Goal: Task Accomplishment & Management: Complete application form

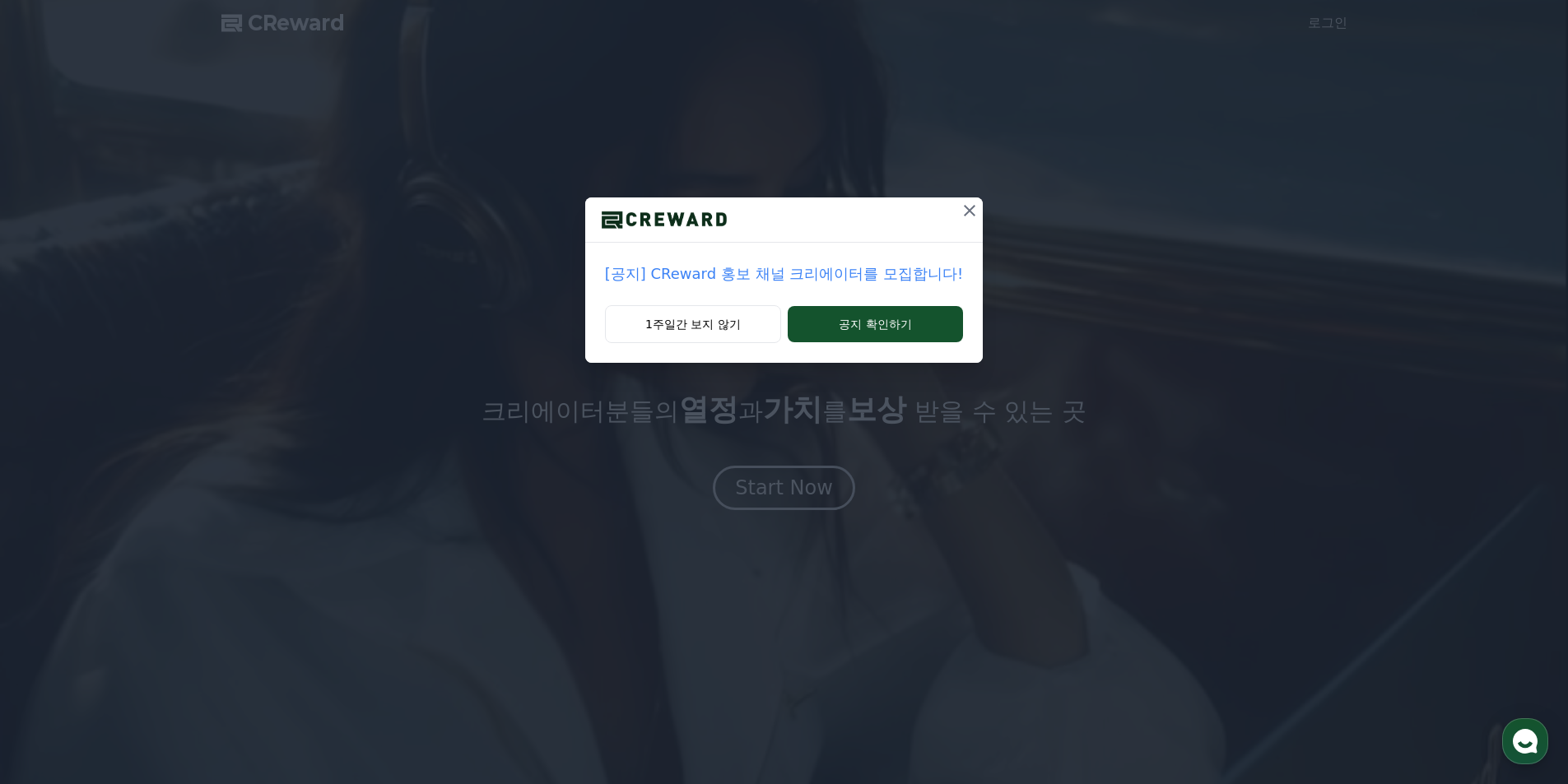
click at [964, 209] on icon at bounding box center [970, 211] width 12 height 12
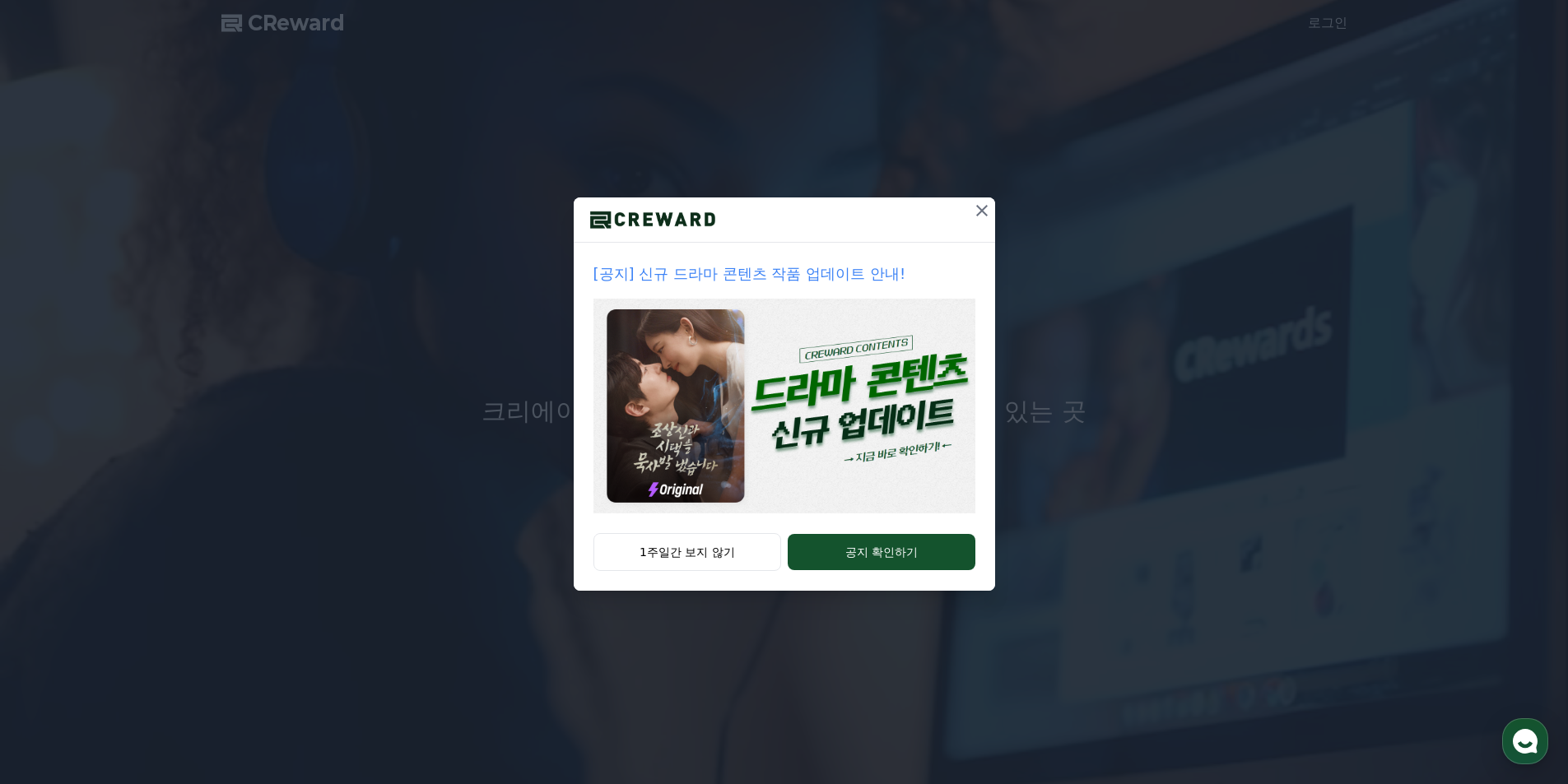
click at [860, 418] on img at bounding box center [784, 406] width 382 height 215
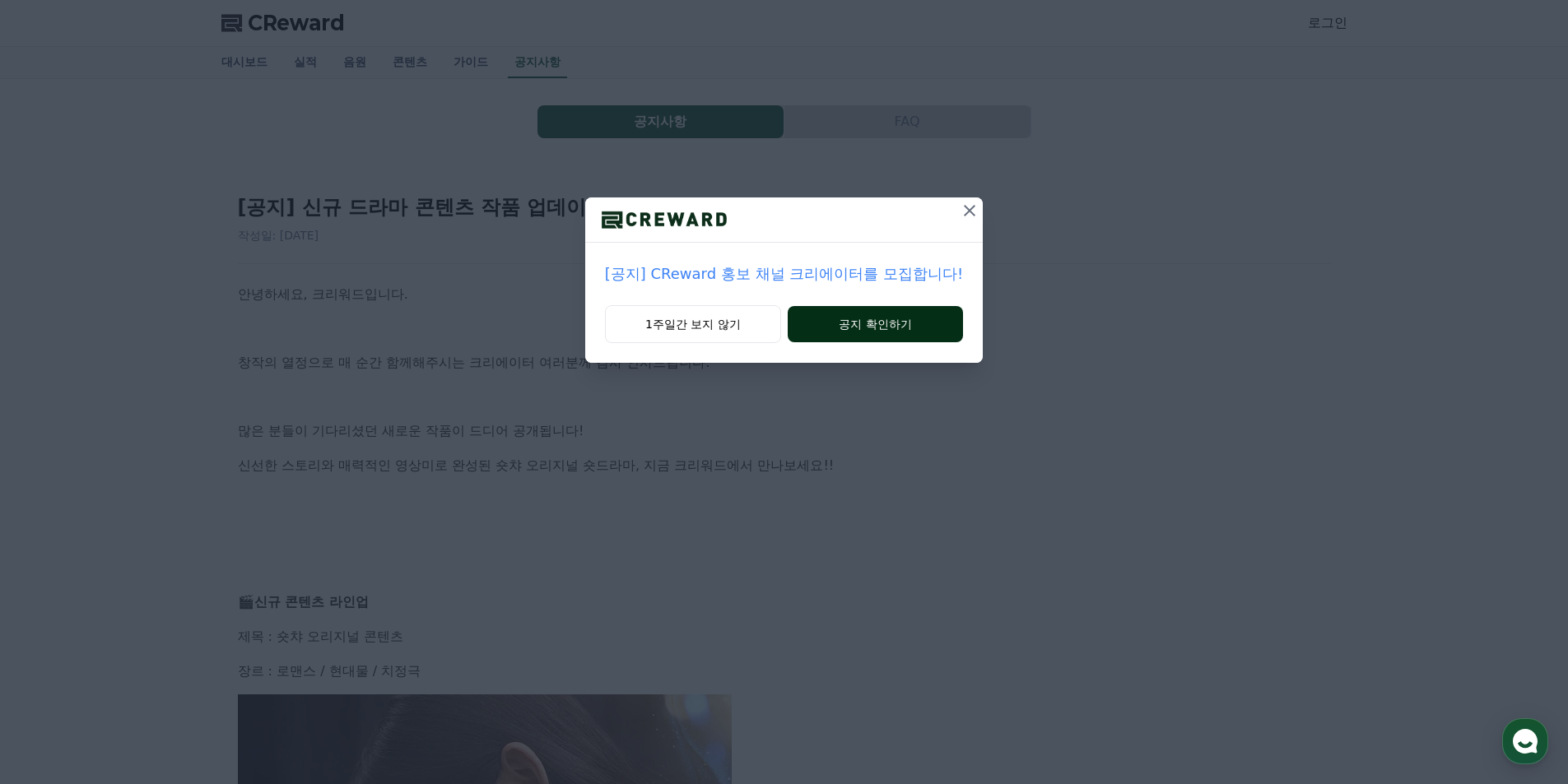
click at [916, 319] on button "공지 확인하기" at bounding box center [875, 324] width 175 height 36
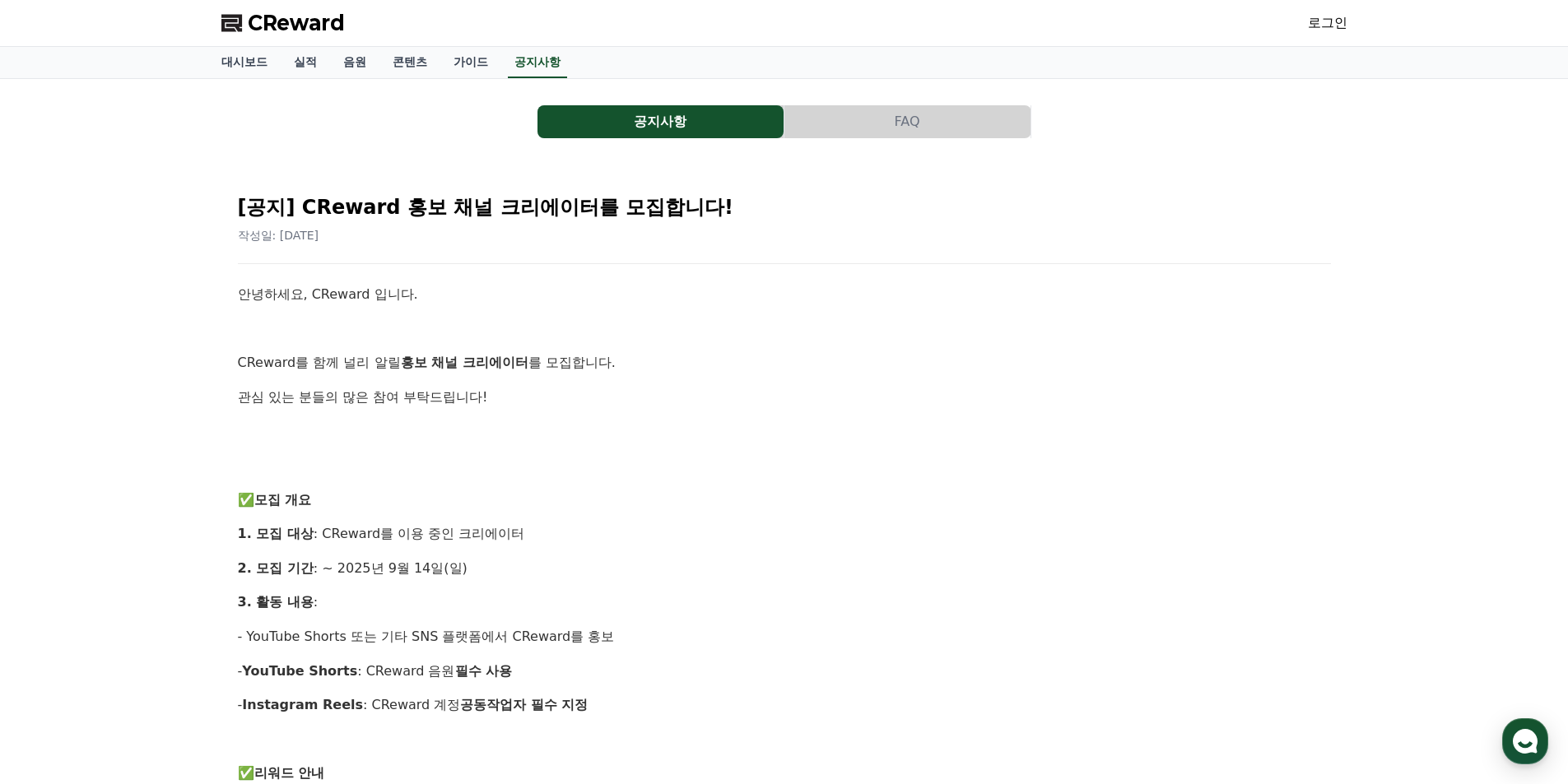
click at [307, 25] on span "CReward" at bounding box center [296, 23] width 97 height 27
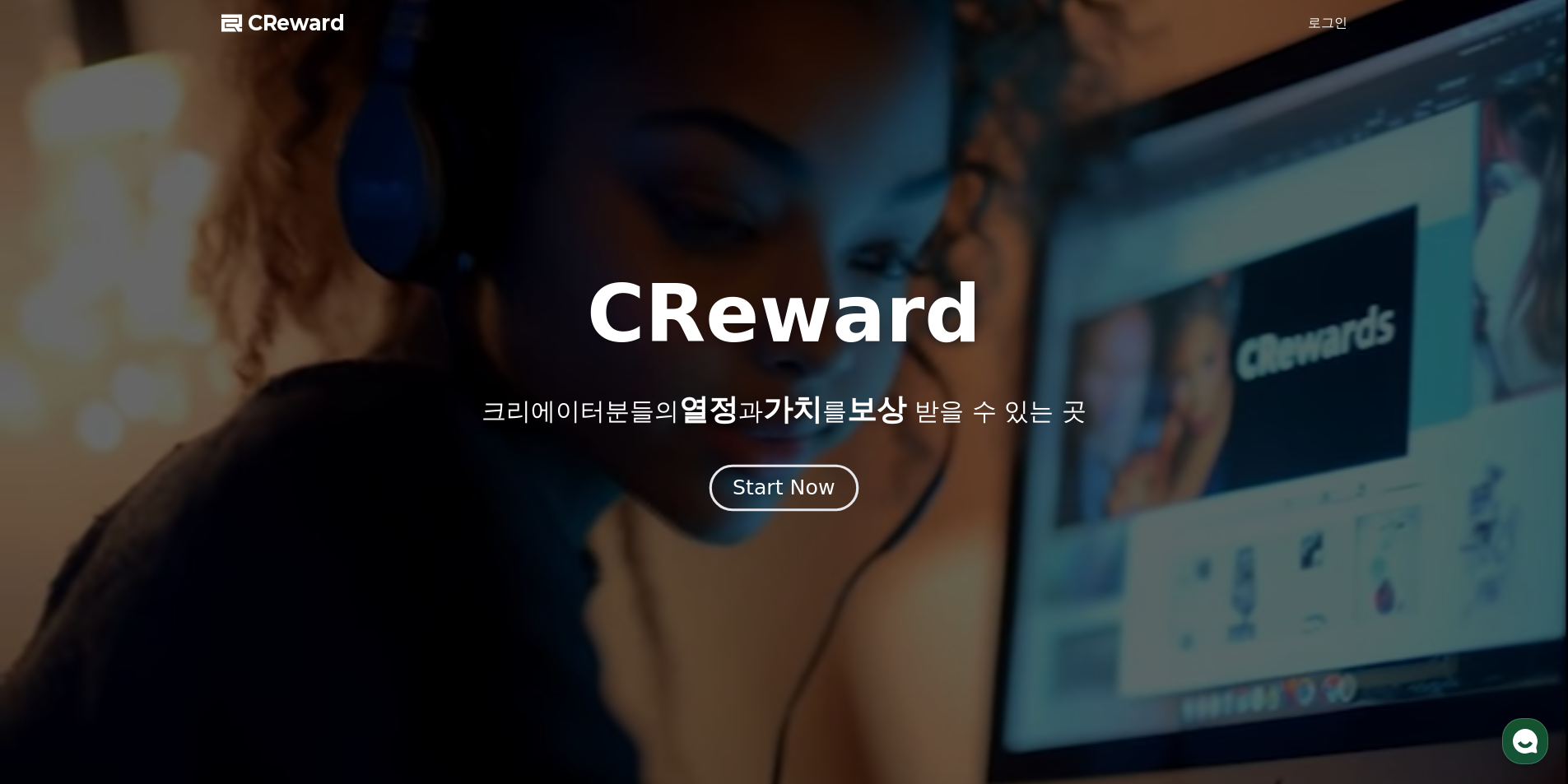
click at [799, 489] on div "Start Now" at bounding box center [784, 488] width 102 height 28
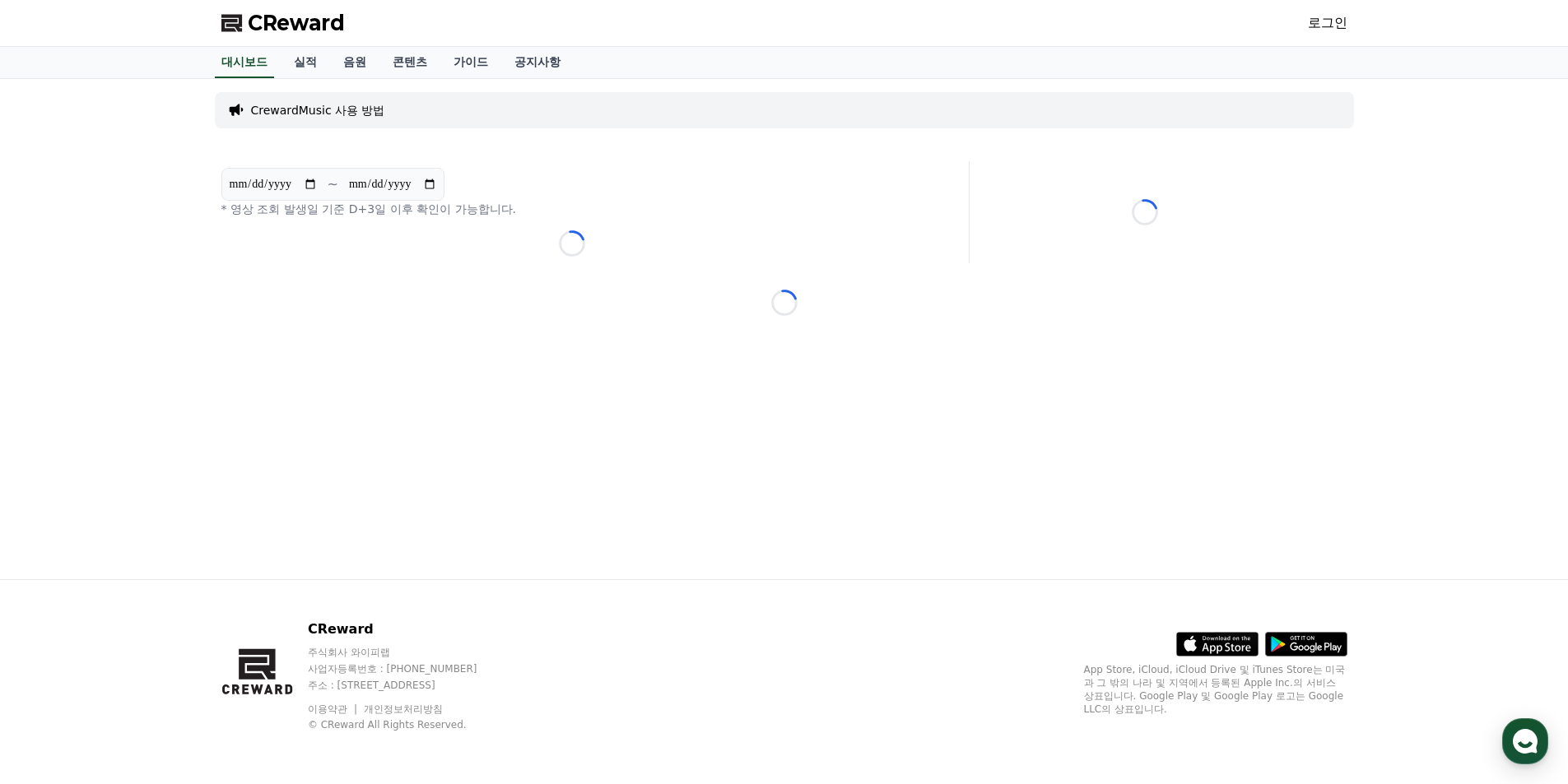
click at [1312, 22] on link "로그인" at bounding box center [1327, 23] width 39 height 20
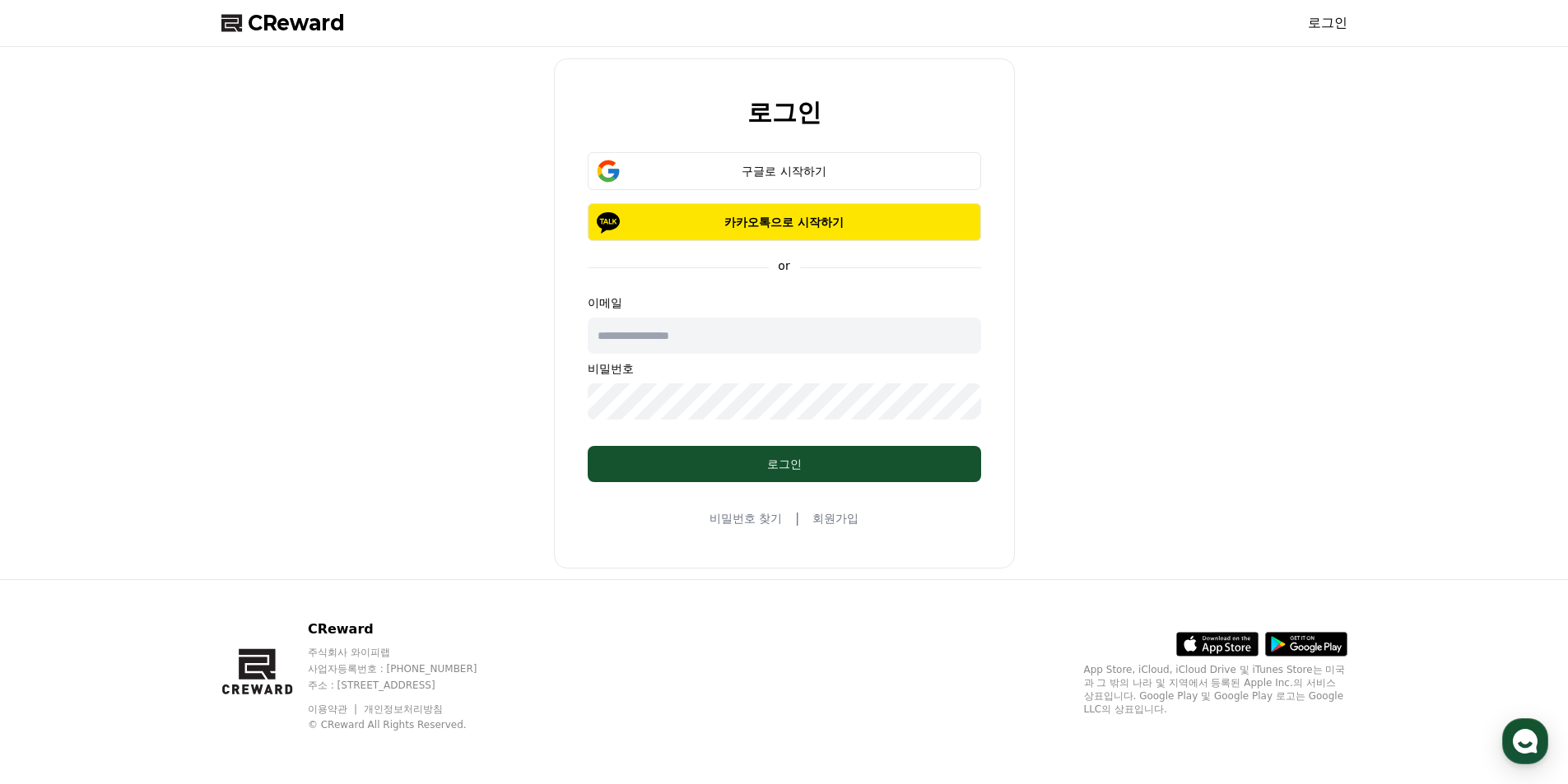
click at [824, 517] on link "회원가입" at bounding box center [835, 518] width 46 height 17
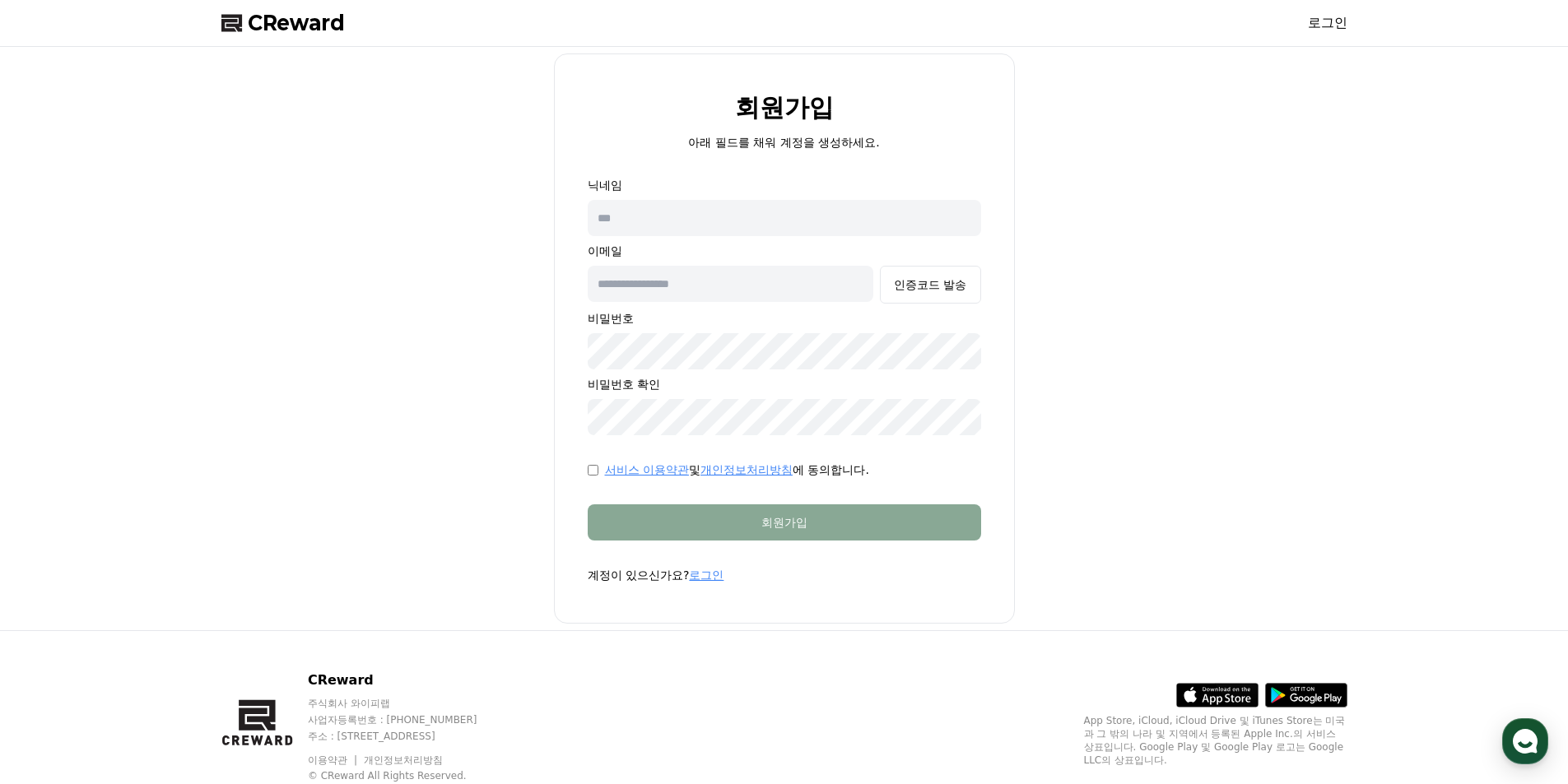
click at [692, 222] on input "text" at bounding box center [784, 218] width 393 height 36
type input "*"
click at [679, 220] on input "*****" at bounding box center [784, 218] width 393 height 36
type input "*"
click at [879, 266] on button "인증코드 발송" at bounding box center [929, 285] width 100 height 38
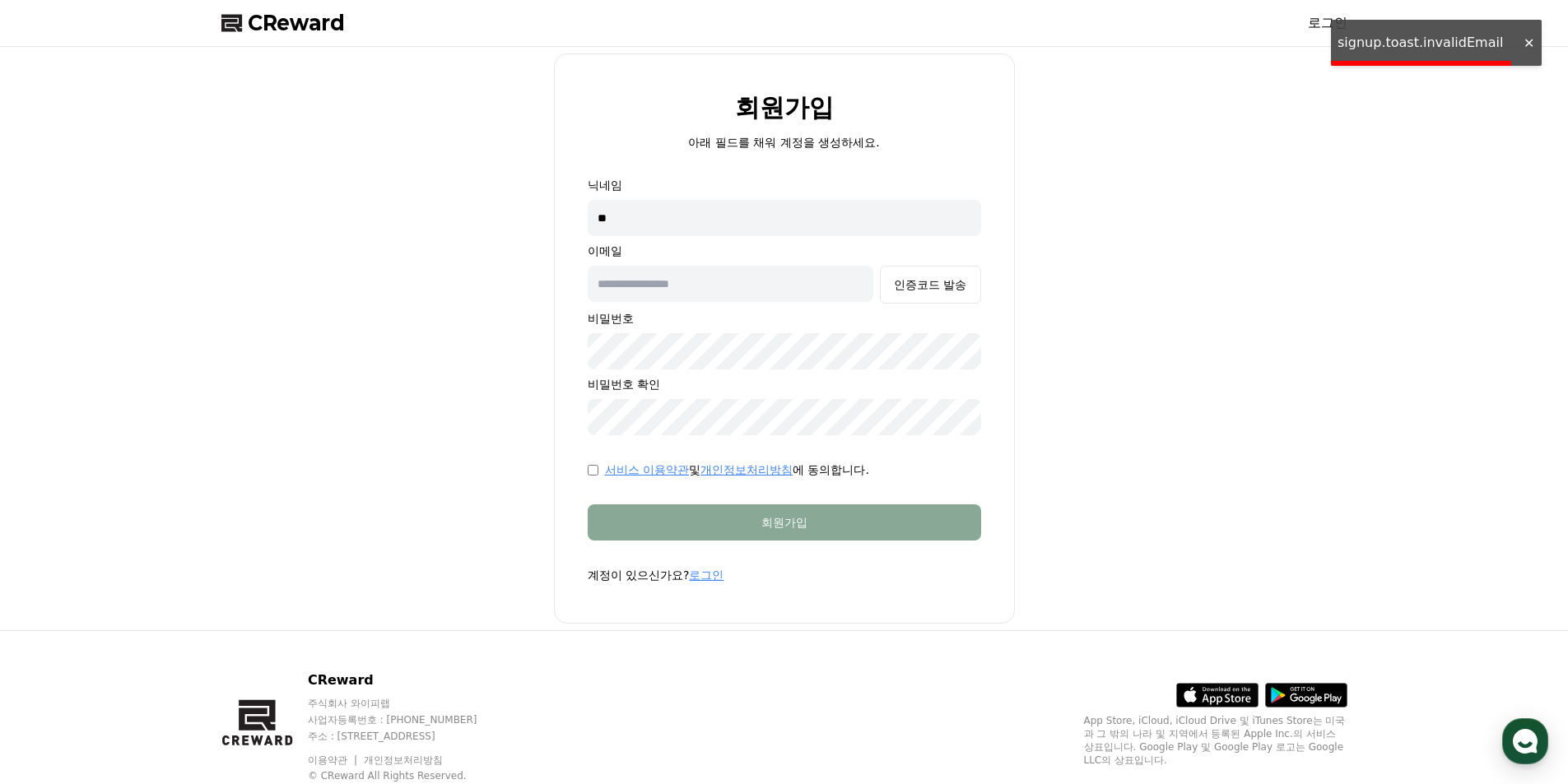
click at [679, 220] on input "**" at bounding box center [784, 218] width 393 height 36
type input "*"
click at [879, 266] on button "인증코드 발송" at bounding box center [929, 285] width 100 height 38
click at [710, 290] on input "text" at bounding box center [731, 284] width 287 height 36
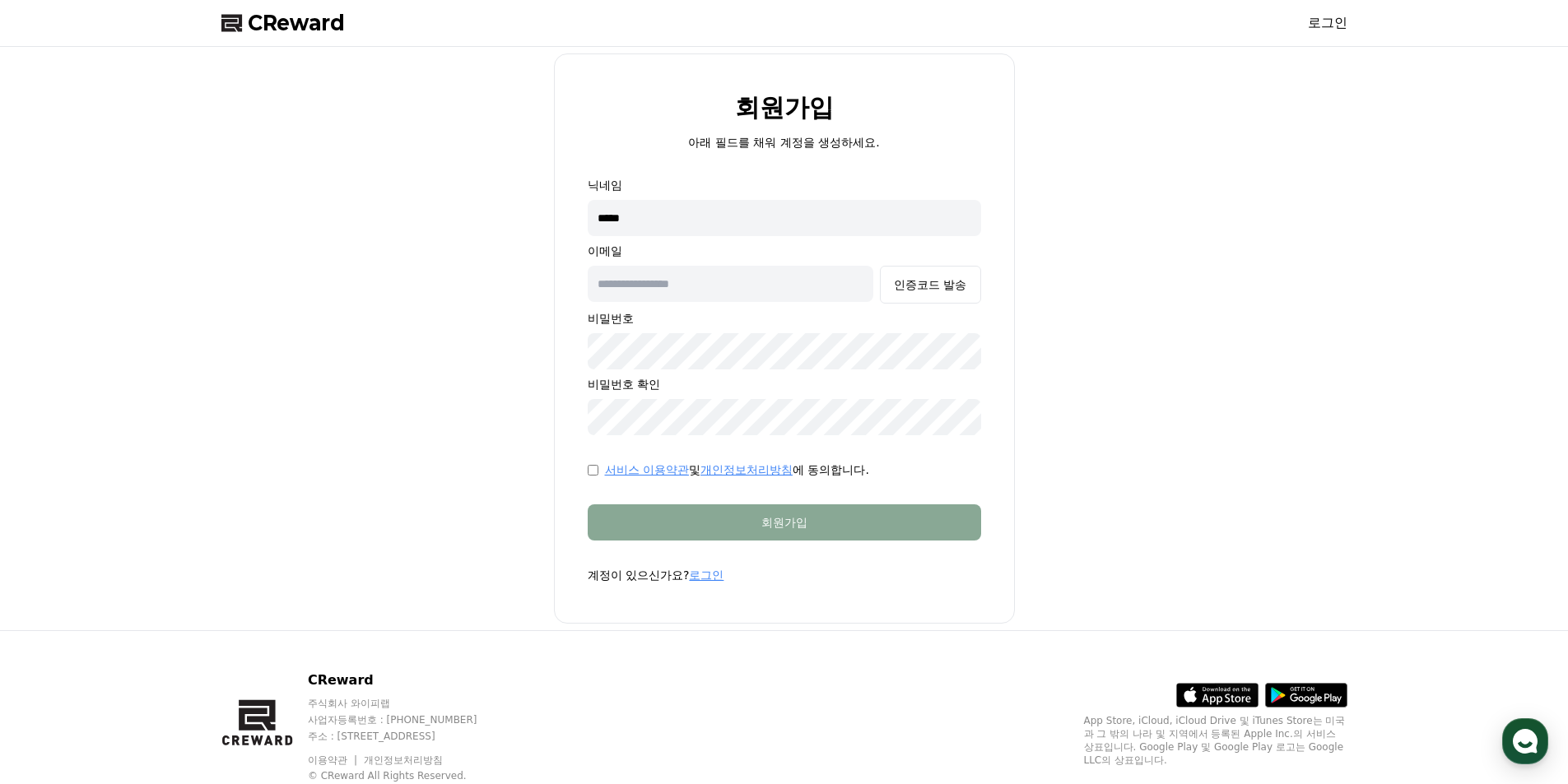
click at [671, 231] on input "*****" at bounding box center [784, 218] width 393 height 36
type input "*"
type input "**"
click at [668, 289] on input "text" at bounding box center [731, 284] width 287 height 36
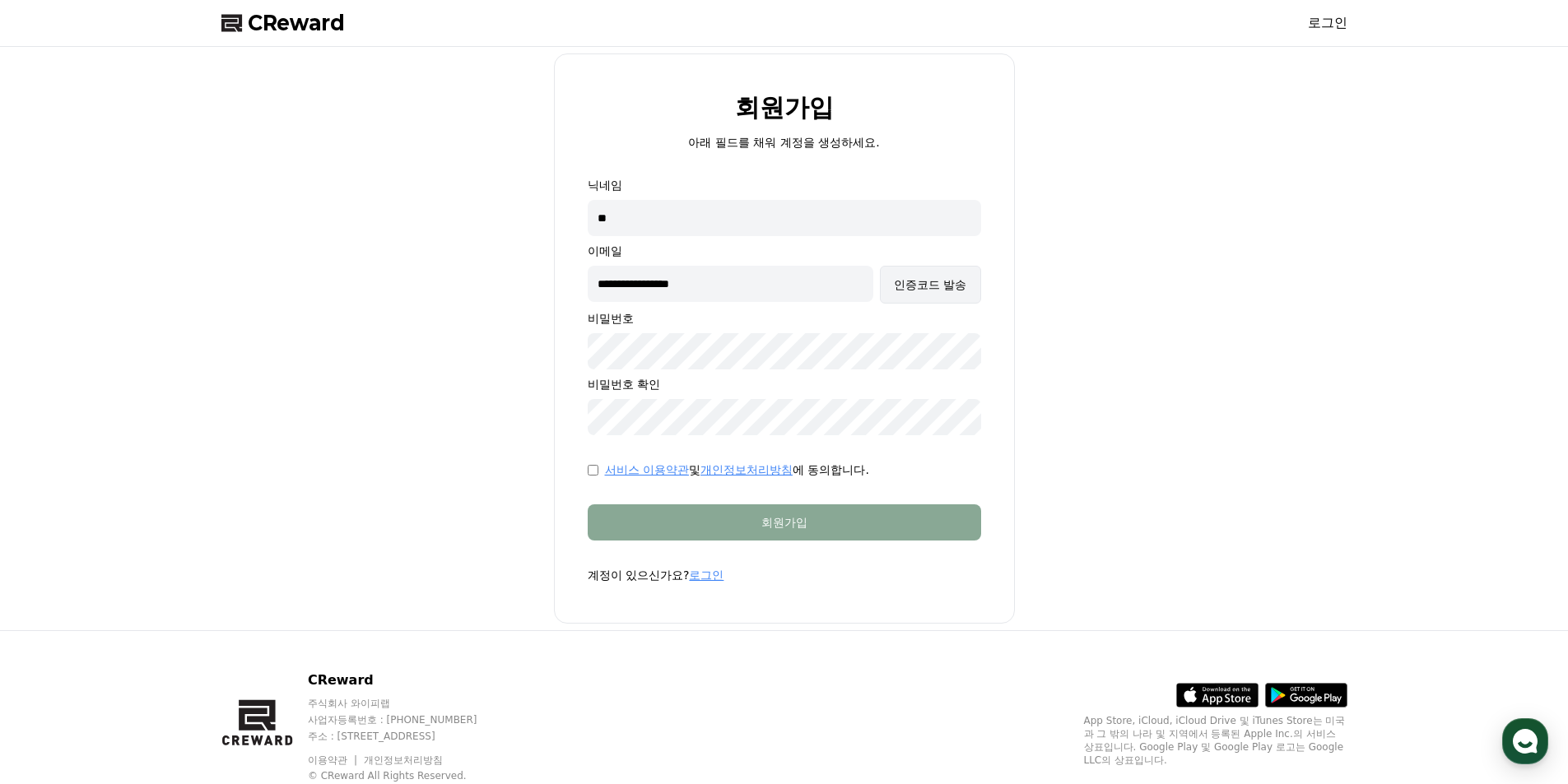
type input "**********"
click at [961, 284] on div "인증코드 발송" at bounding box center [930, 284] width 73 height 17
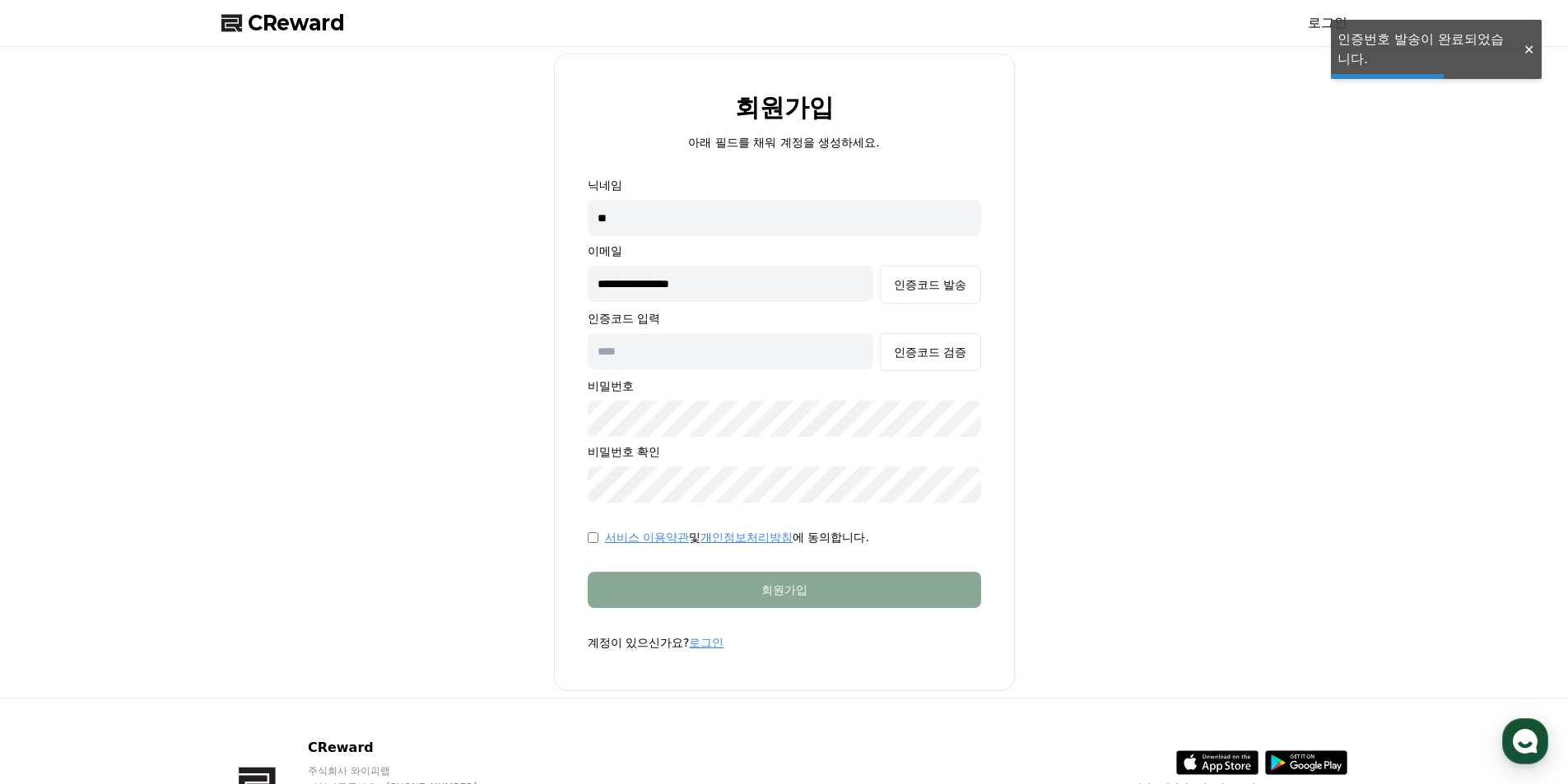
click at [720, 348] on input "text" at bounding box center [731, 351] width 287 height 36
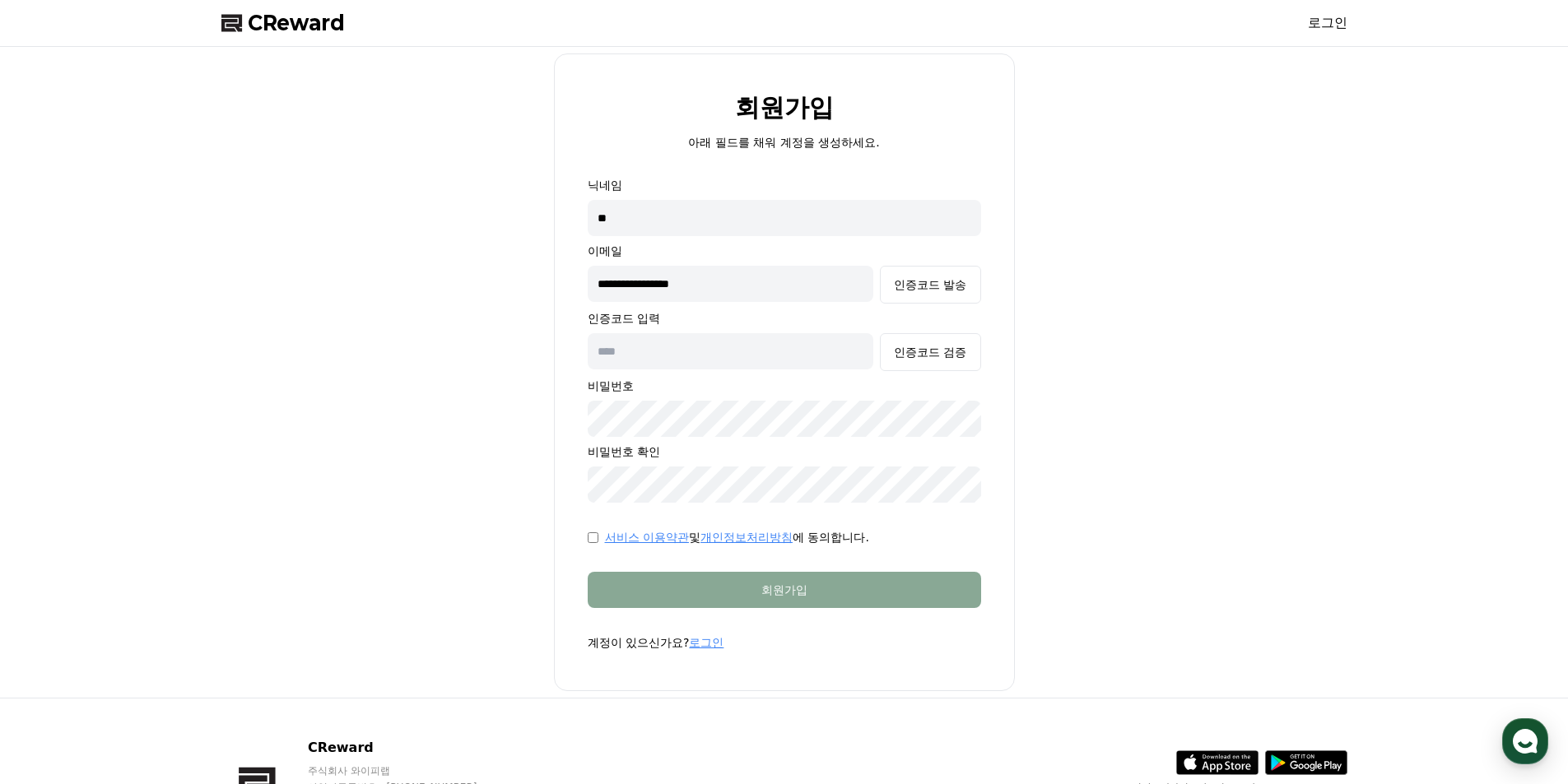
click at [677, 358] on input "text" at bounding box center [731, 351] width 287 height 36
paste input "******"
type input "******"
click at [925, 354] on div "인증코드 검증" at bounding box center [930, 352] width 73 height 17
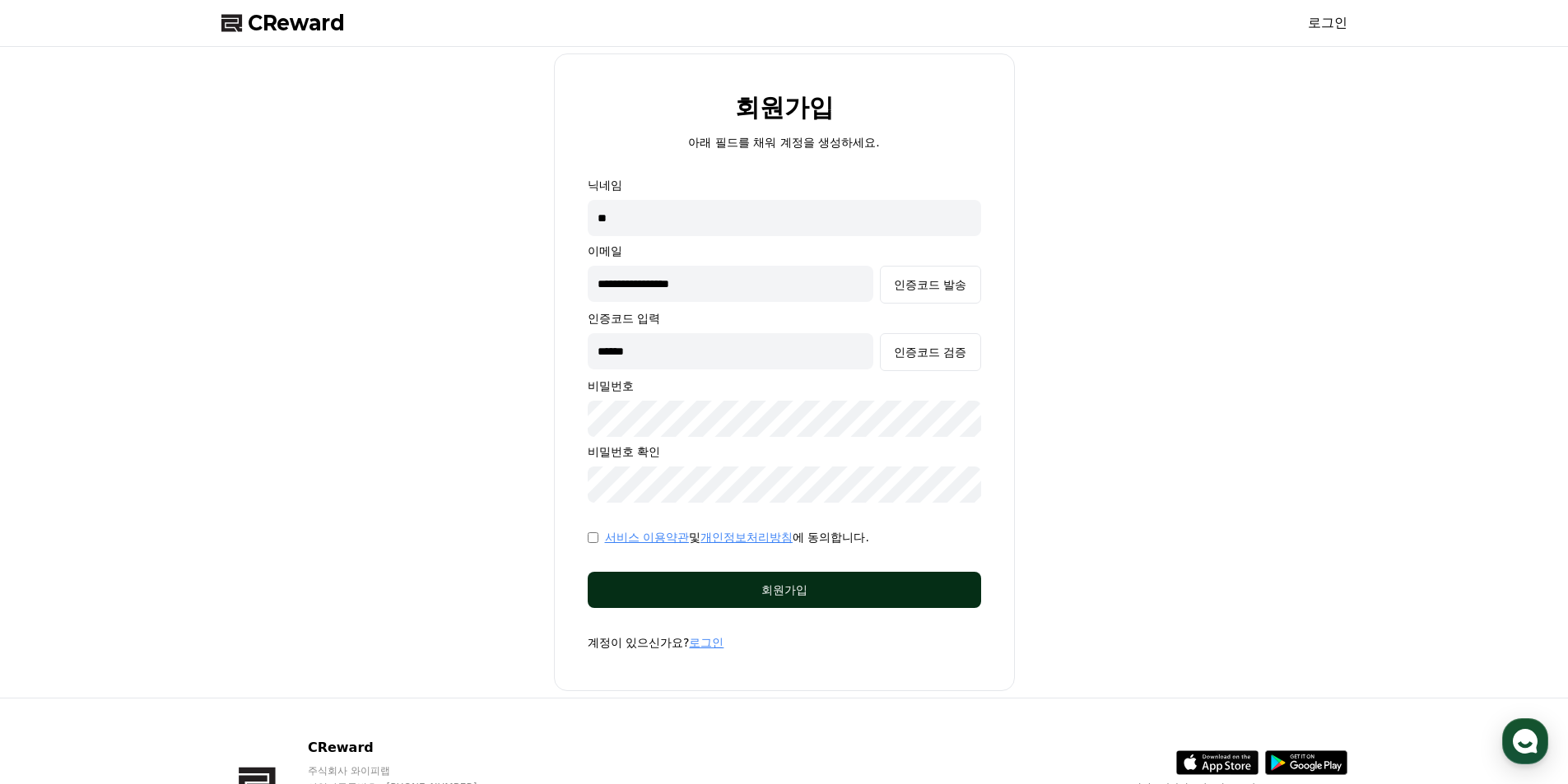
click at [688, 588] on div "회원가입" at bounding box center [784, 589] width 327 height 17
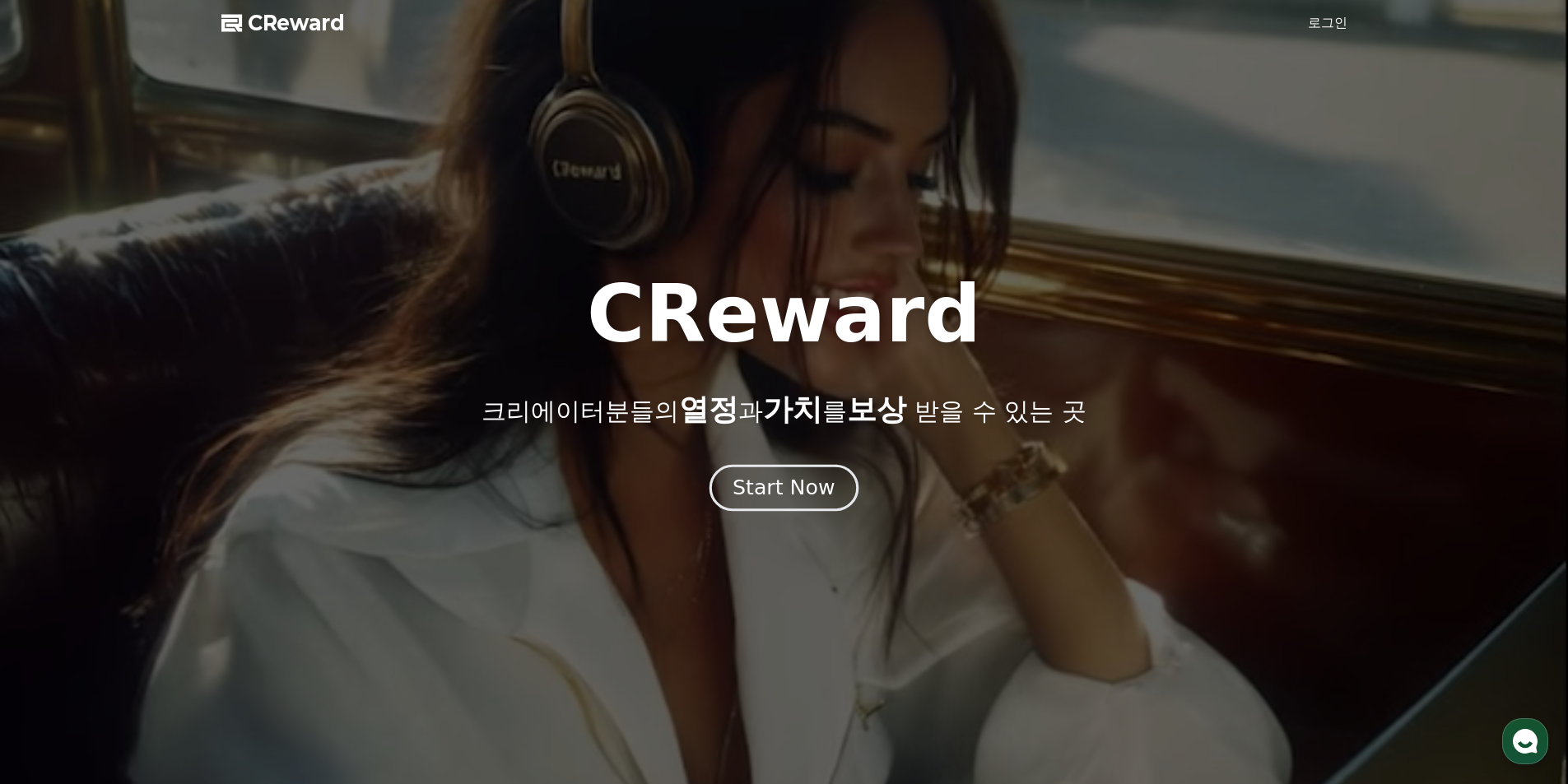
click at [794, 481] on div "Start Now" at bounding box center [784, 488] width 102 height 28
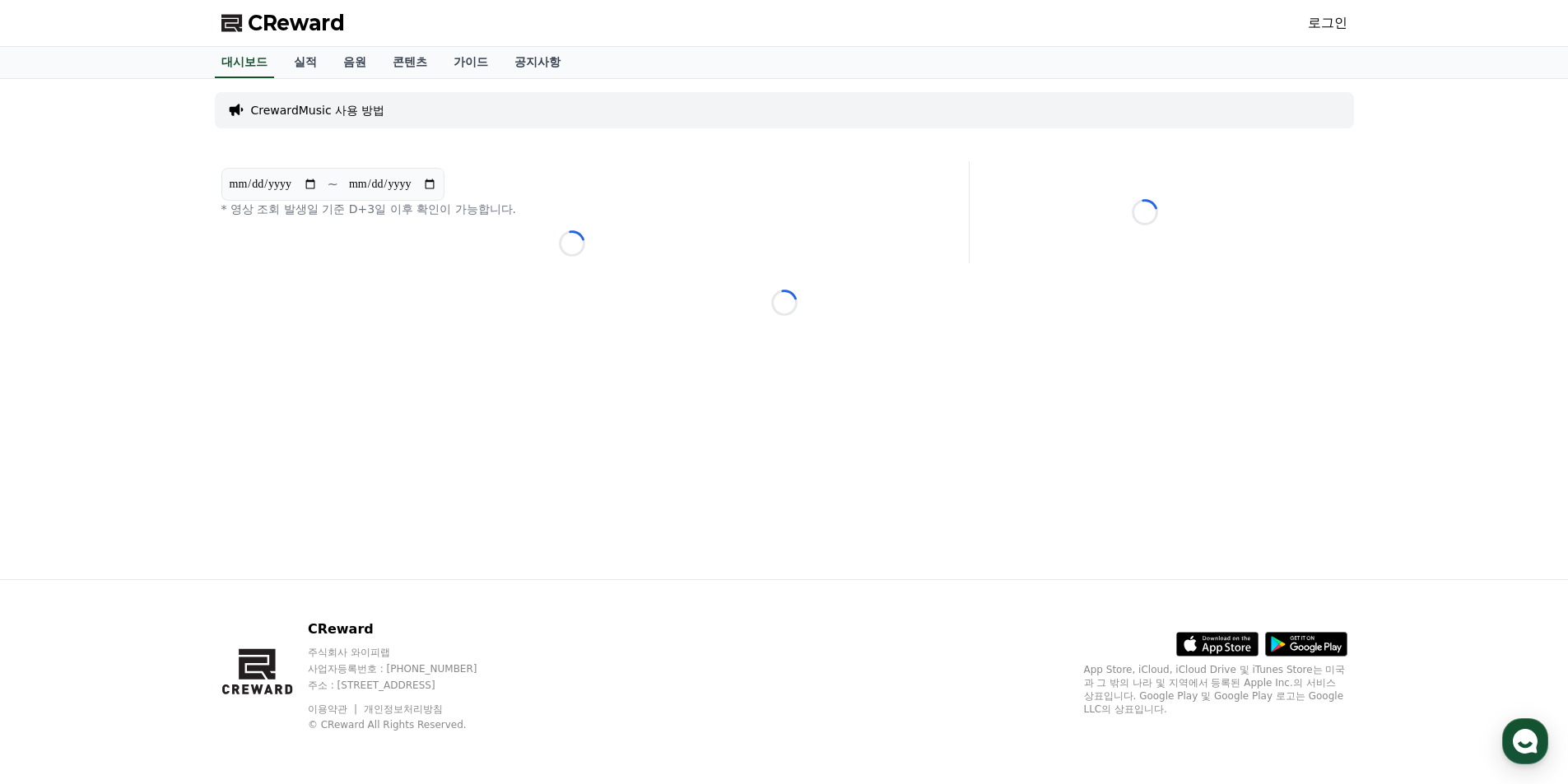
click at [1321, 18] on link "로그인" at bounding box center [1327, 23] width 39 height 20
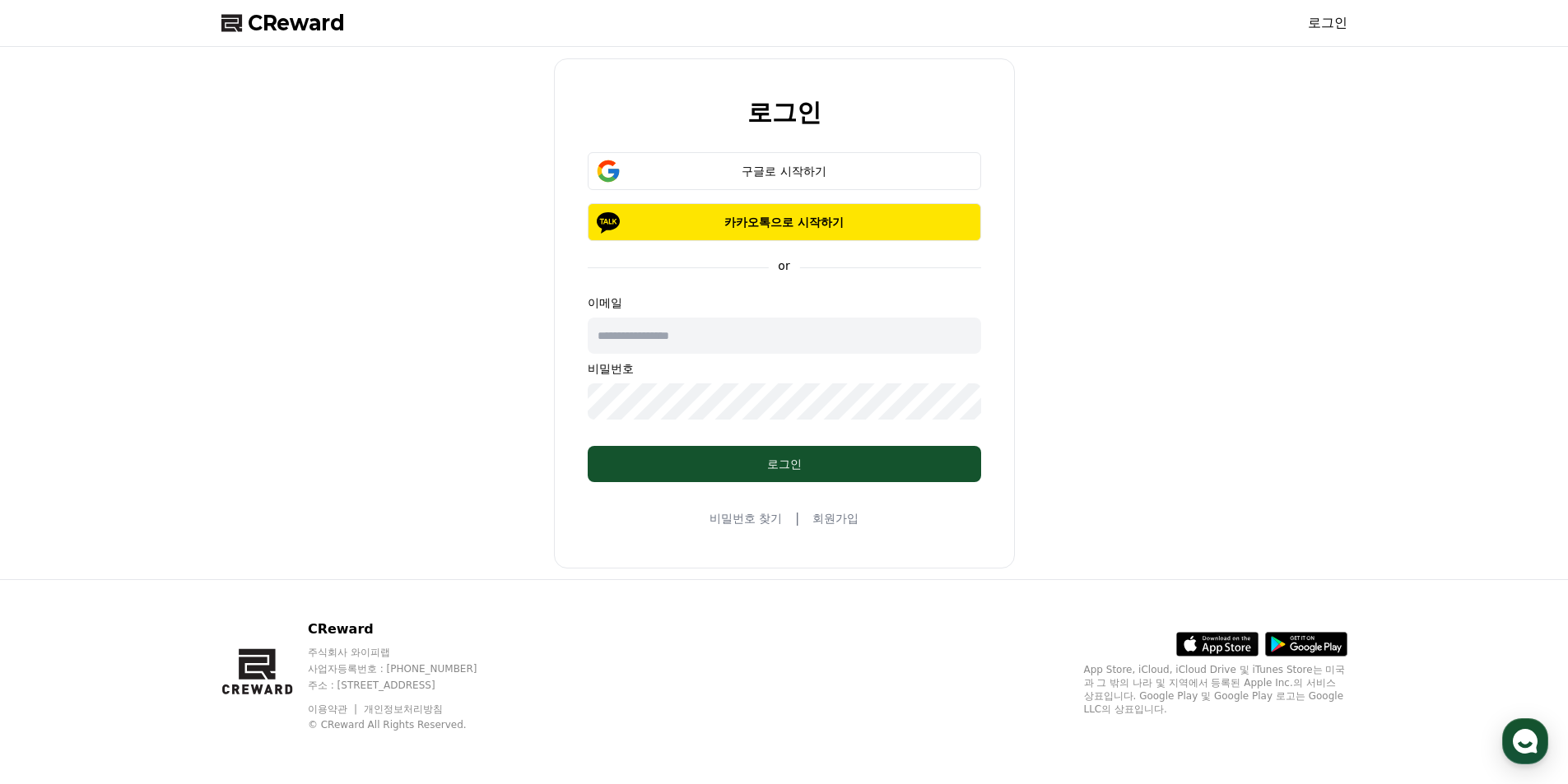
type input "**********"
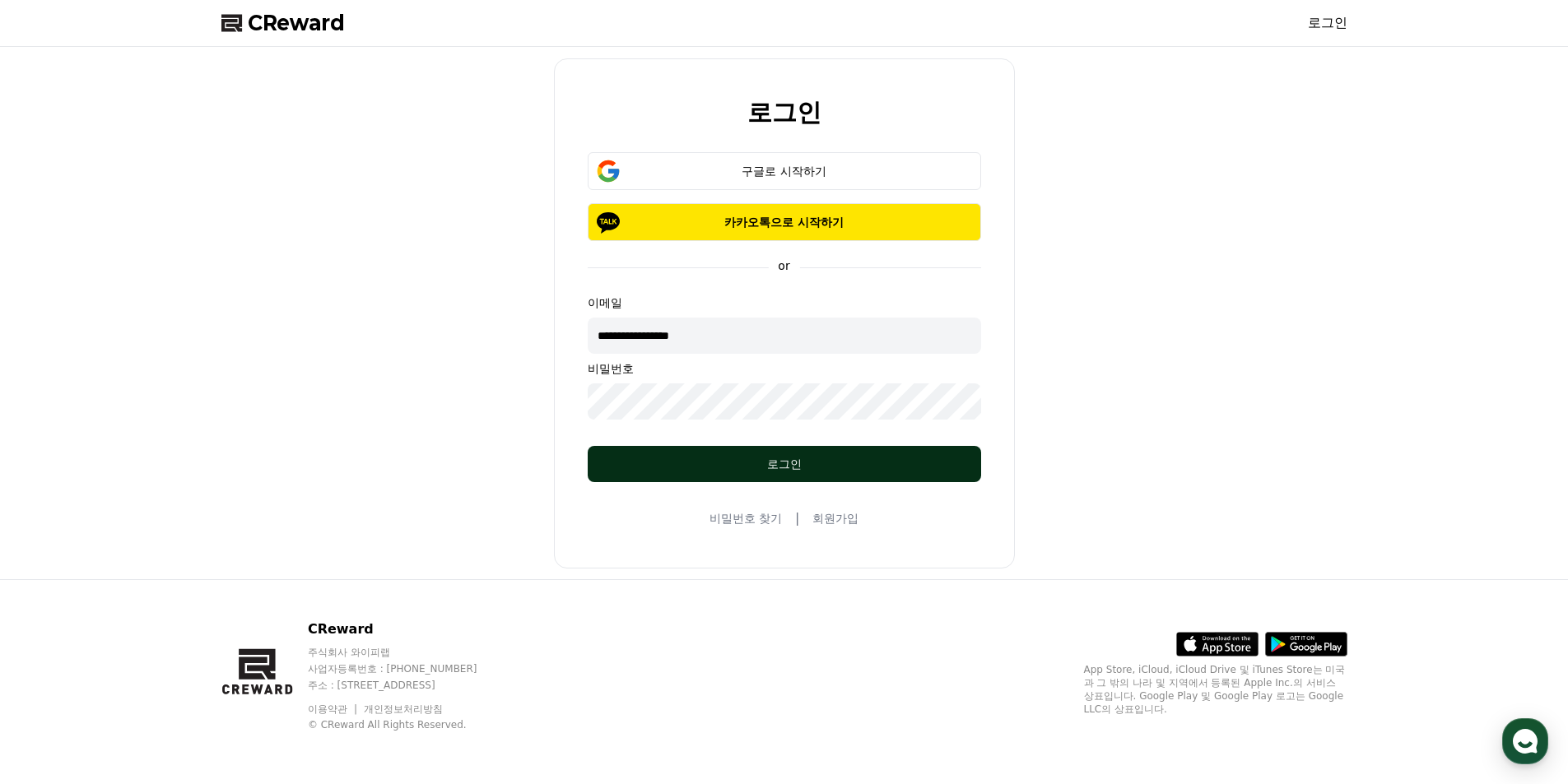
click at [755, 457] on div "로그인" at bounding box center [784, 464] width 327 height 17
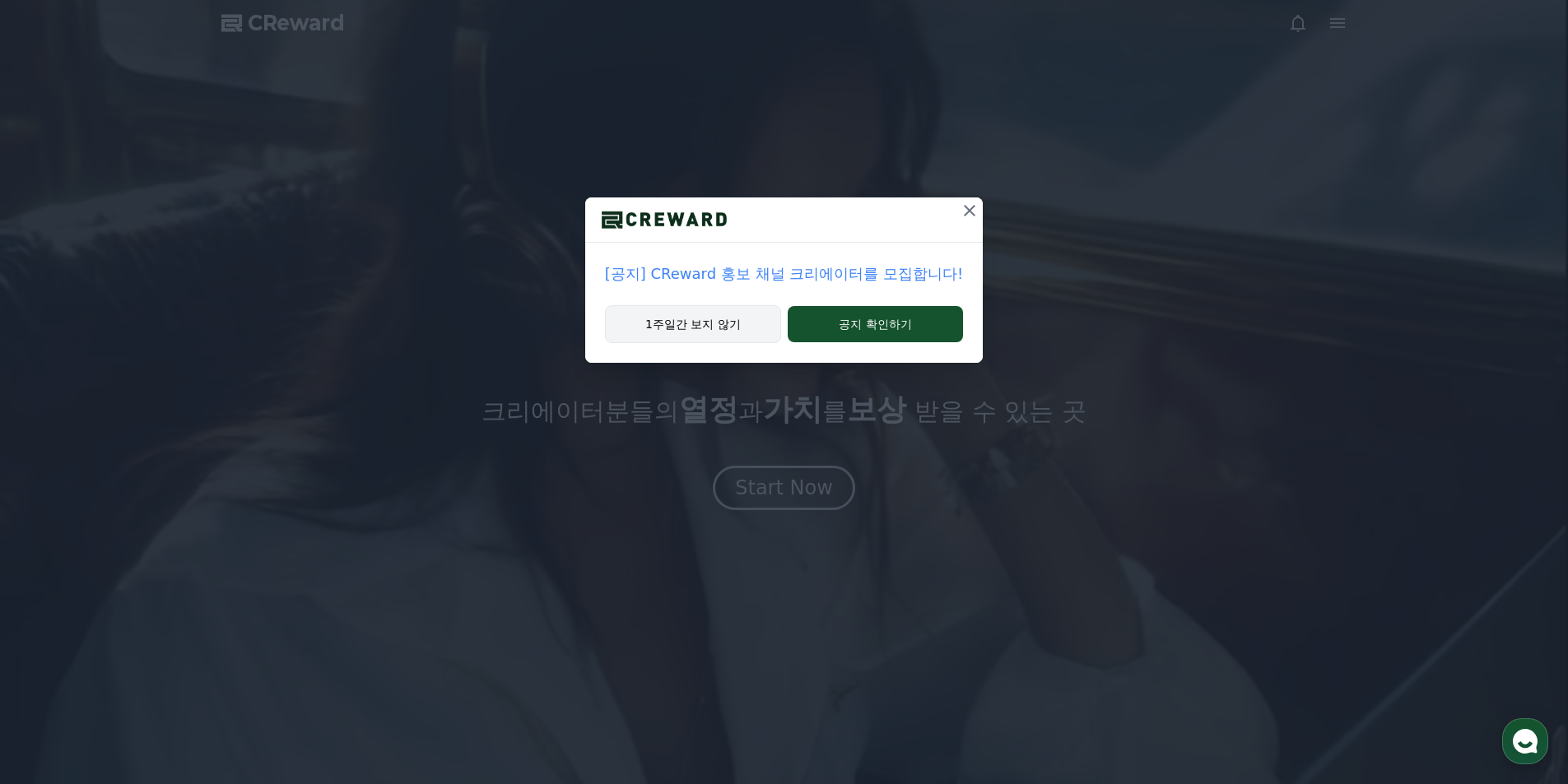
click at [704, 332] on button "1주일간 보지 않기" at bounding box center [693, 324] width 176 height 38
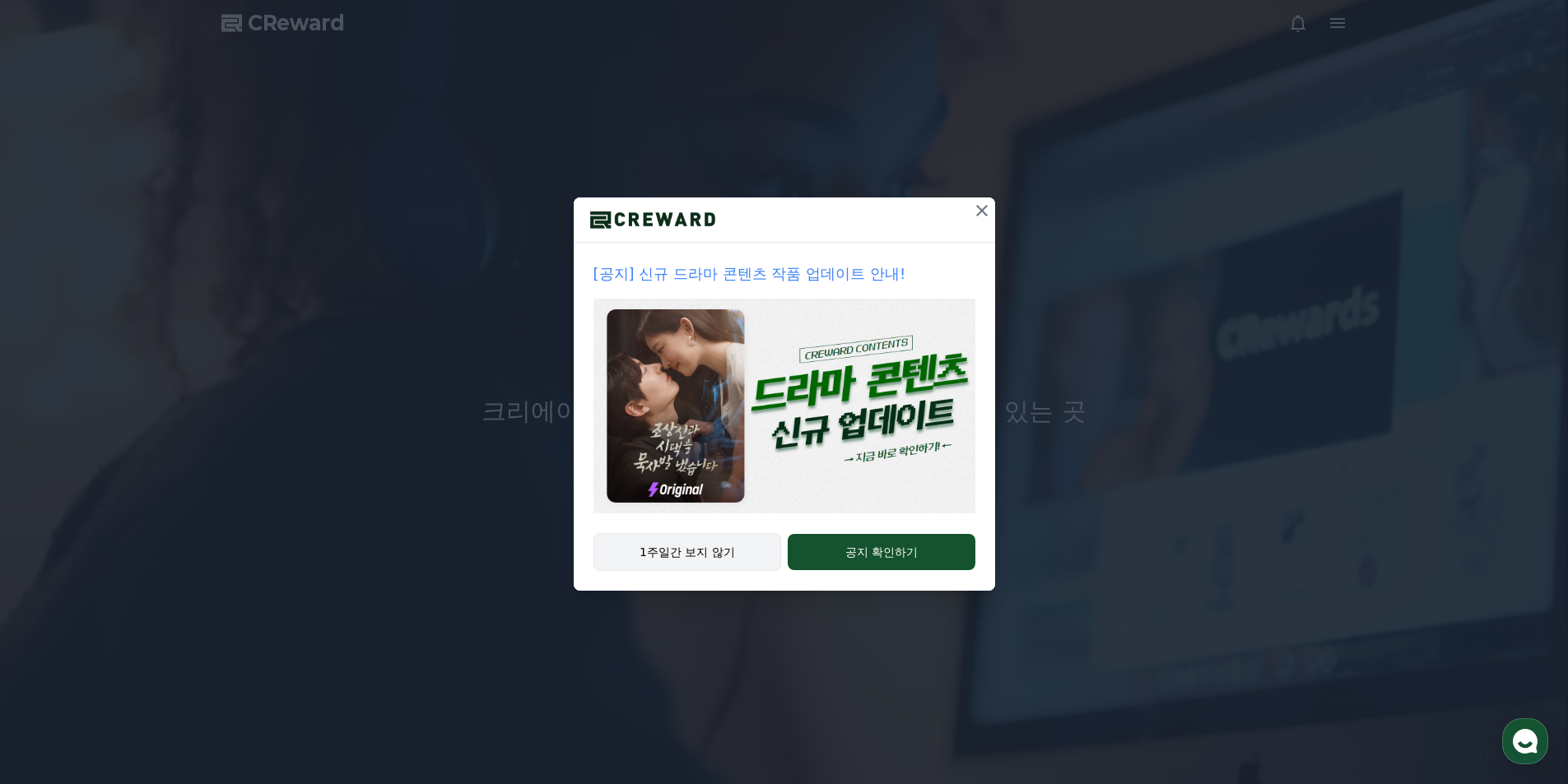
click at [726, 545] on button "1주일간 보지 않기" at bounding box center [688, 552] width 189 height 38
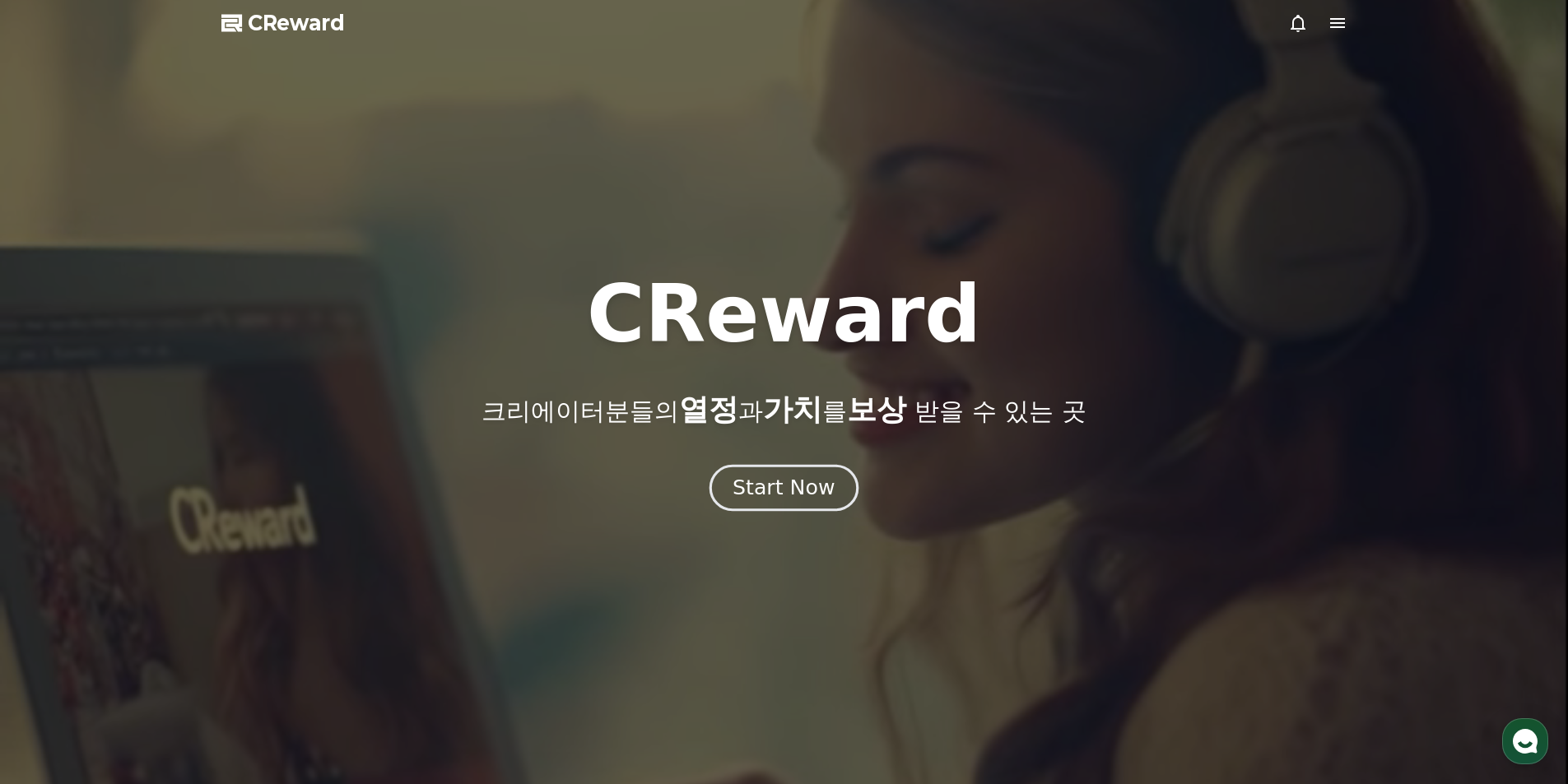
click at [772, 481] on div "Start Now" at bounding box center [784, 488] width 102 height 28
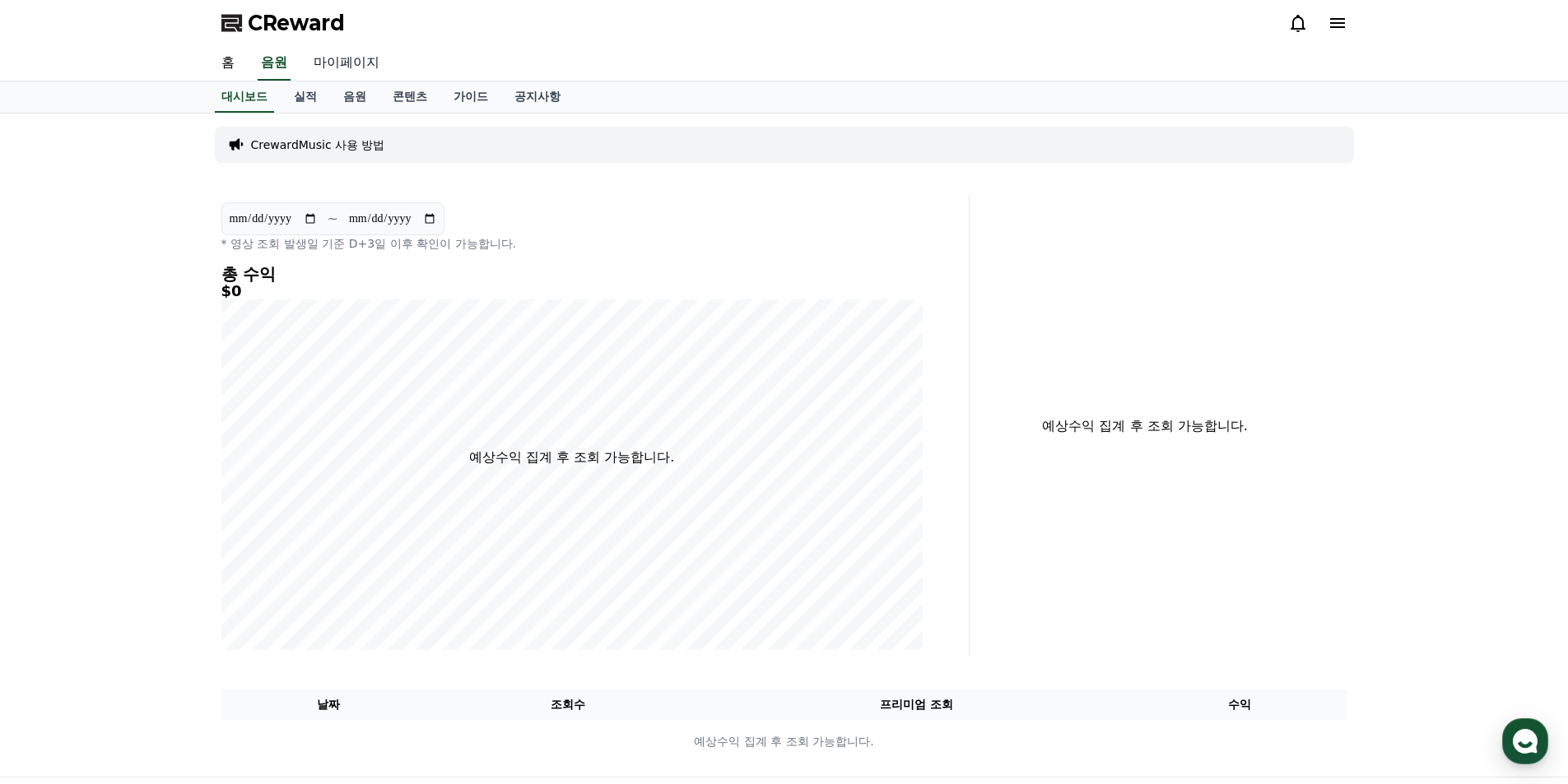
click at [336, 63] on link "마이페이지" at bounding box center [347, 63] width 92 height 34
select select "**********"
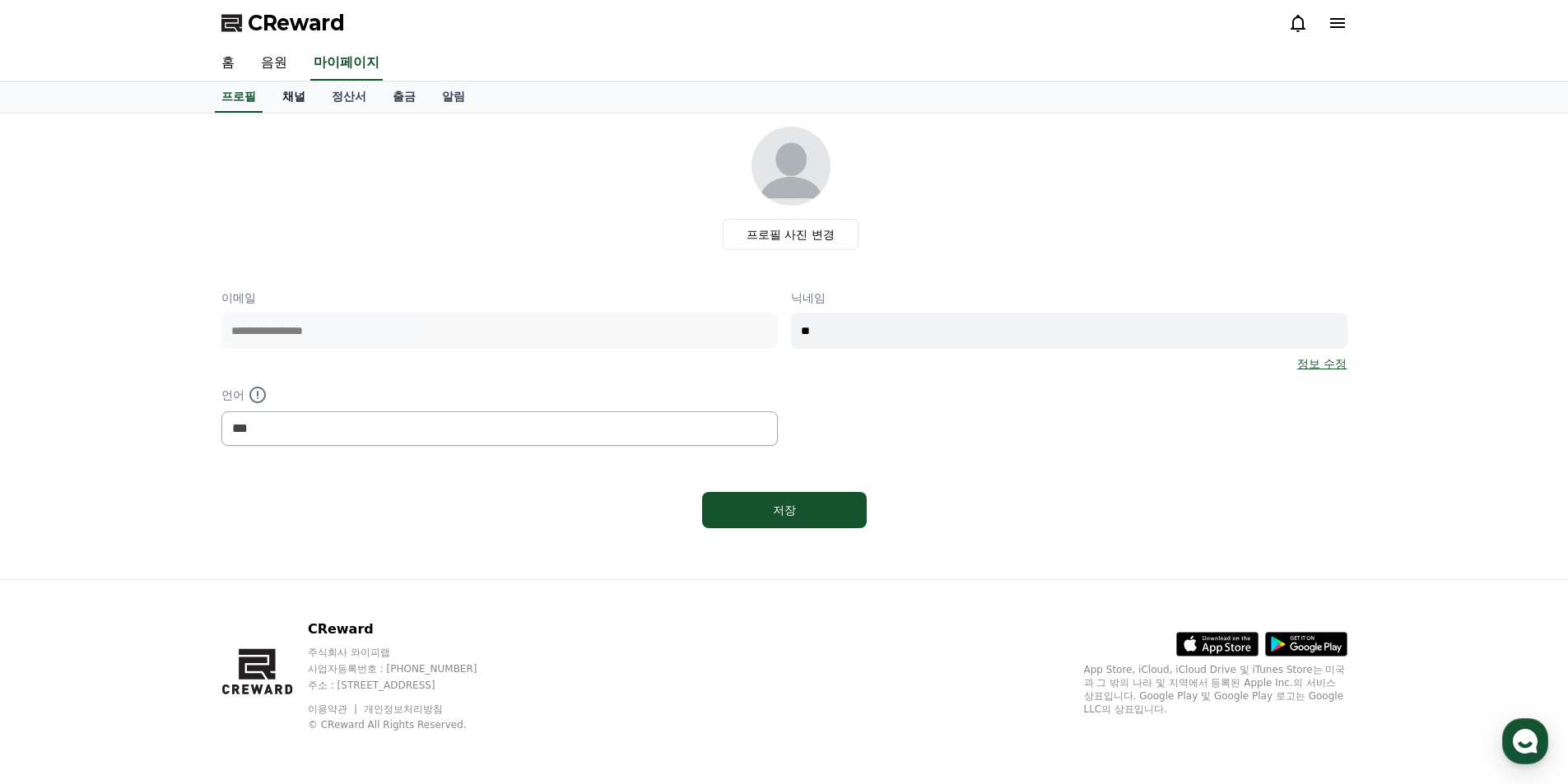
click at [298, 94] on link "채널" at bounding box center [294, 97] width 49 height 31
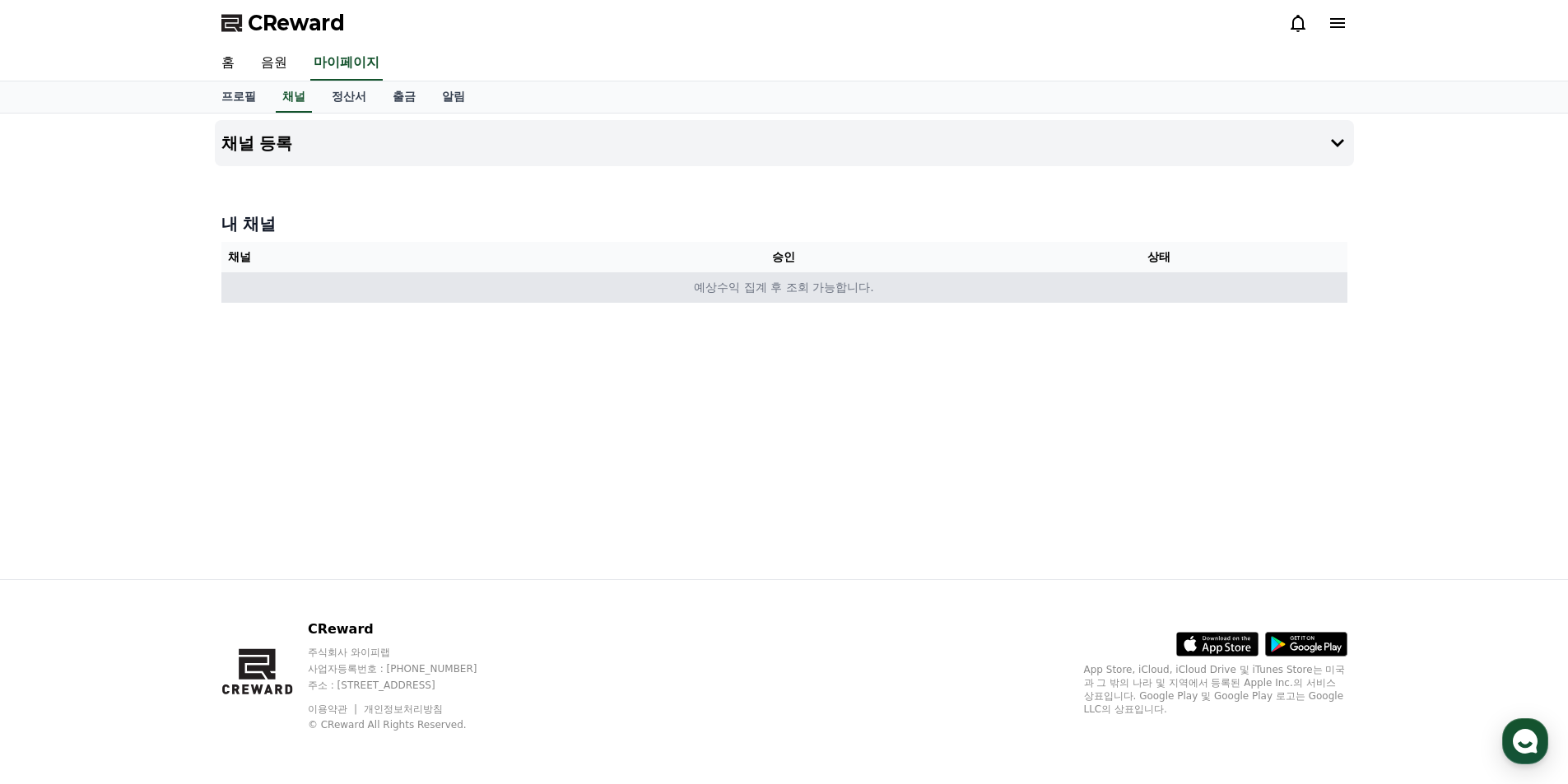
click at [938, 293] on td "예상수익 집계 후 조회 가능합니다." at bounding box center [784, 287] width 1126 height 30
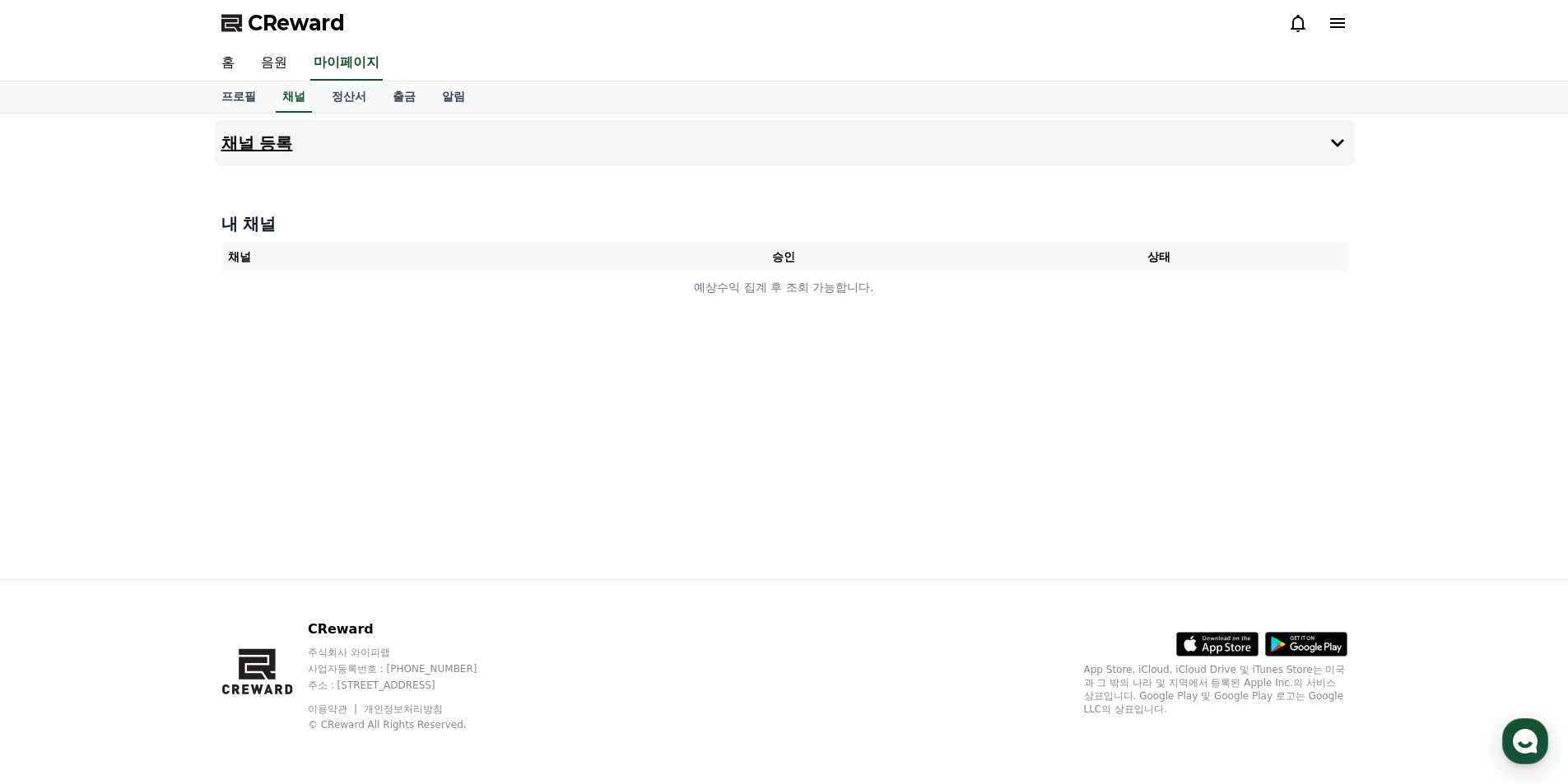
click at [378, 140] on button "채널 등록" at bounding box center [784, 142] width 1139 height 46
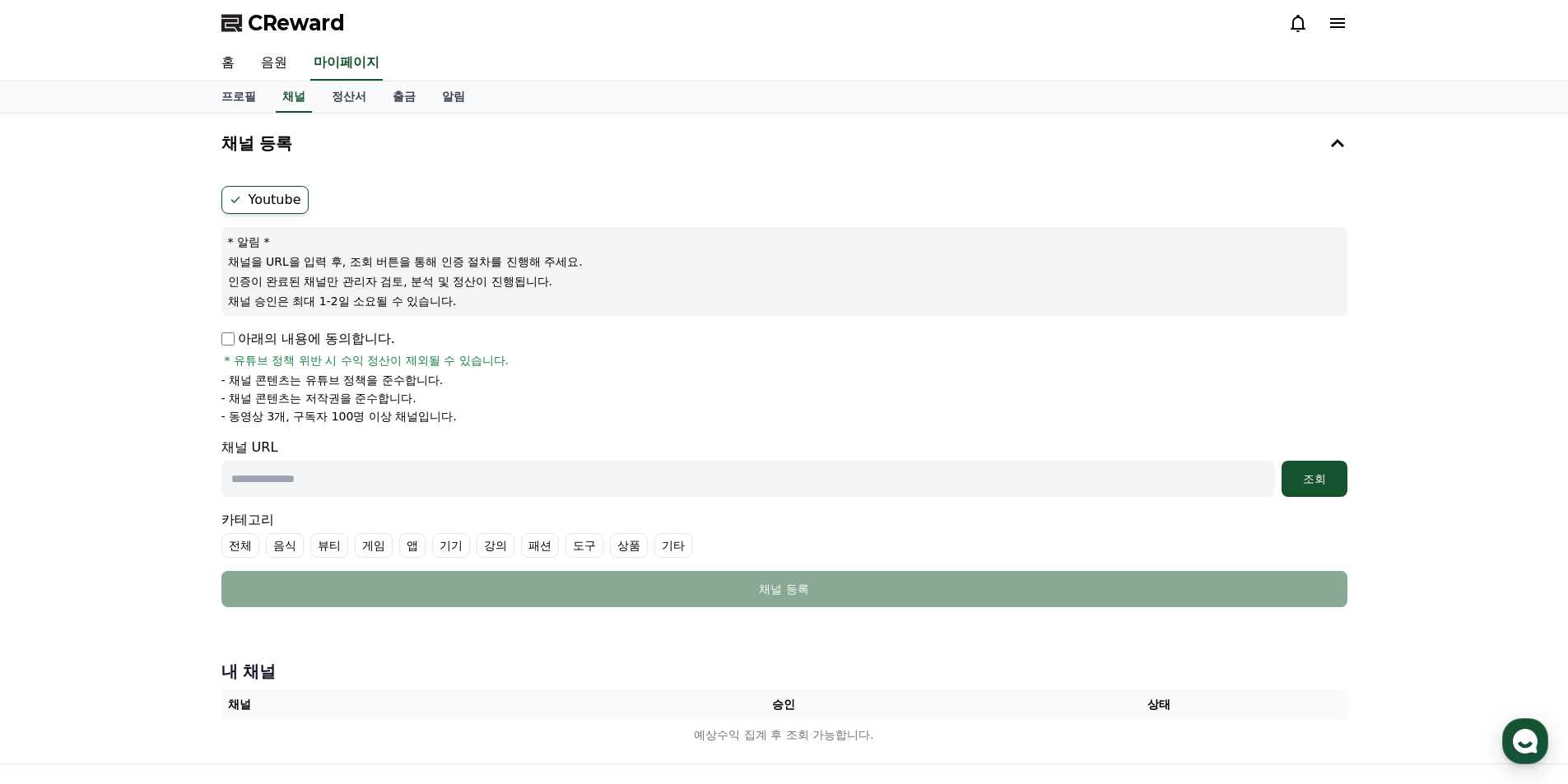
click at [235, 340] on p "아래의 내용에 동의합니다." at bounding box center [308, 339] width 174 height 20
click at [416, 489] on input "text" at bounding box center [748, 478] width 1053 height 36
paste input "**********"
type input "**********"
click at [1316, 482] on div "조회" at bounding box center [1315, 478] width 53 height 17
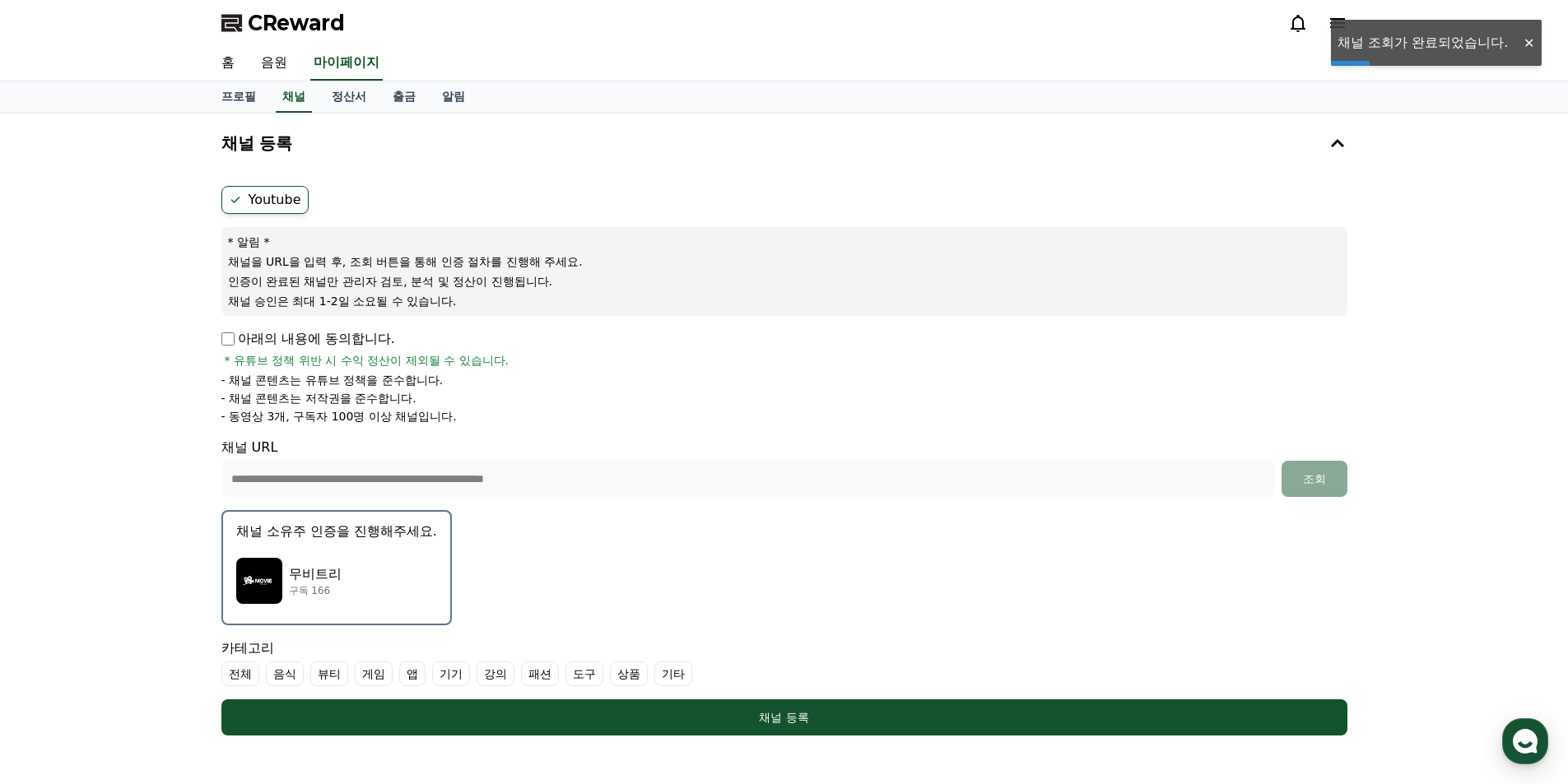
scroll to position [247, 0]
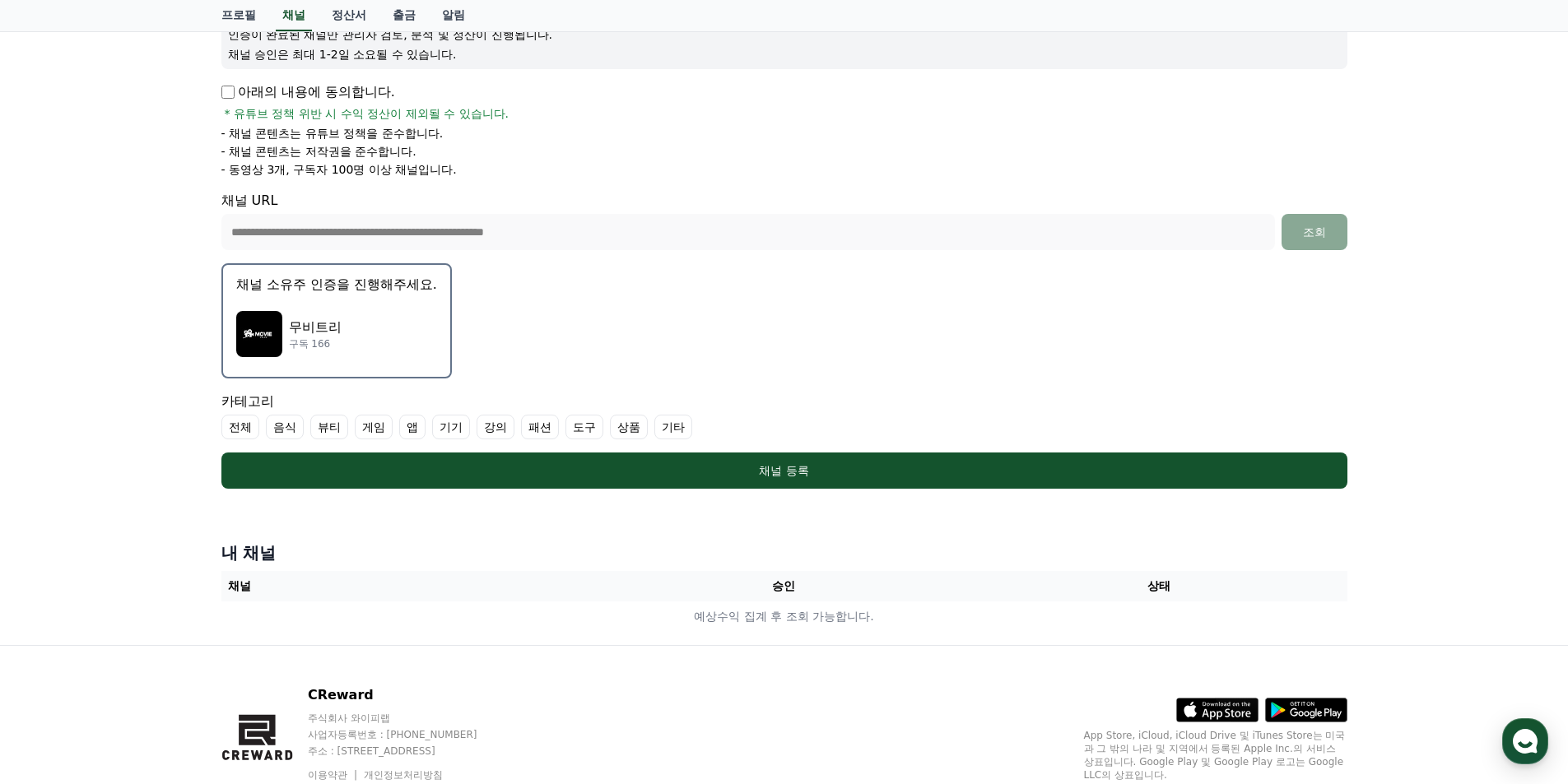
click at [667, 432] on label "기타" at bounding box center [673, 426] width 38 height 25
click at [682, 427] on label "기타" at bounding box center [683, 426] width 58 height 25
click at [237, 421] on label "전체" at bounding box center [240, 426] width 38 height 25
click at [257, 431] on label "전체" at bounding box center [250, 426] width 58 height 25
click at [682, 429] on label "기타" at bounding box center [673, 426] width 38 height 25
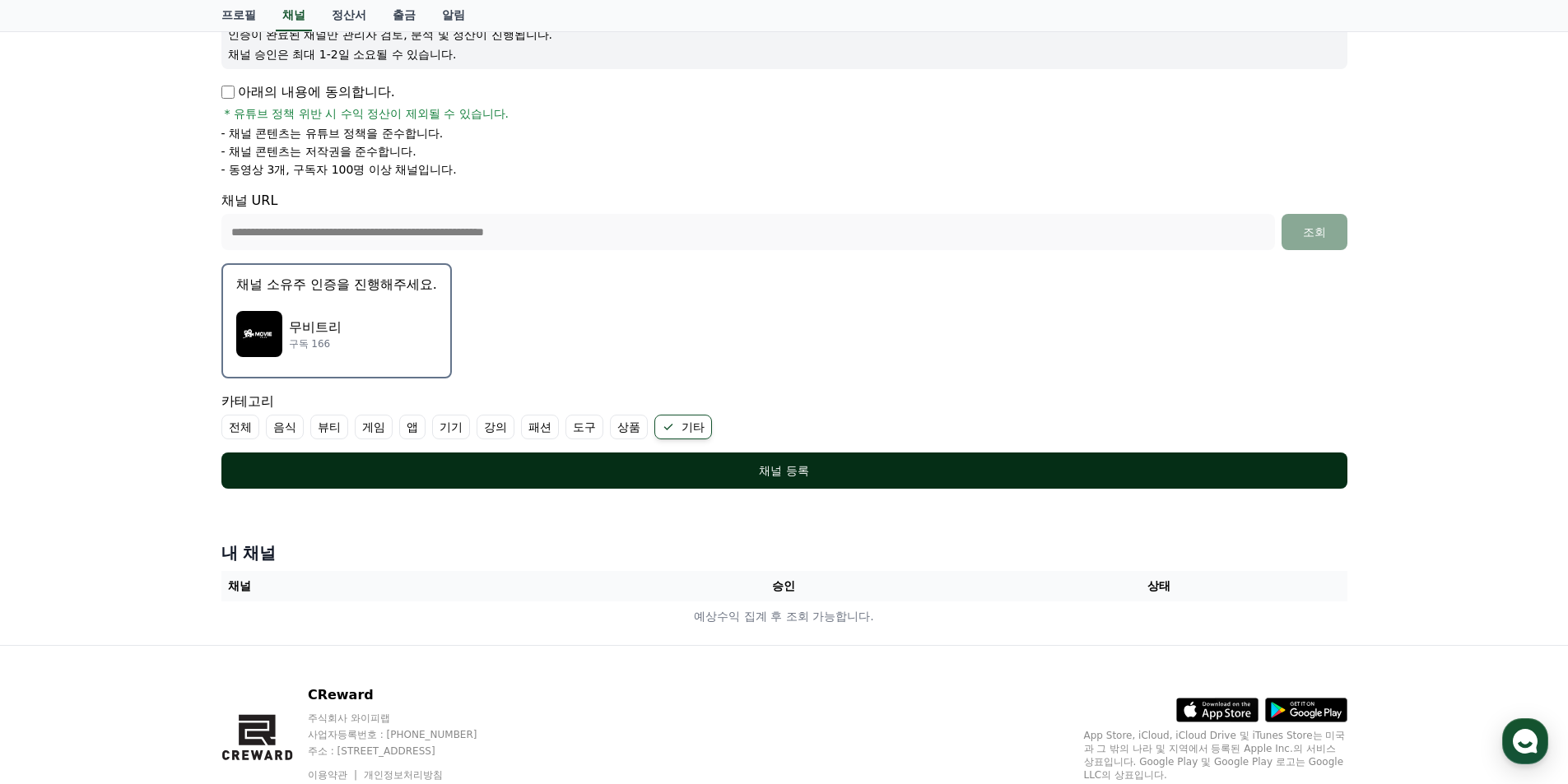
click at [748, 476] on div "채널 등록" at bounding box center [784, 471] width 1060 height 17
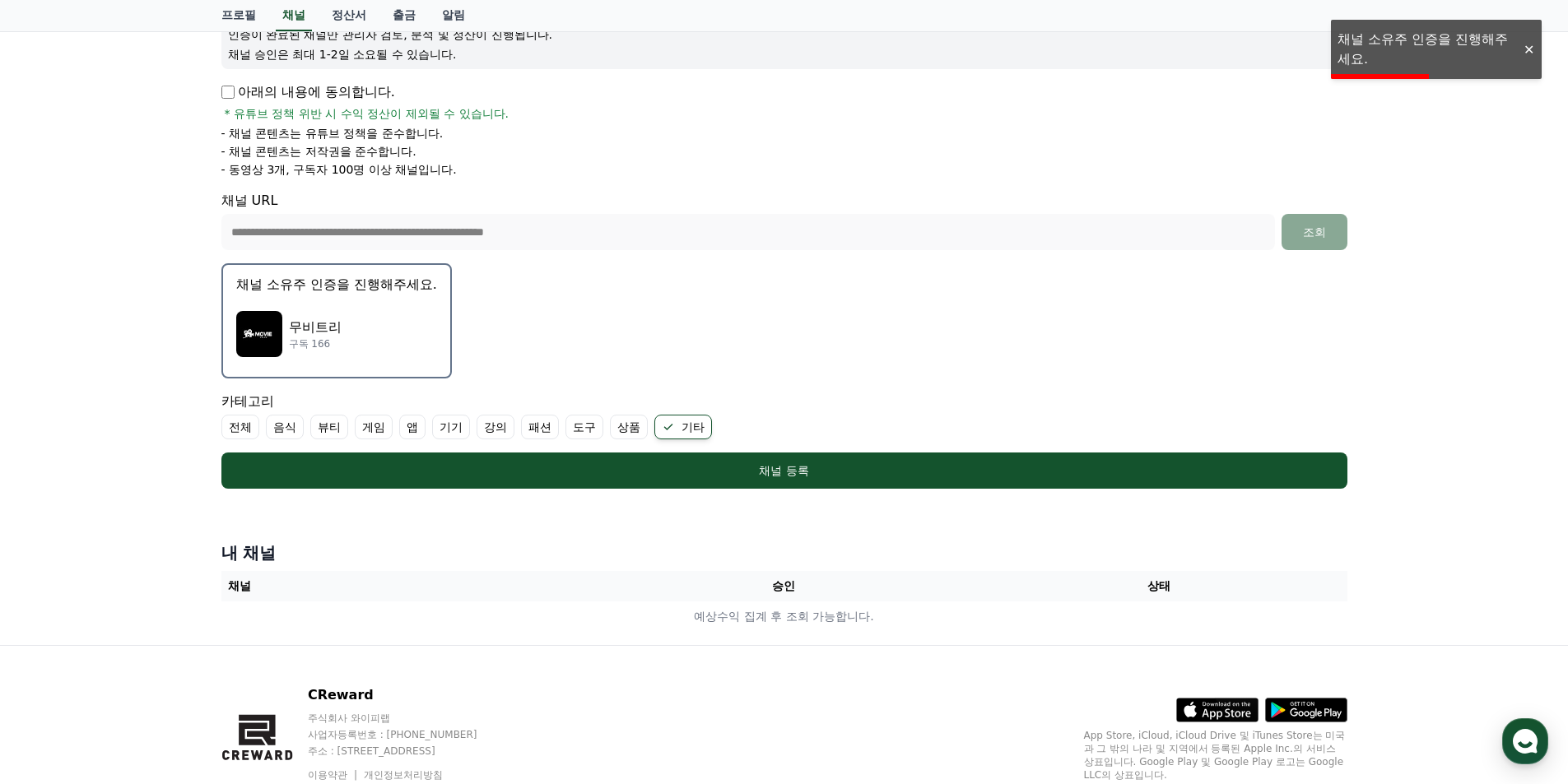
click at [1407, 48] on div "**********" at bounding box center [784, 255] width 1568 height 778
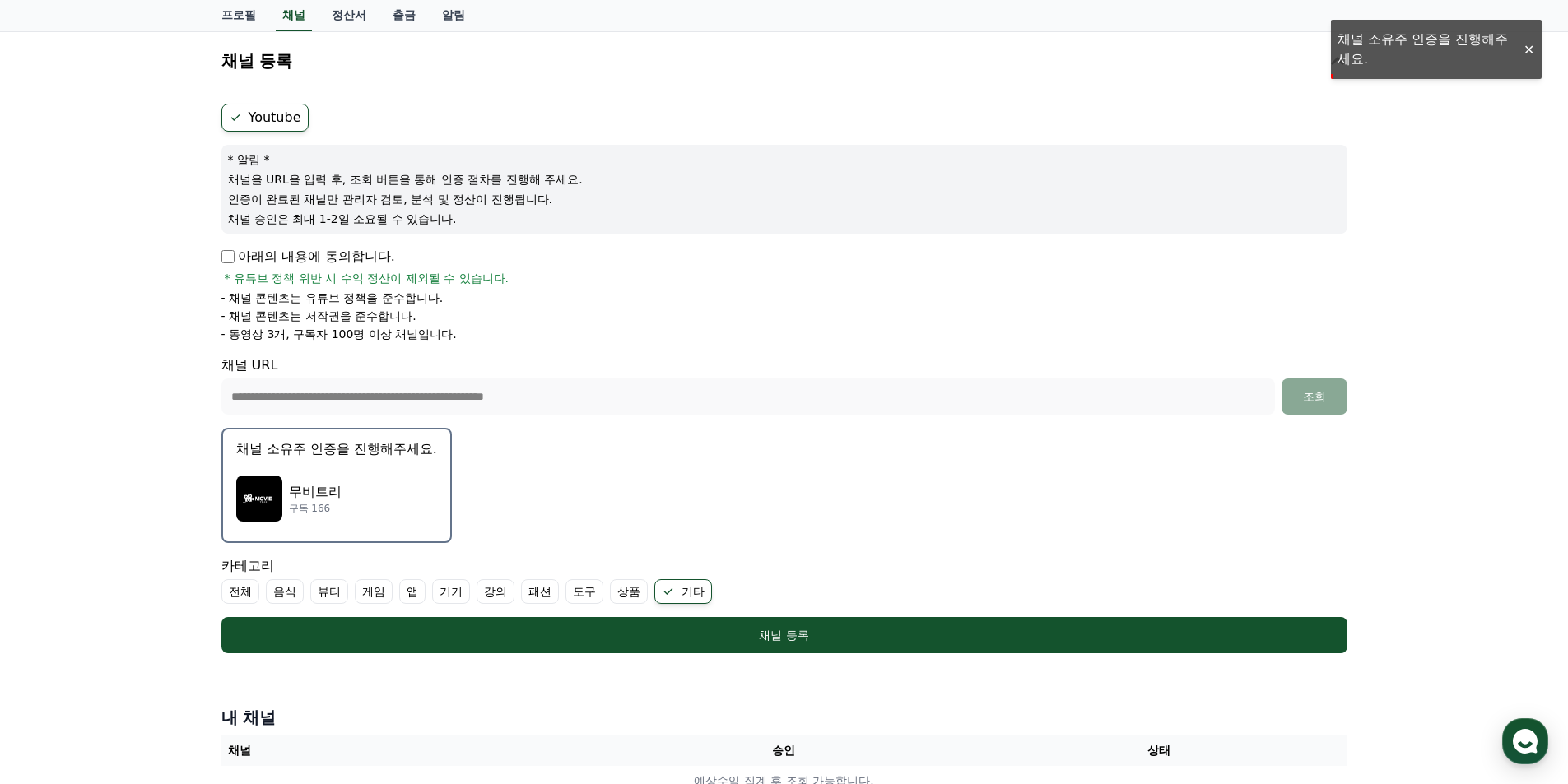
scroll to position [0, 0]
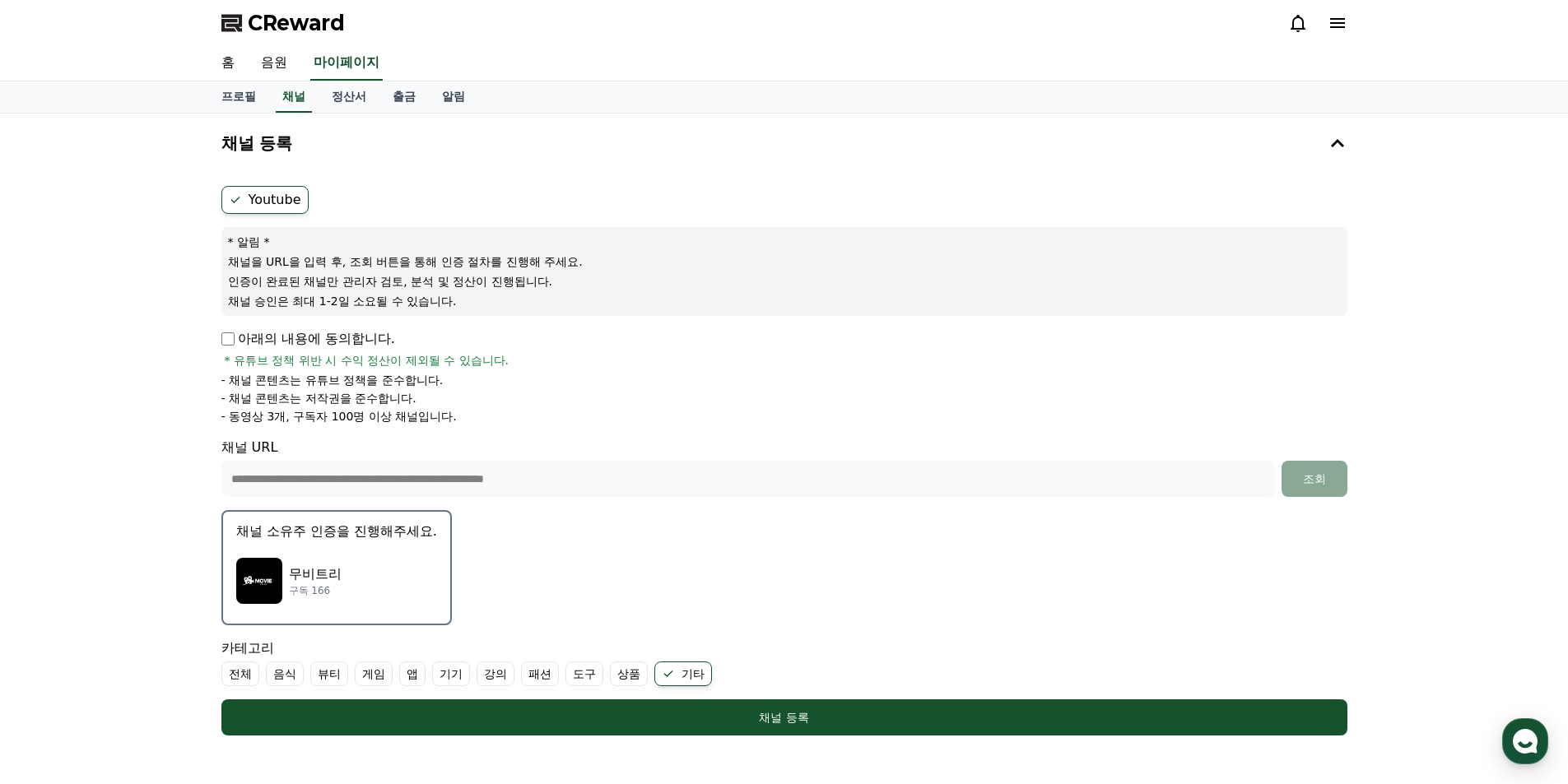
click at [262, 198] on label "Youtube" at bounding box center [264, 199] width 87 height 28
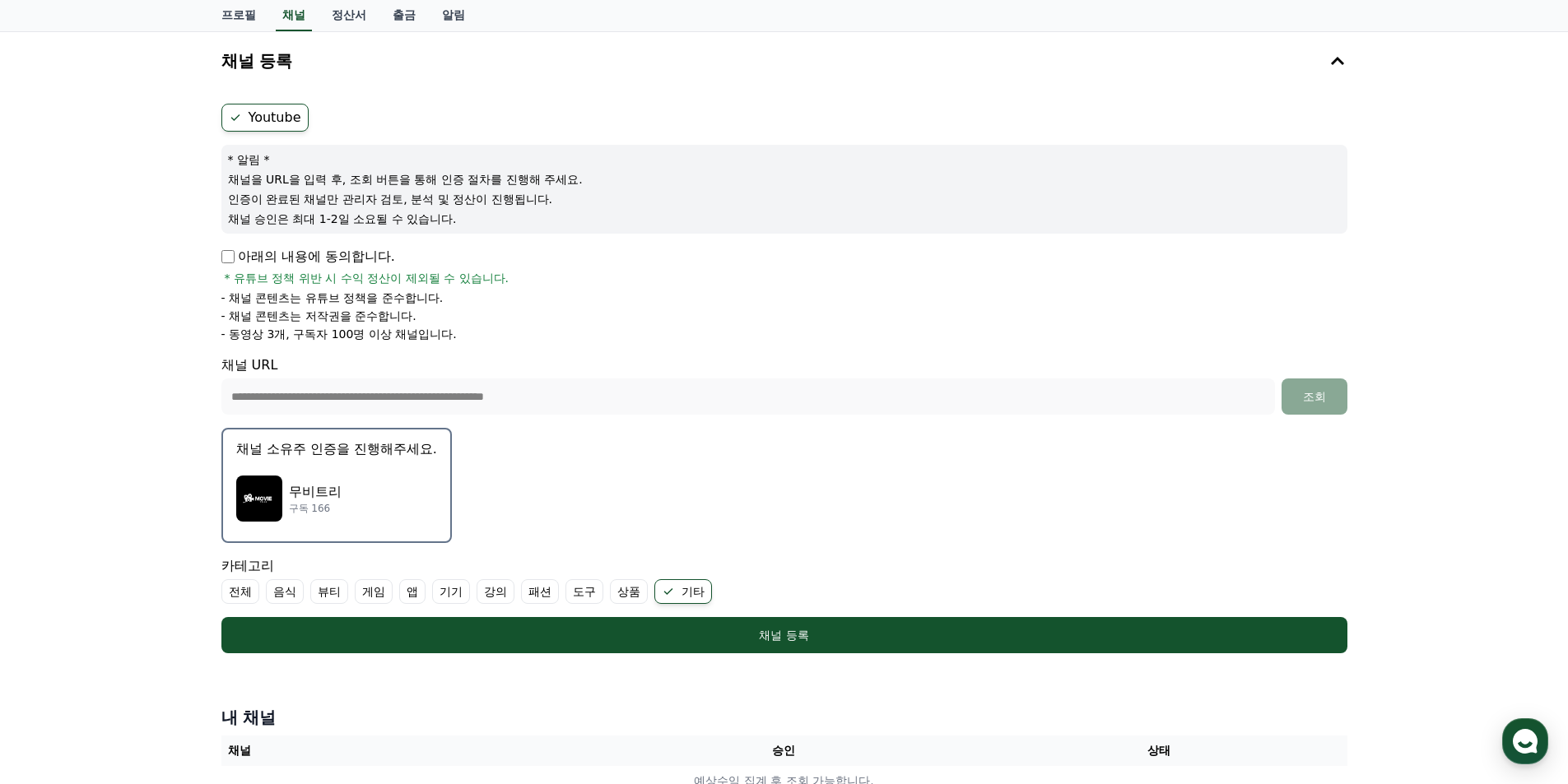
click at [380, 484] on div "무비트리 구독 166" at bounding box center [336, 498] width 200 height 66
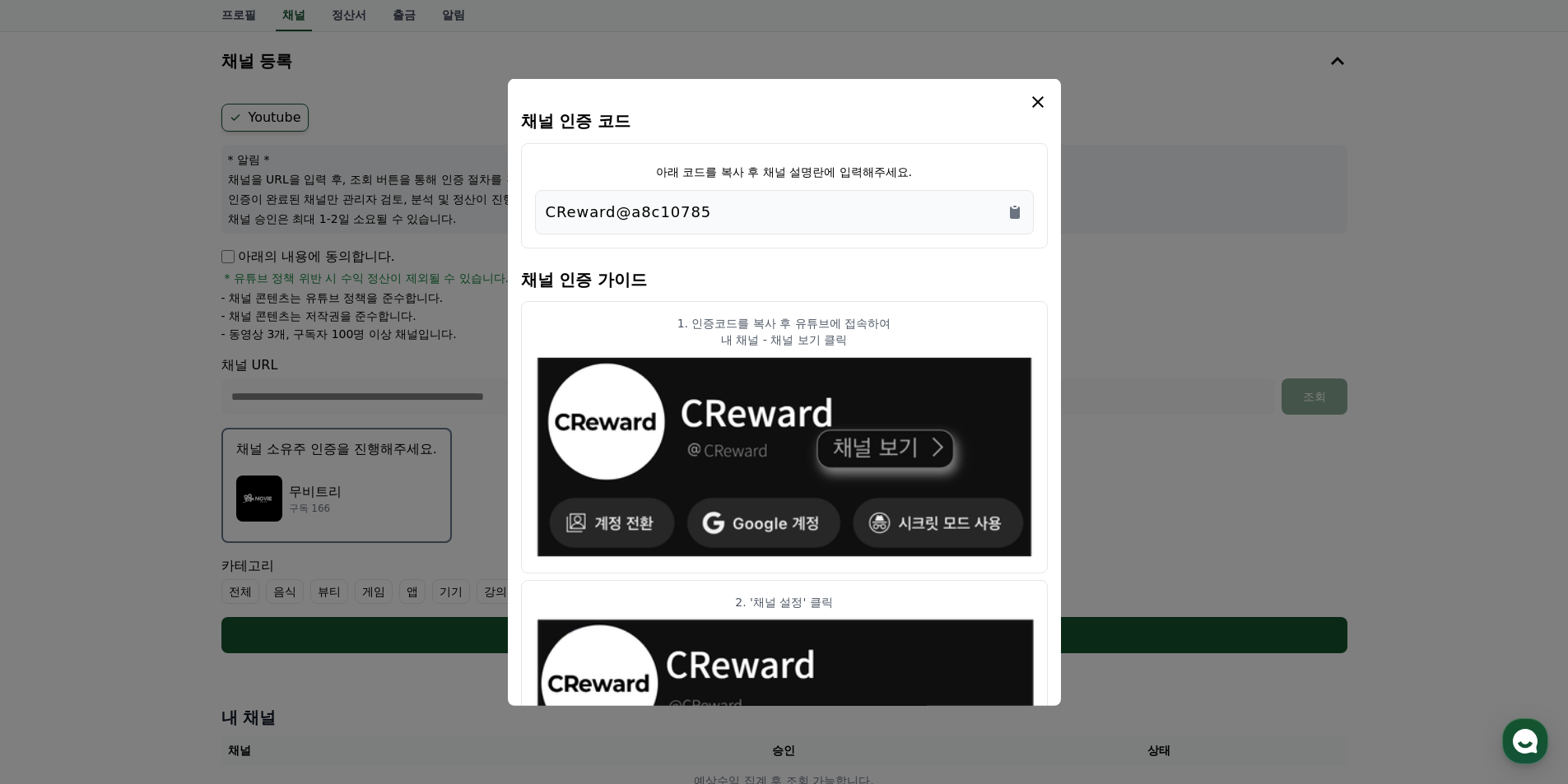
click at [725, 208] on div "CReward@a8c10785" at bounding box center [784, 211] width 477 height 23
click at [1007, 212] on icon "Copy to clipboard" at bounding box center [1015, 211] width 17 height 17
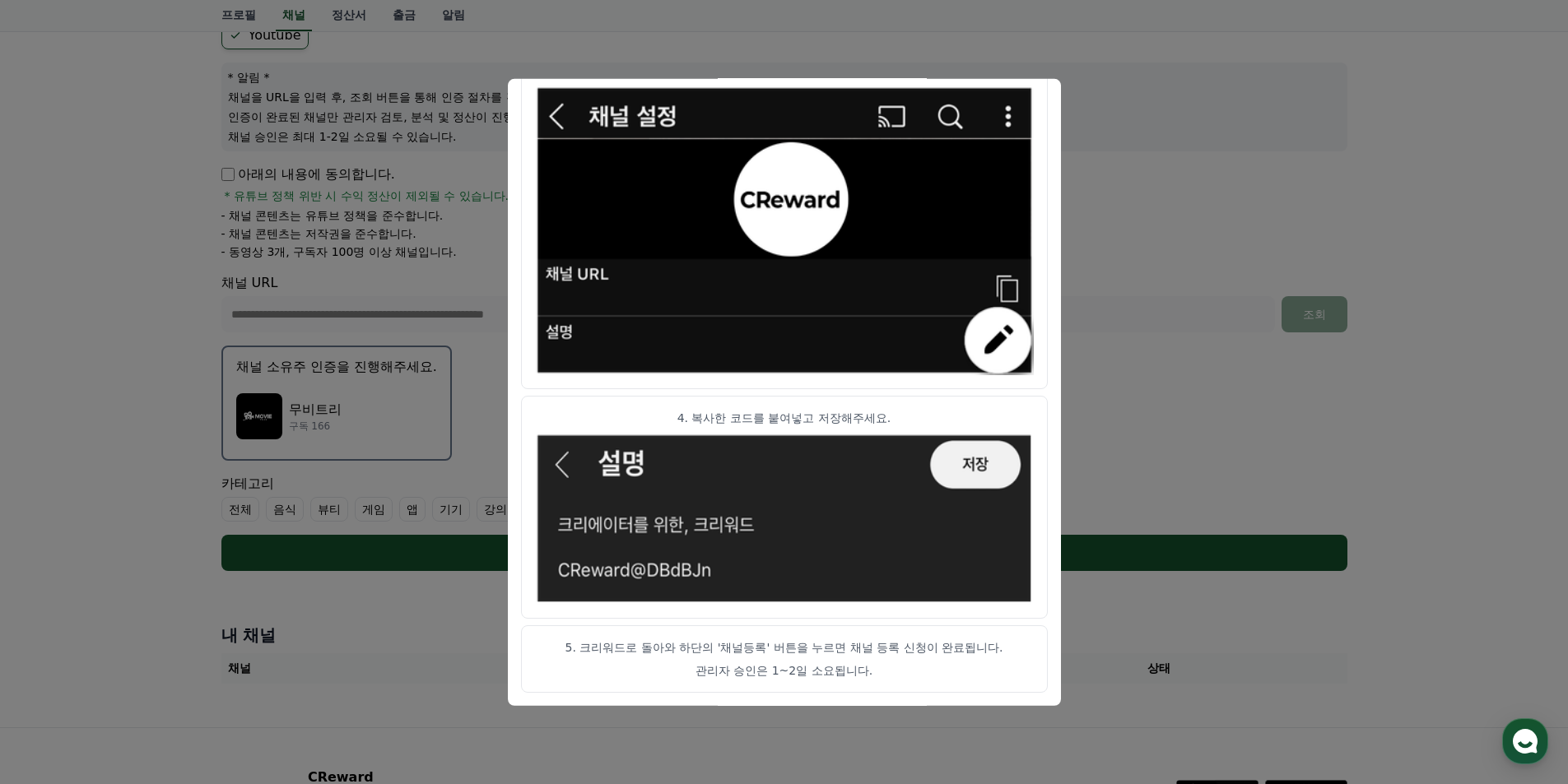
scroll to position [312, 0]
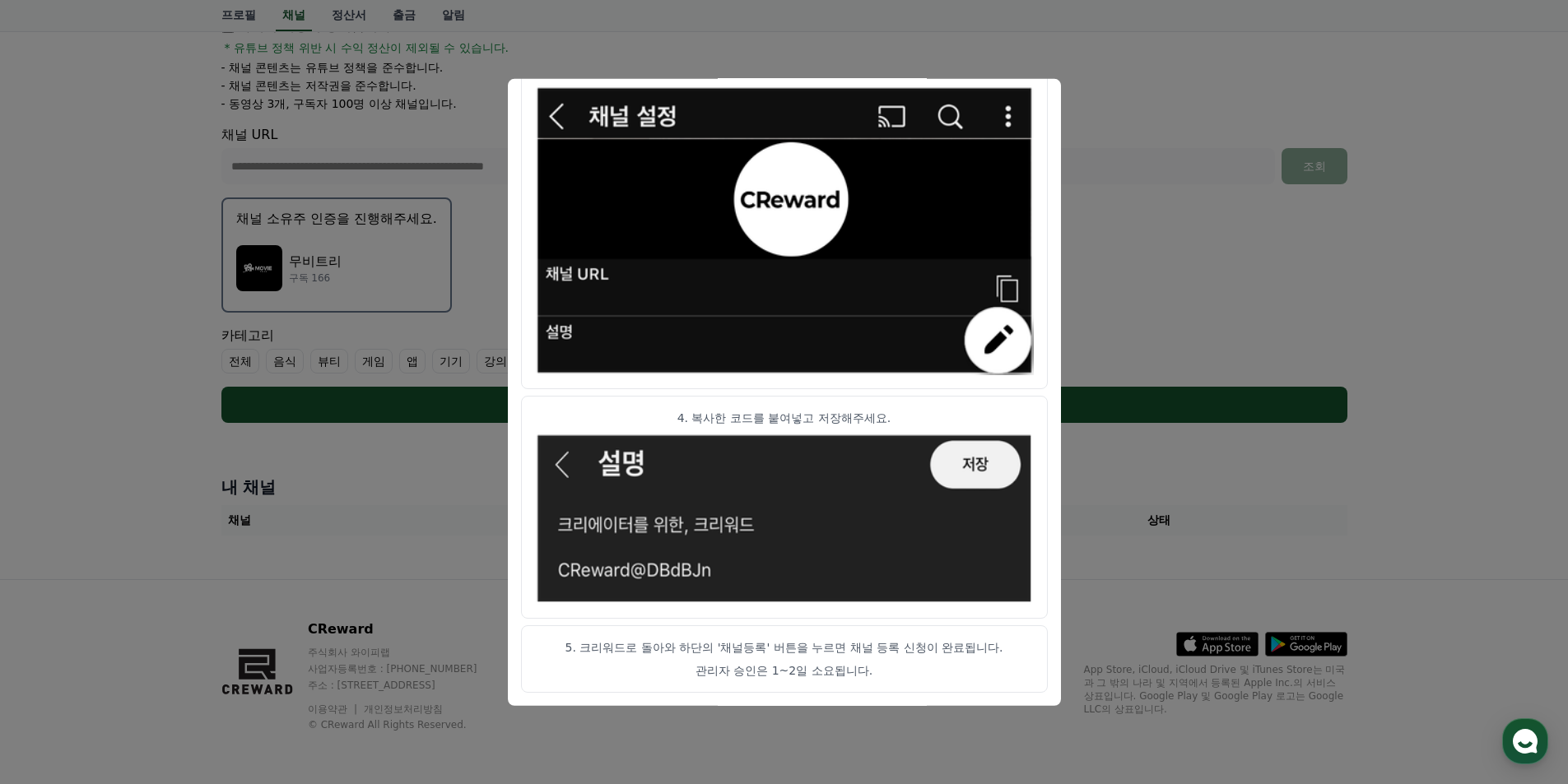
click at [393, 535] on button "close modal" at bounding box center [784, 392] width 1568 height 784
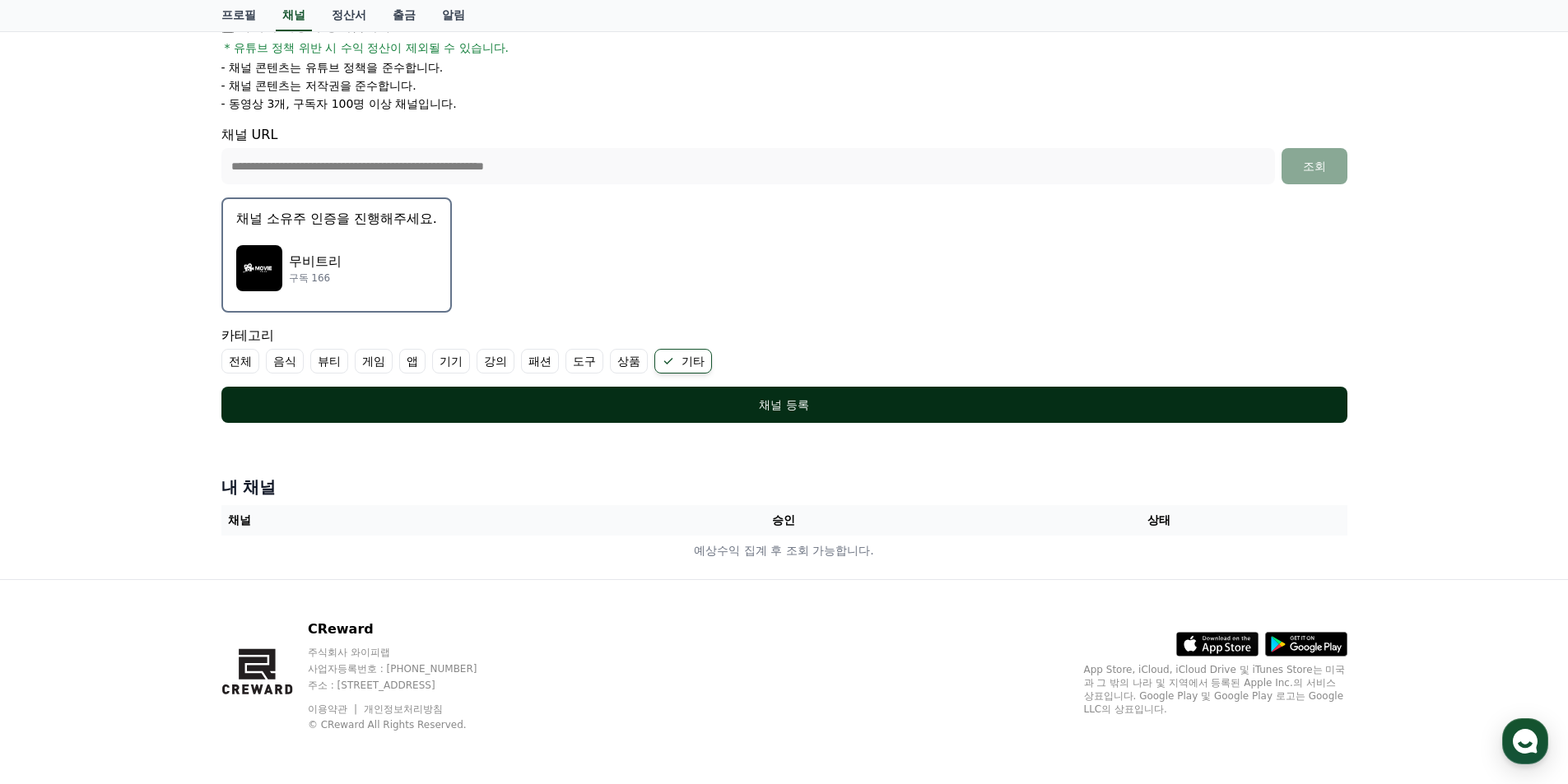
click at [686, 413] on div "채널 등록" at bounding box center [784, 405] width 1060 height 17
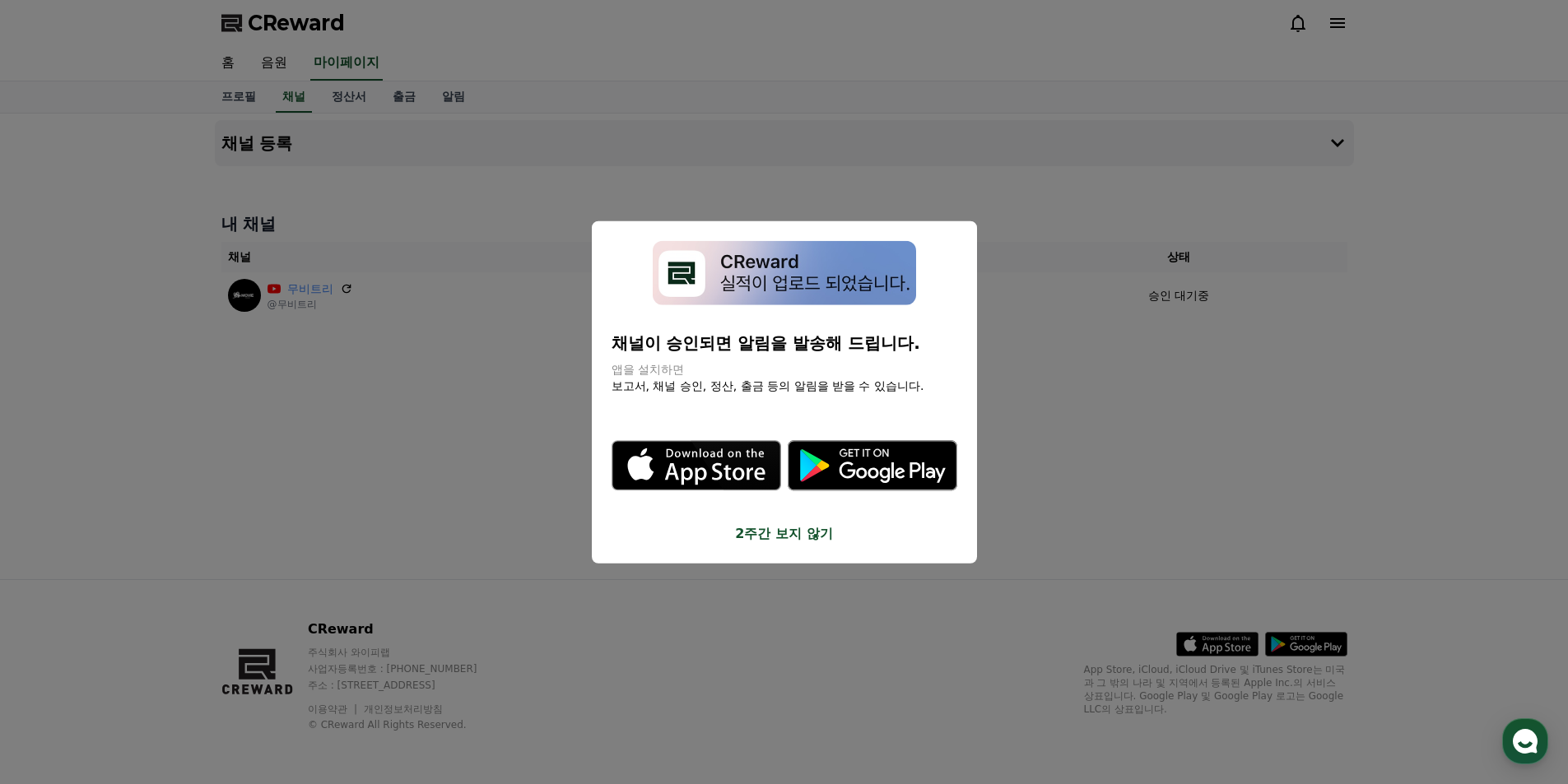
click at [780, 531] on button "2주간 보지 않기" at bounding box center [784, 534] width 346 height 20
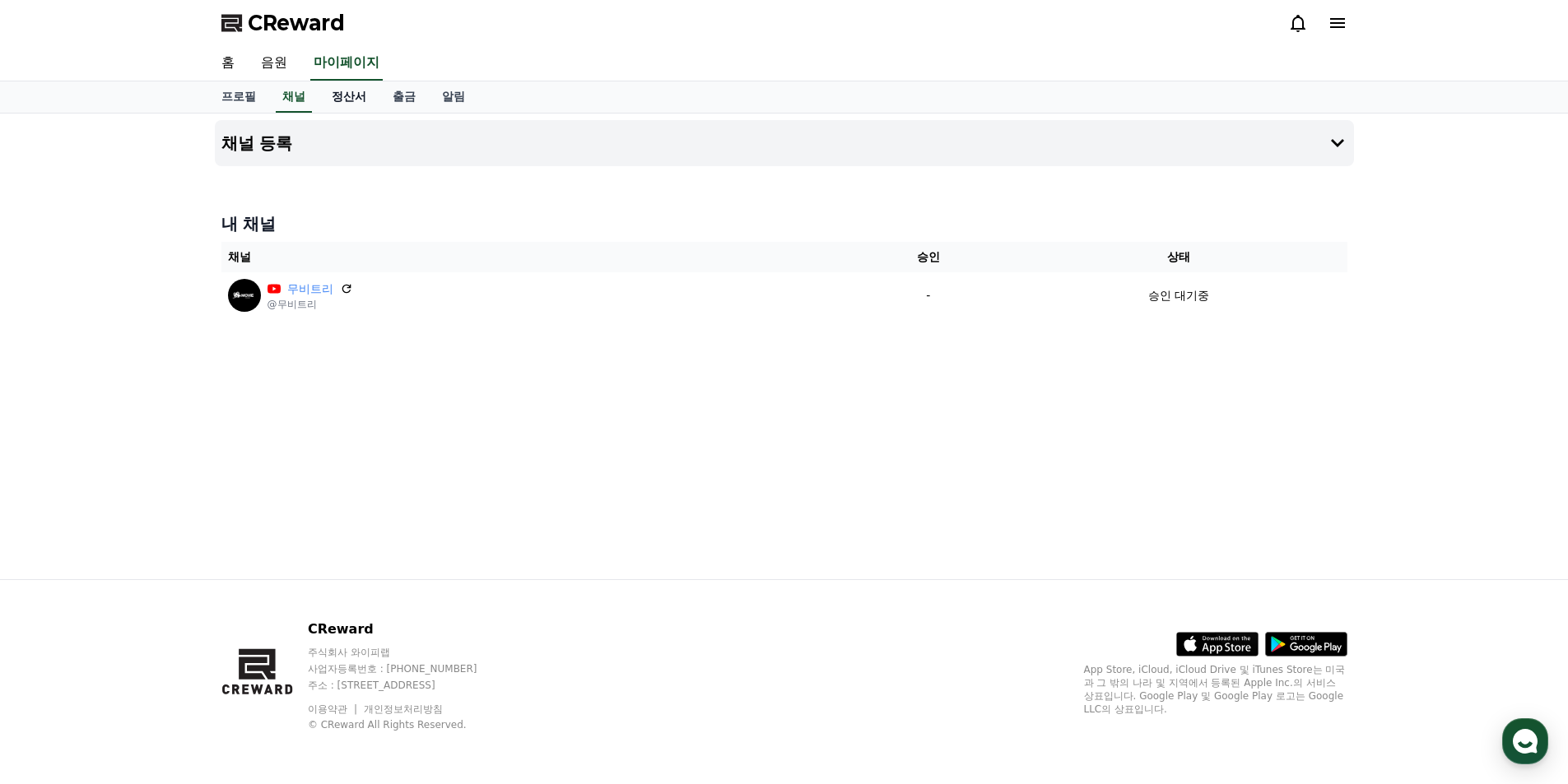
click at [363, 95] on link "정산서" at bounding box center [349, 97] width 61 height 31
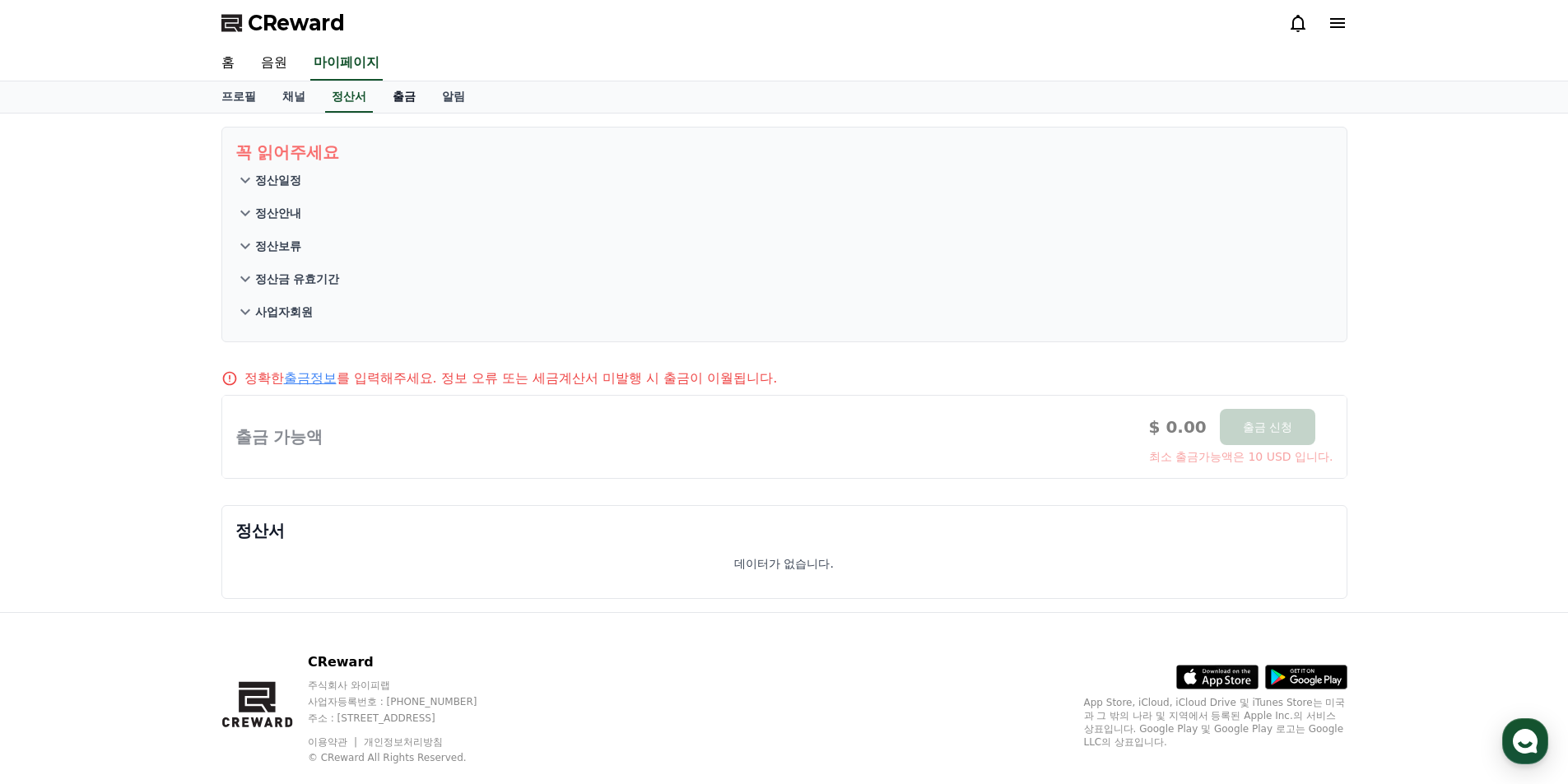
click at [412, 96] on link "출금" at bounding box center [404, 97] width 49 height 31
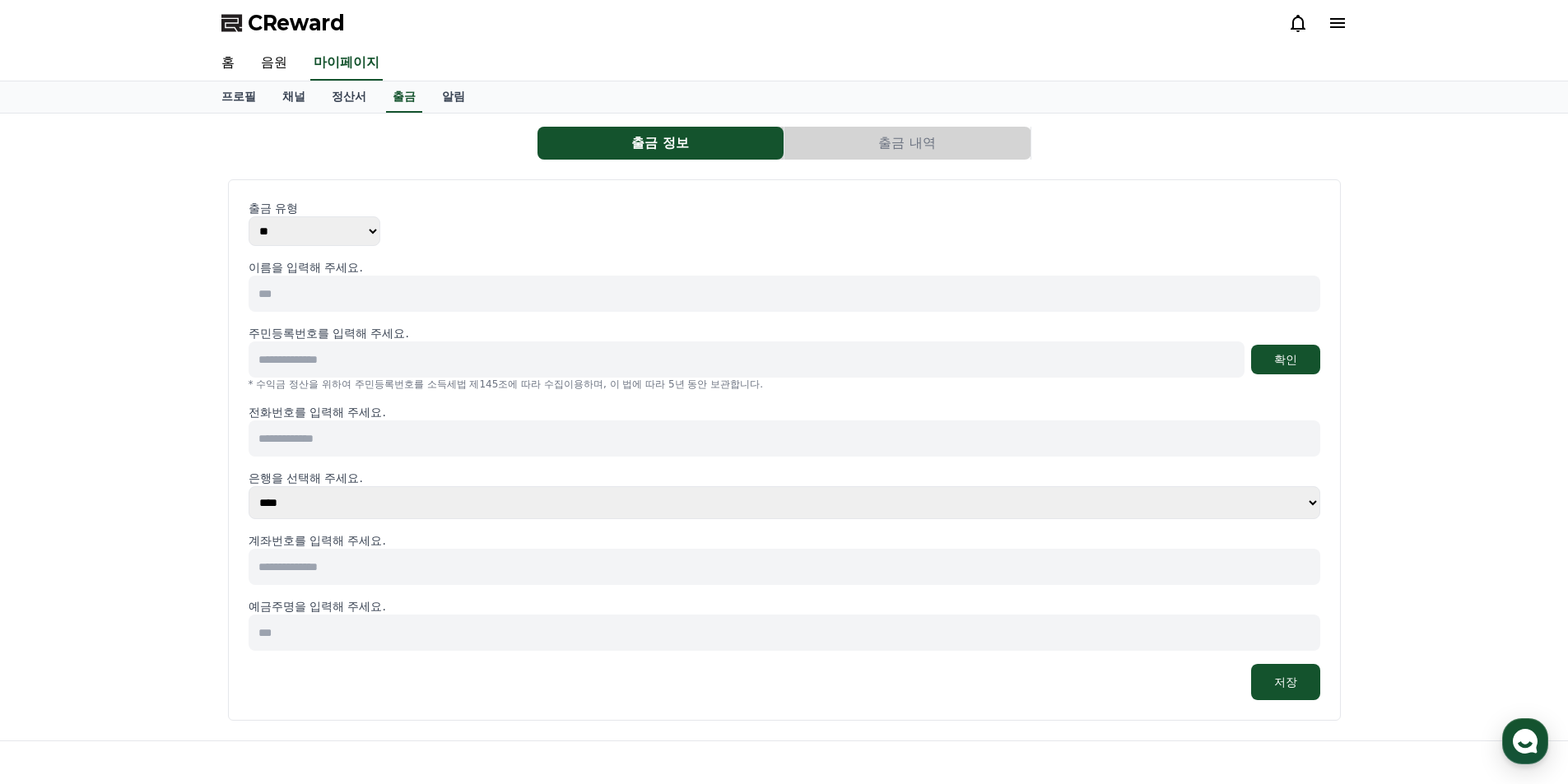
click at [284, 363] on input at bounding box center [747, 360] width 996 height 36
click at [333, 294] on input at bounding box center [784, 294] width 1072 height 36
type input "*"
type input "***"
type input "**********"
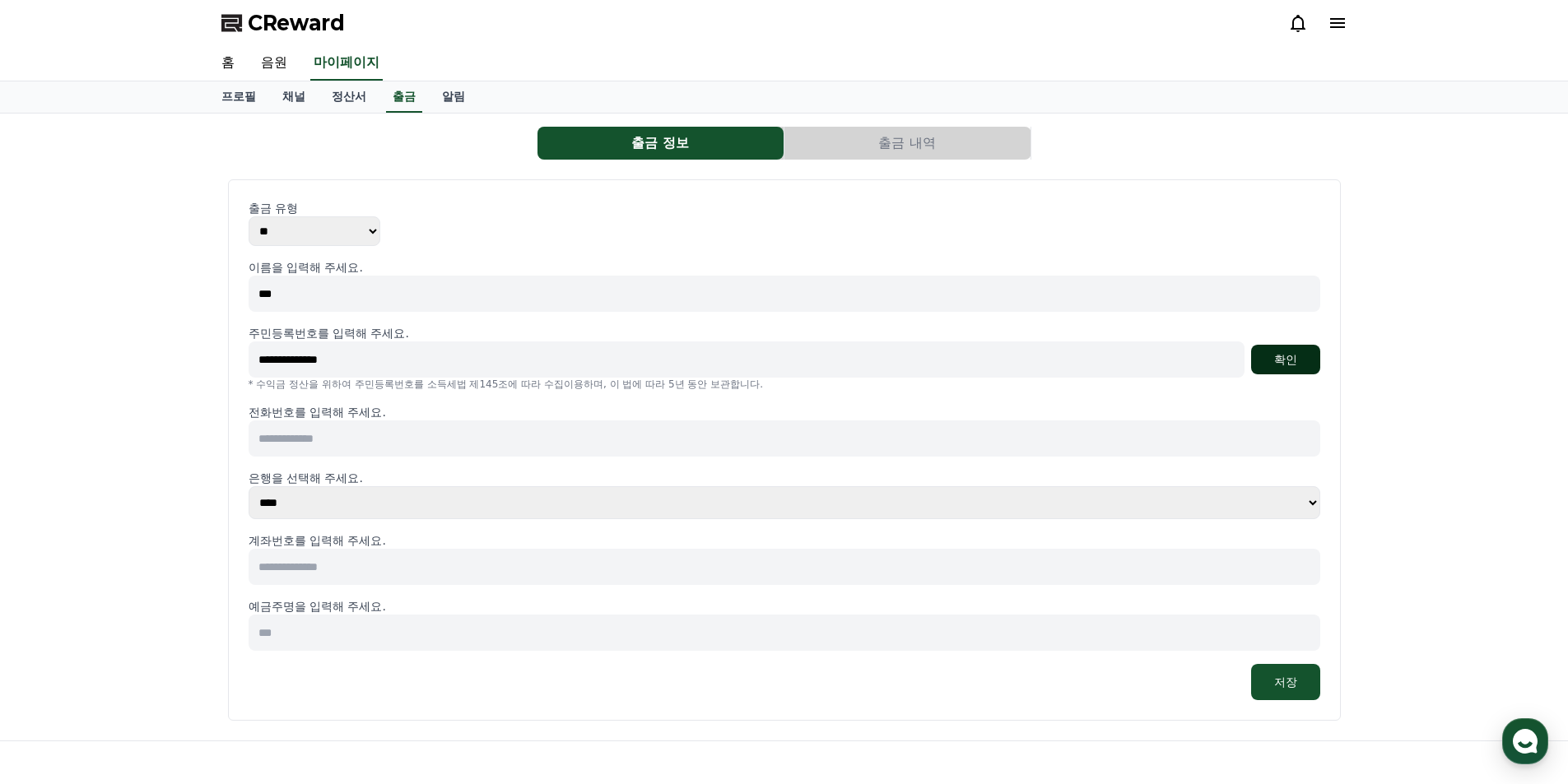
click at [1273, 365] on button "확인" at bounding box center [1285, 360] width 69 height 29
click at [354, 440] on input at bounding box center [784, 438] width 1072 height 36
type input "**********"
click at [326, 497] on select "**** **** **** **** **** **** **** ** ** ** ** **** *** **** **** *****" at bounding box center [784, 503] width 1072 height 33
select select "**********"
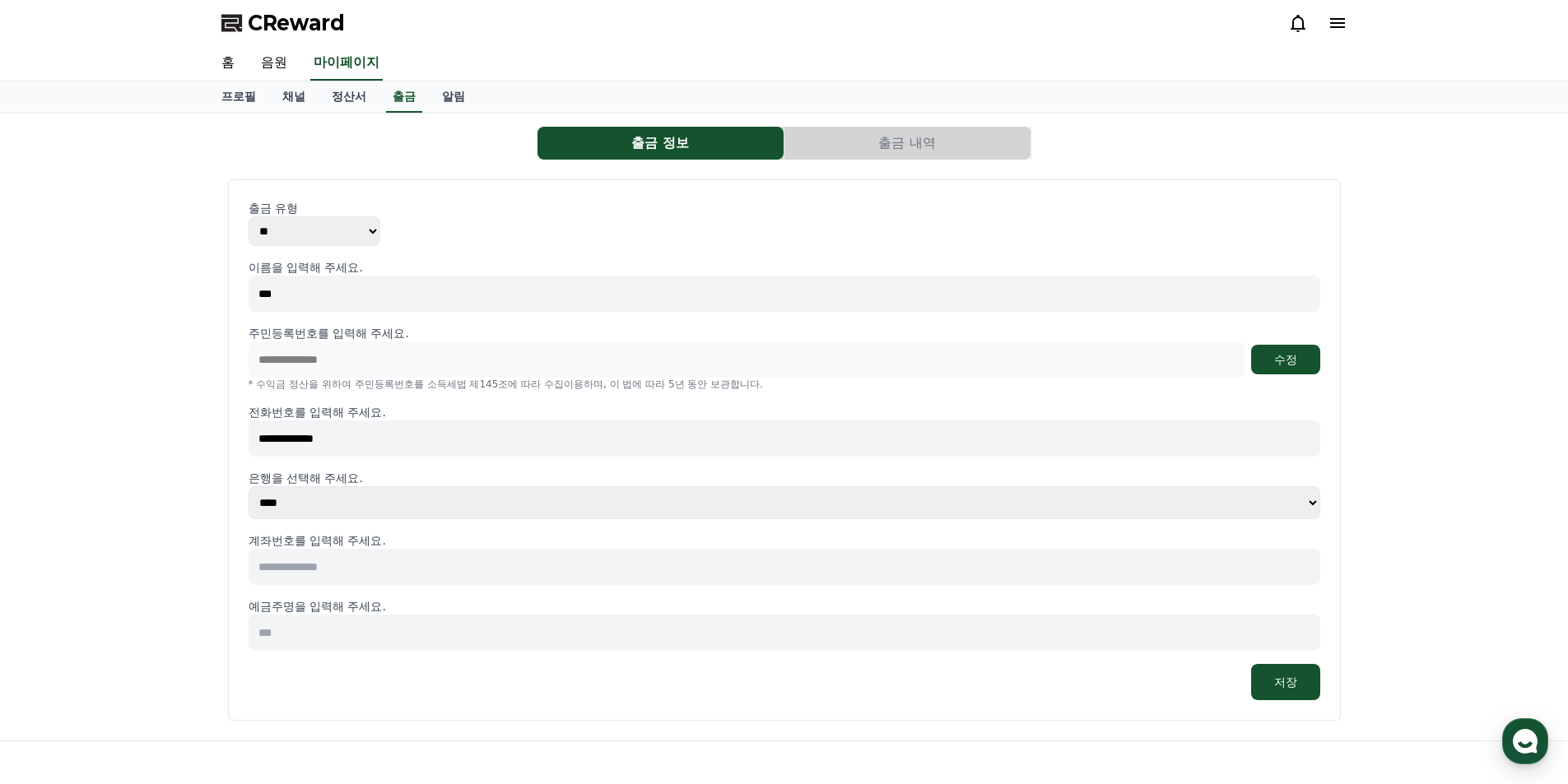
click at [249, 486] on select "**** **** **** **** **** **** **** ** ** ** ** **** *** **** **** *****" at bounding box center [784, 503] width 1072 height 33
click at [336, 575] on input at bounding box center [784, 567] width 1072 height 36
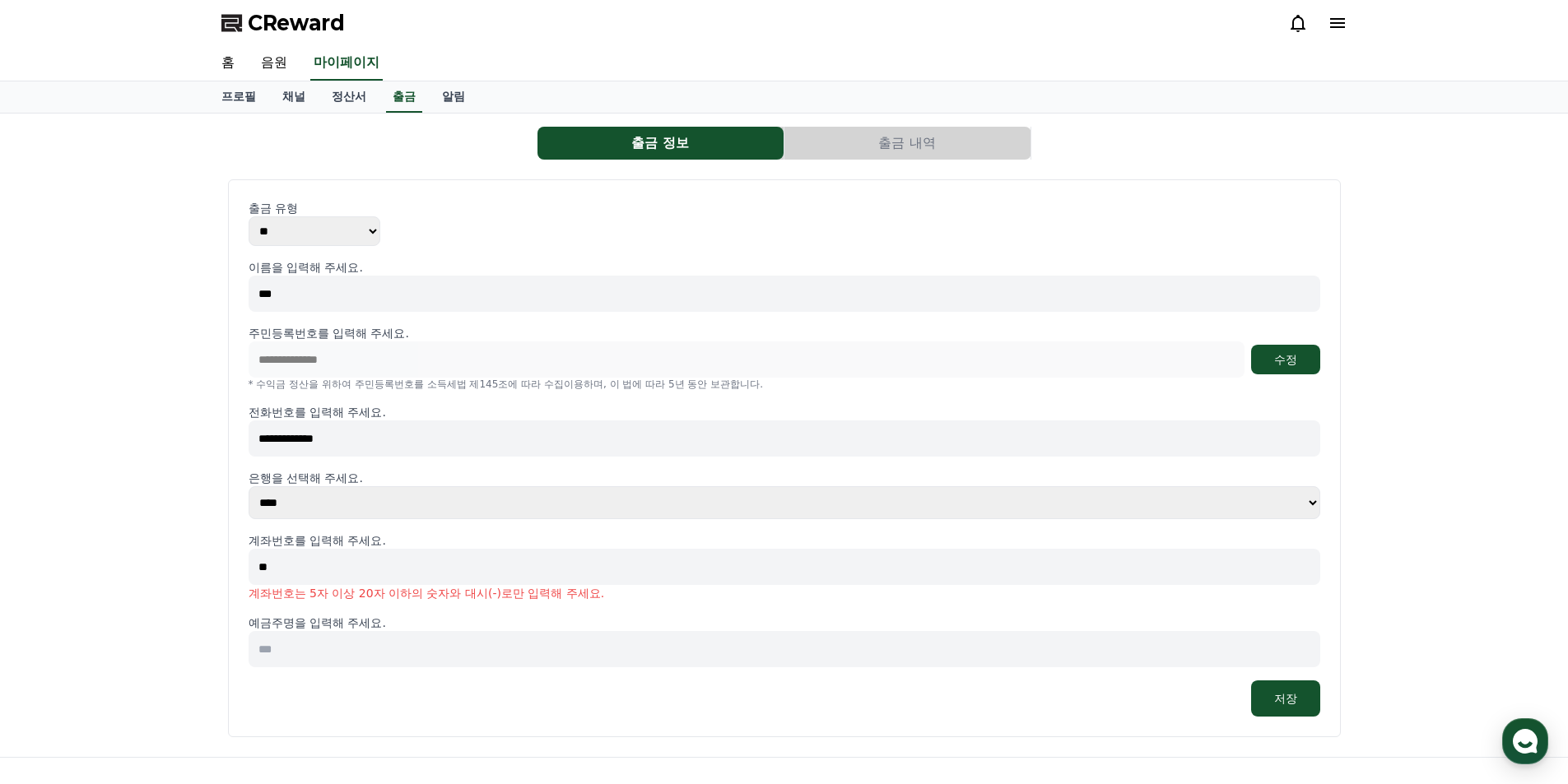
type input "*"
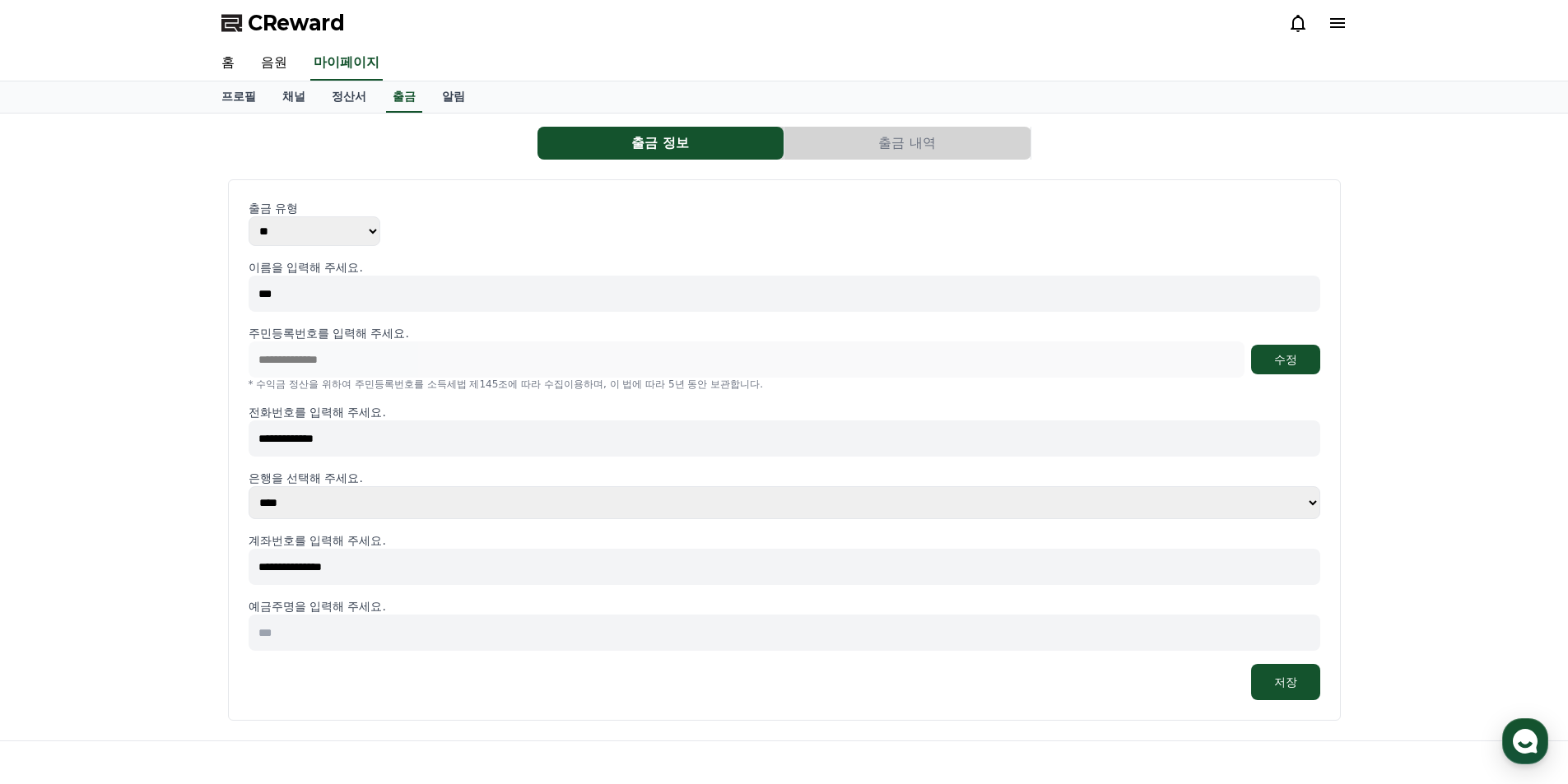
type input "**********"
click at [317, 634] on input at bounding box center [784, 633] width 1072 height 36
type input "***"
click at [1289, 687] on button "저장" at bounding box center [1285, 682] width 69 height 36
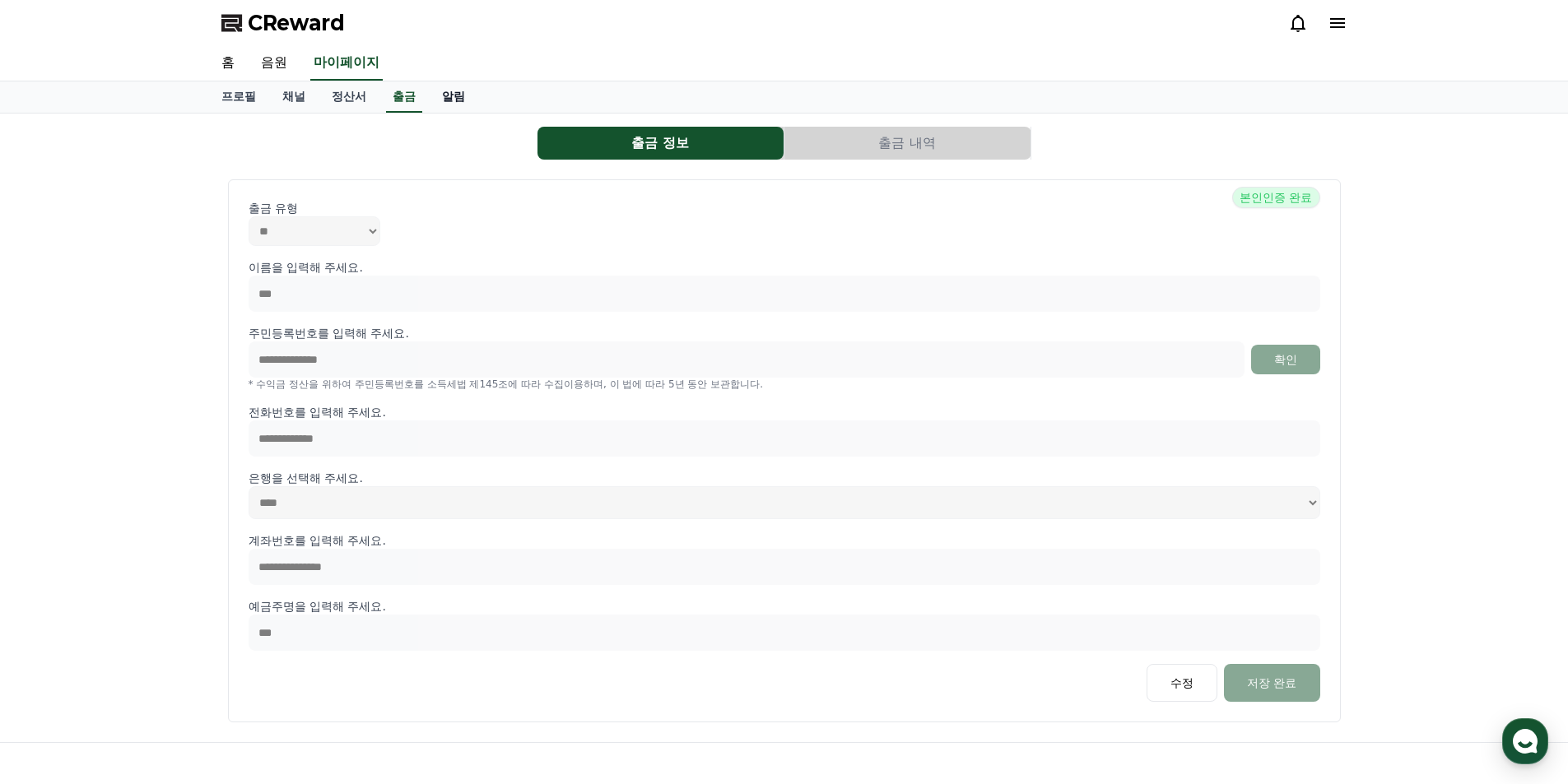
click at [432, 102] on link "알림" at bounding box center [453, 97] width 49 height 31
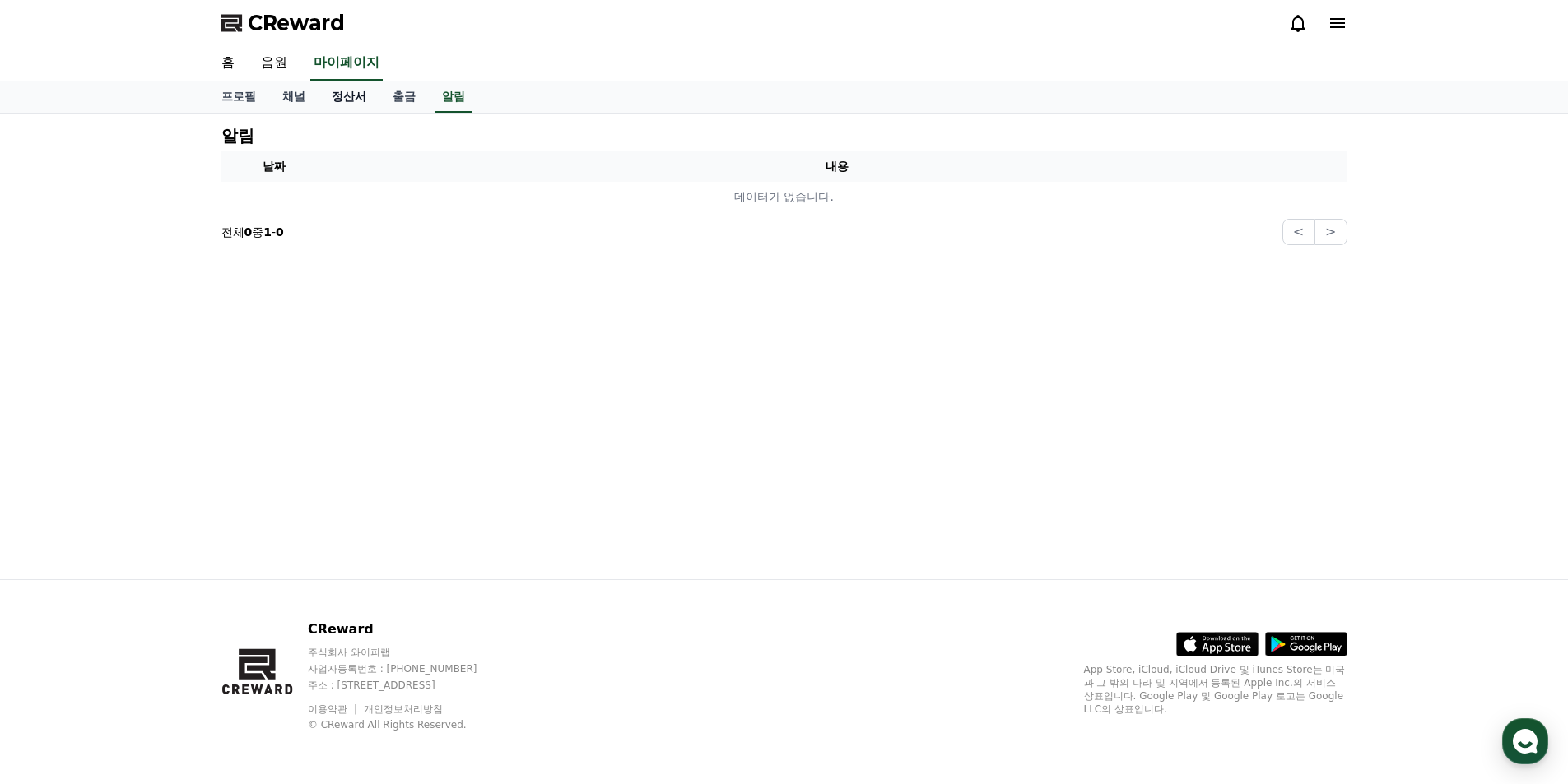
click at [365, 100] on link "정산서" at bounding box center [349, 97] width 61 height 31
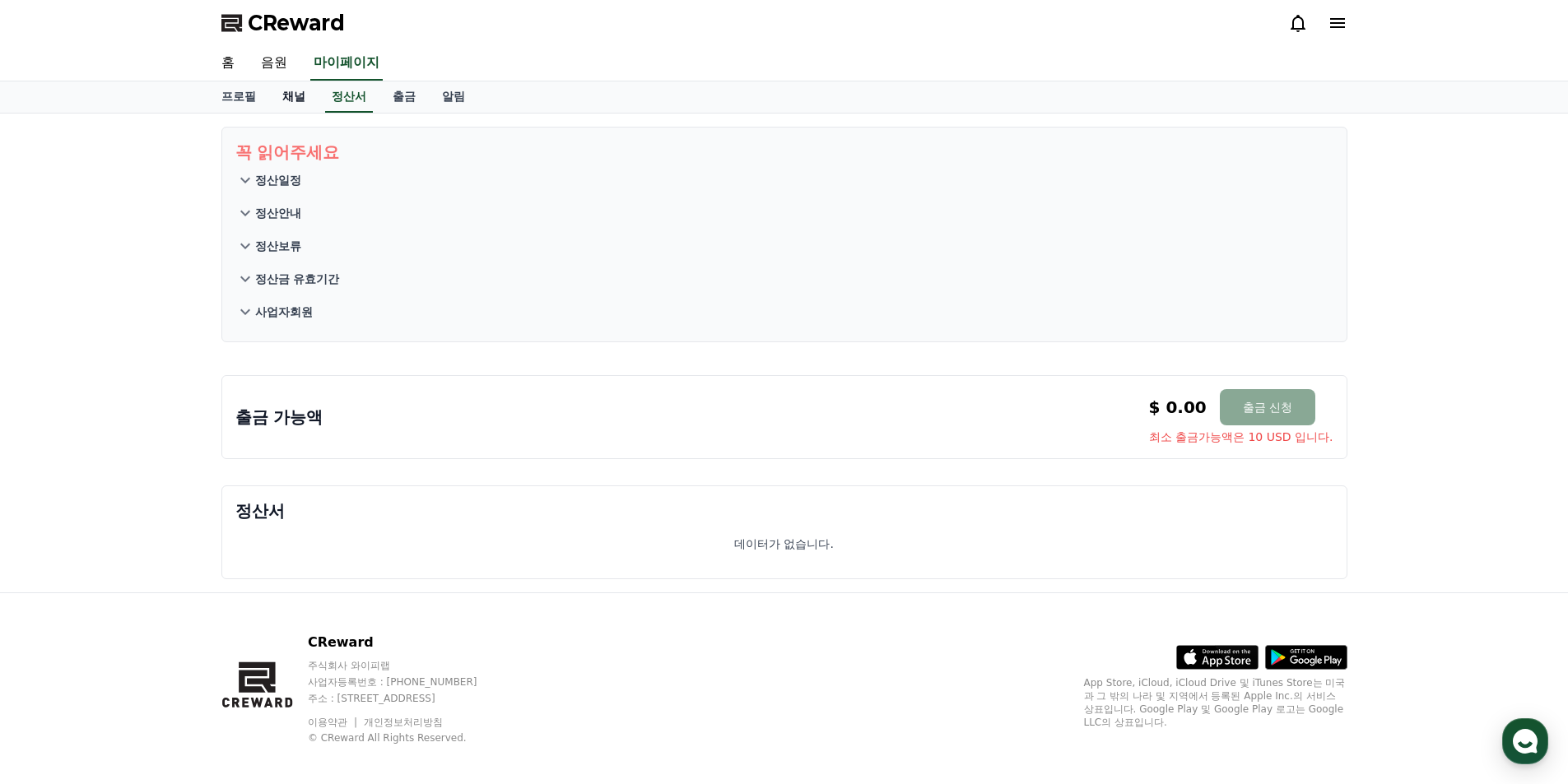
click at [284, 97] on link "채널" at bounding box center [294, 97] width 49 height 31
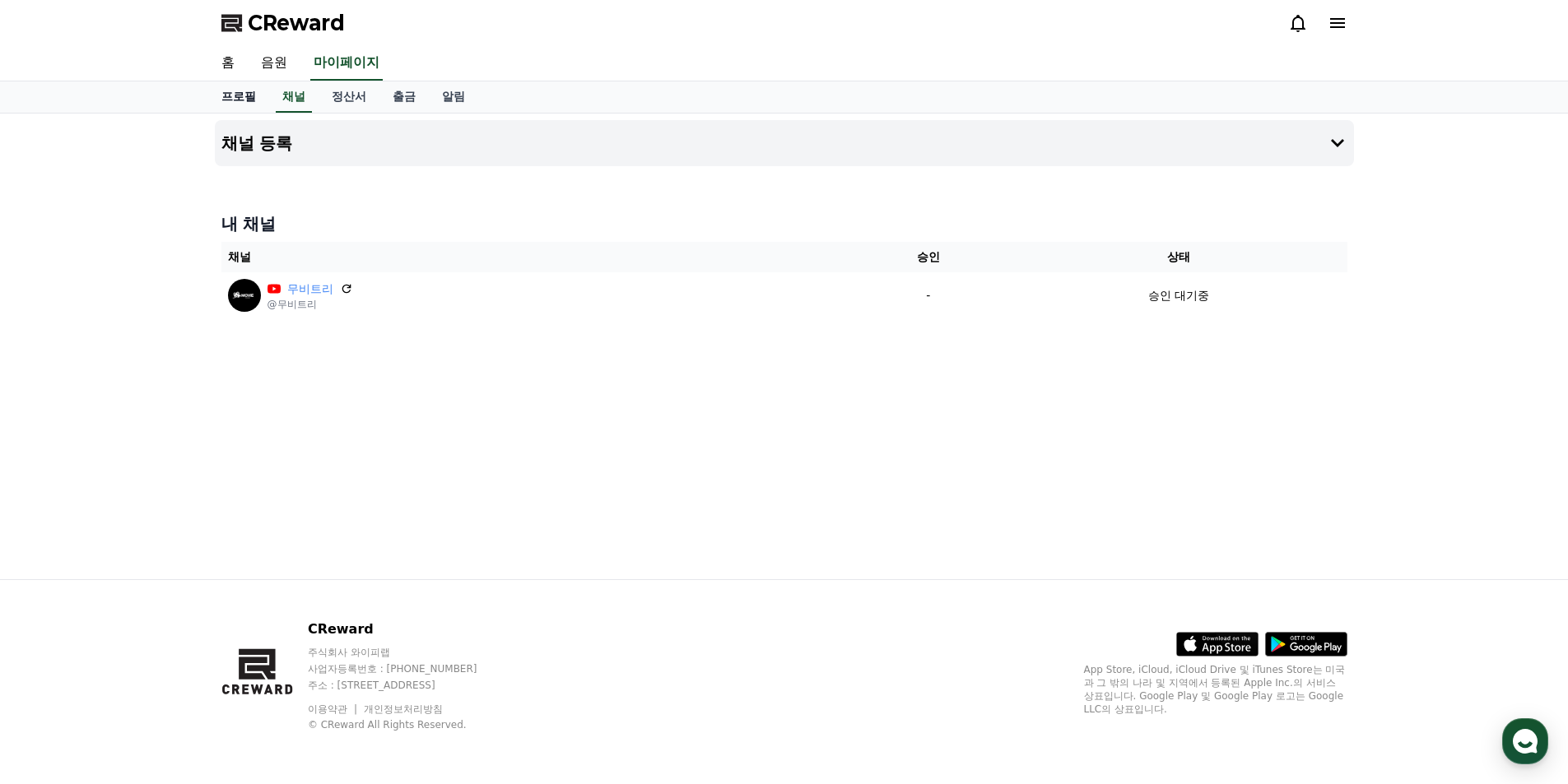
click at [249, 99] on link "프로필" at bounding box center [239, 97] width 61 height 31
select select "**********"
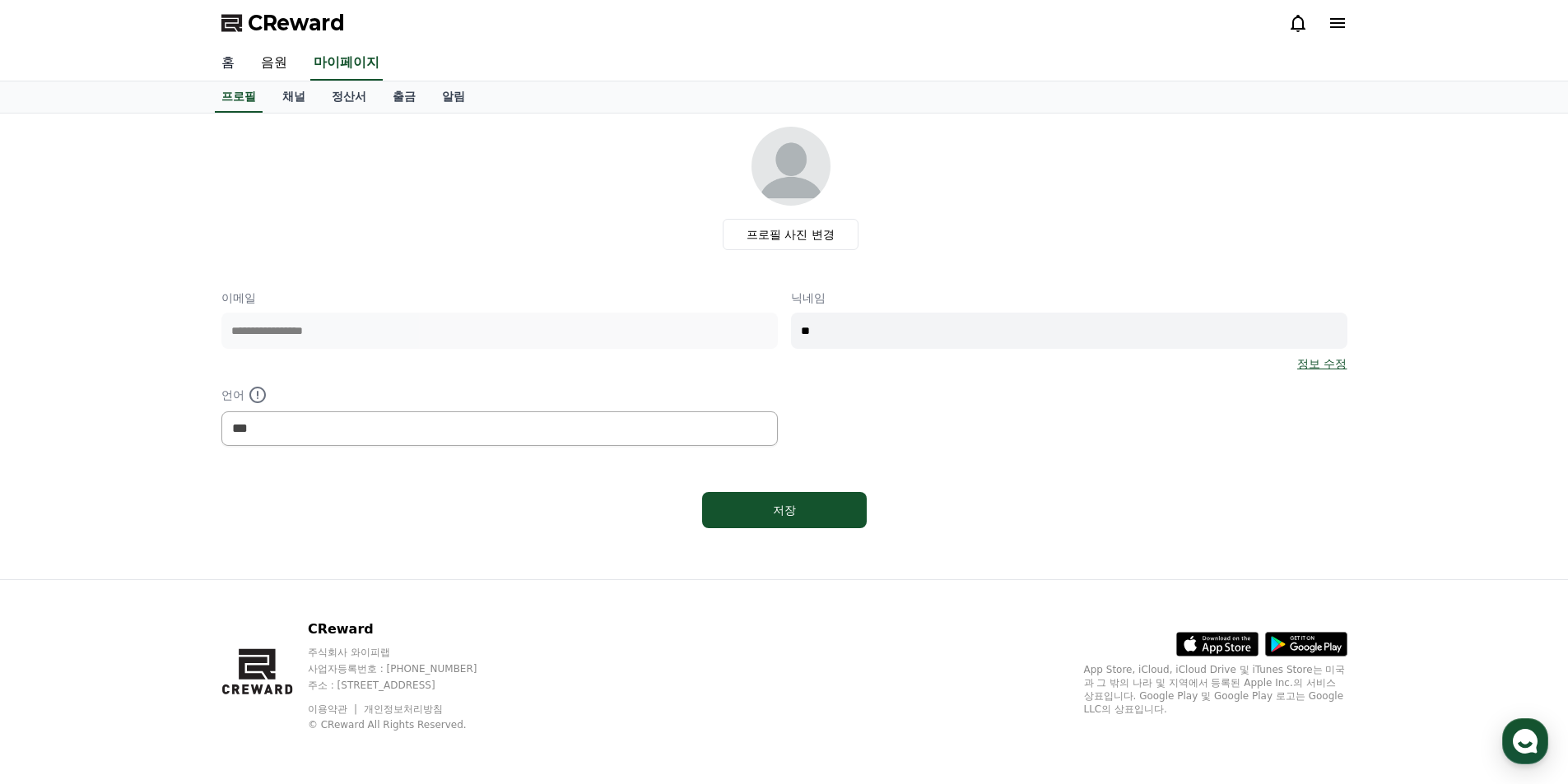
click at [239, 67] on link "홈" at bounding box center [228, 63] width 39 height 34
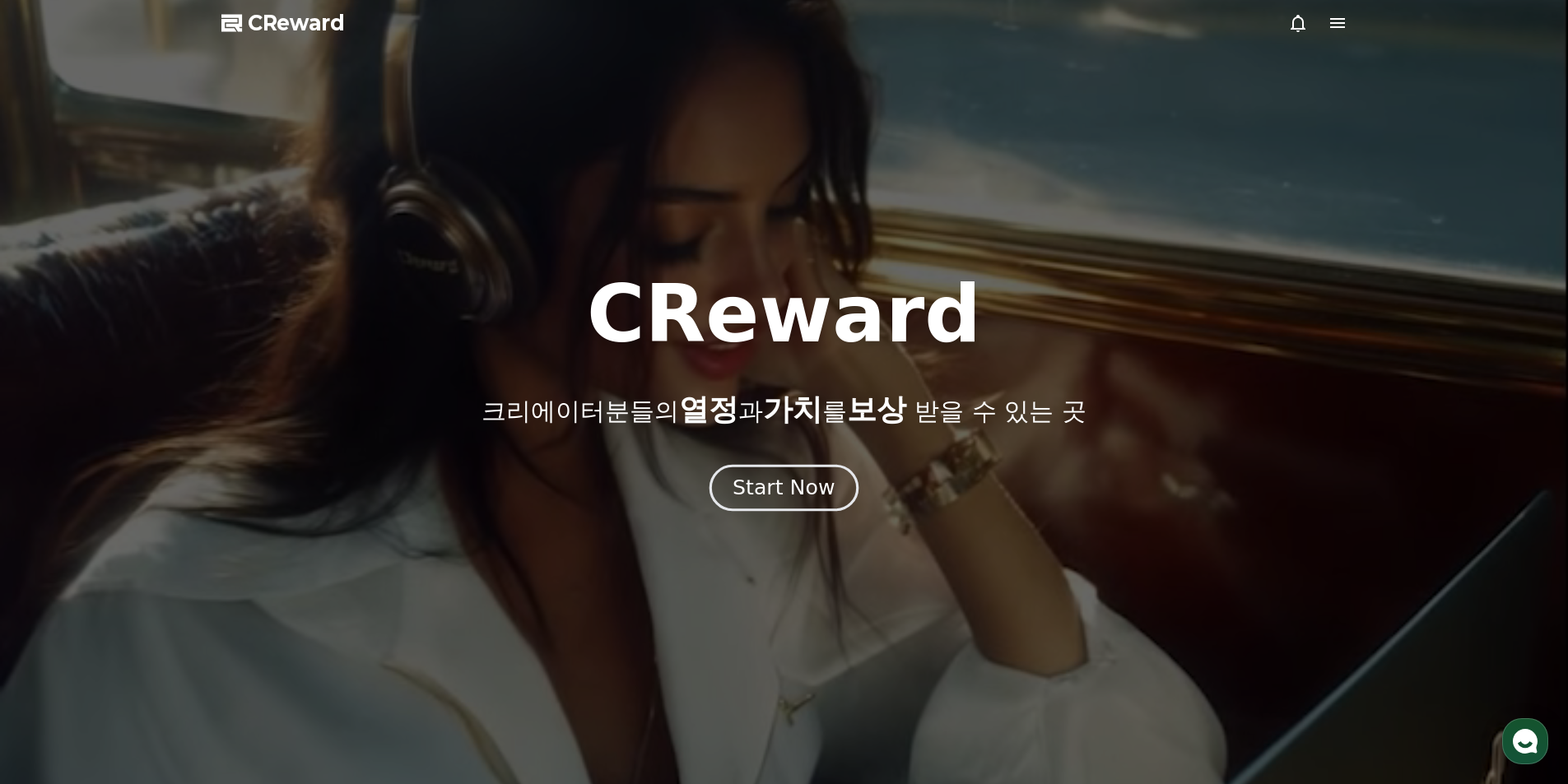
click at [799, 486] on div "Start Now" at bounding box center [784, 488] width 102 height 28
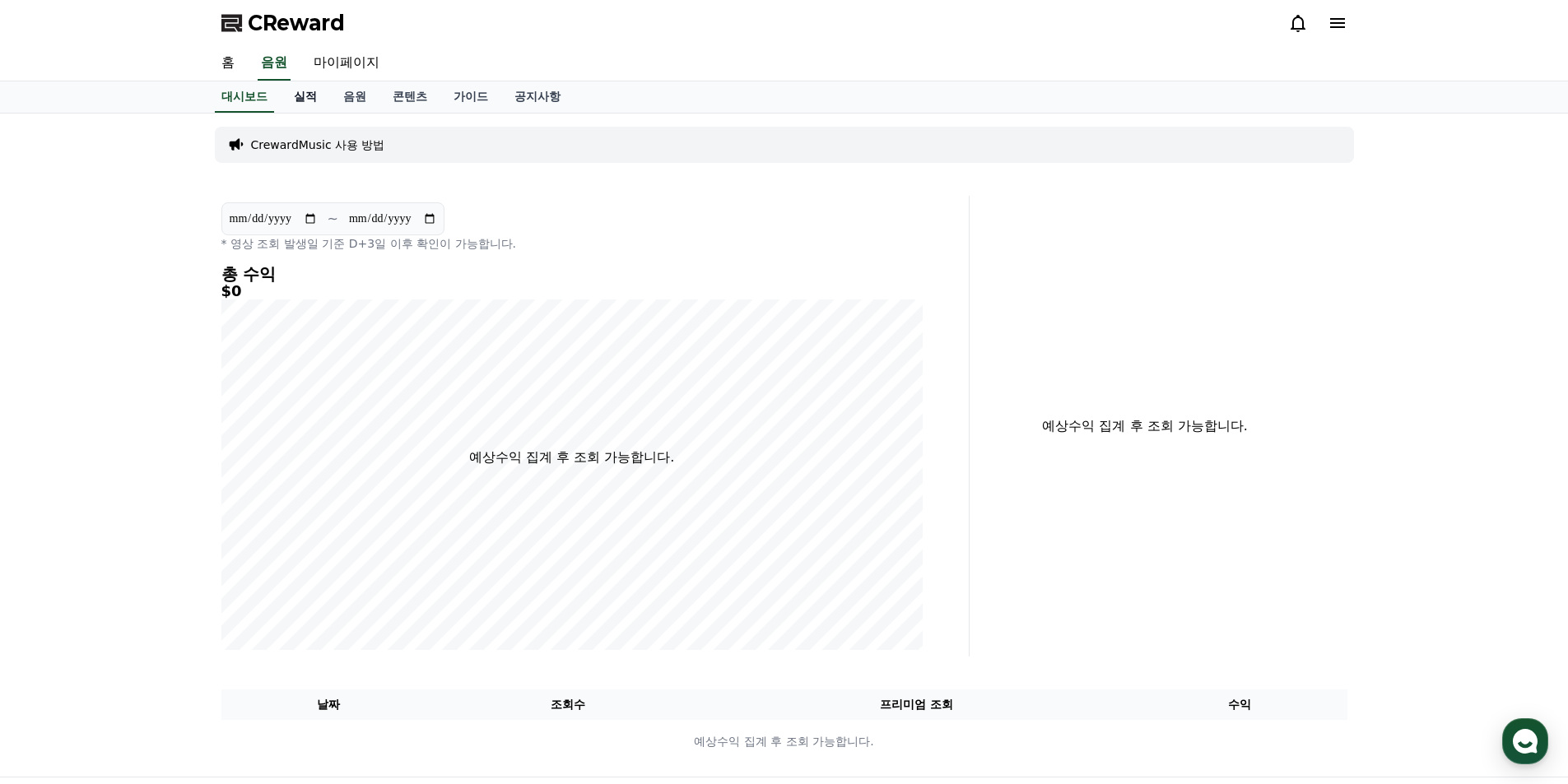
click at [311, 95] on link "실적" at bounding box center [306, 97] width 49 height 31
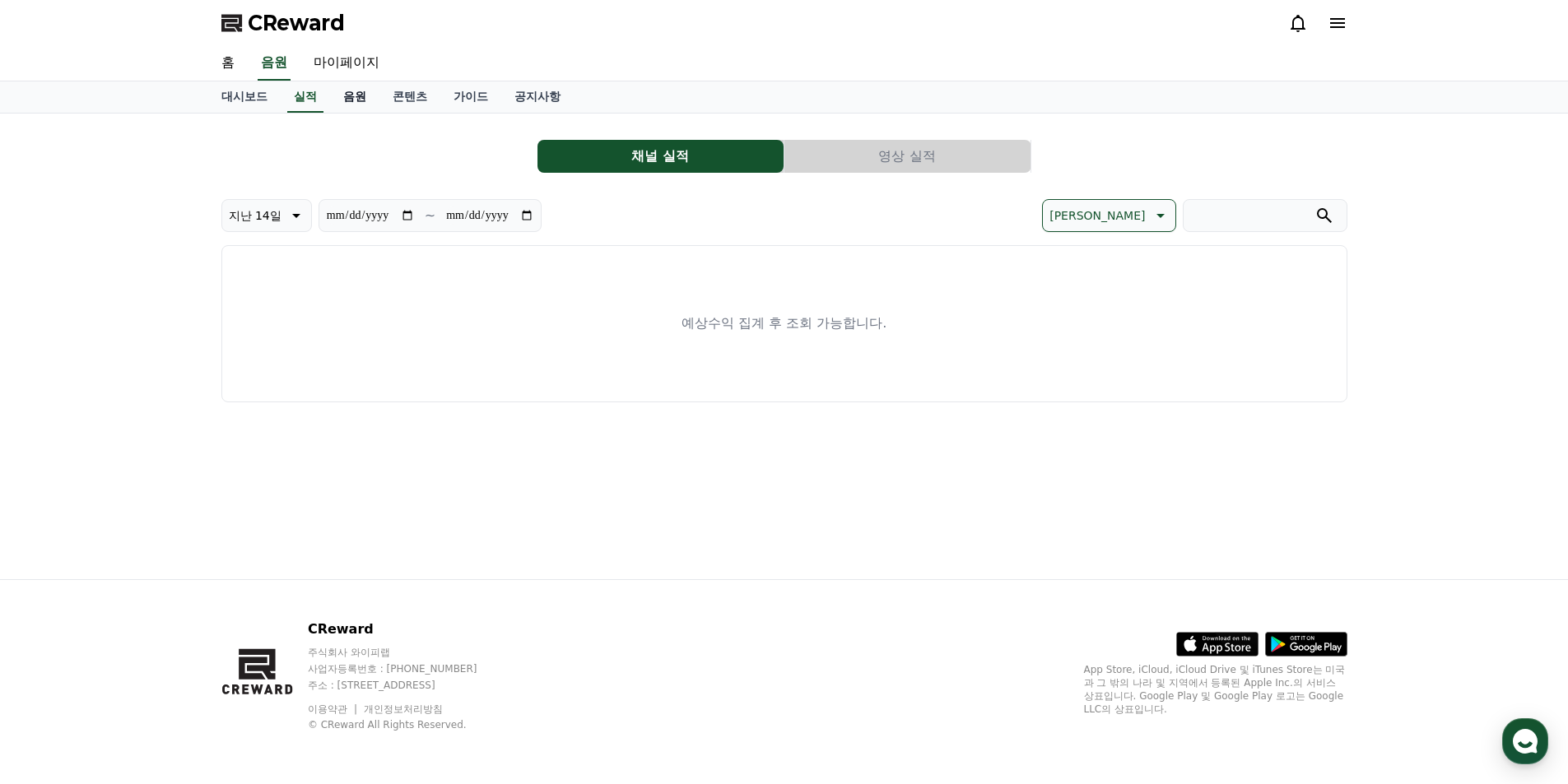
click at [361, 101] on link "음원" at bounding box center [355, 97] width 49 height 31
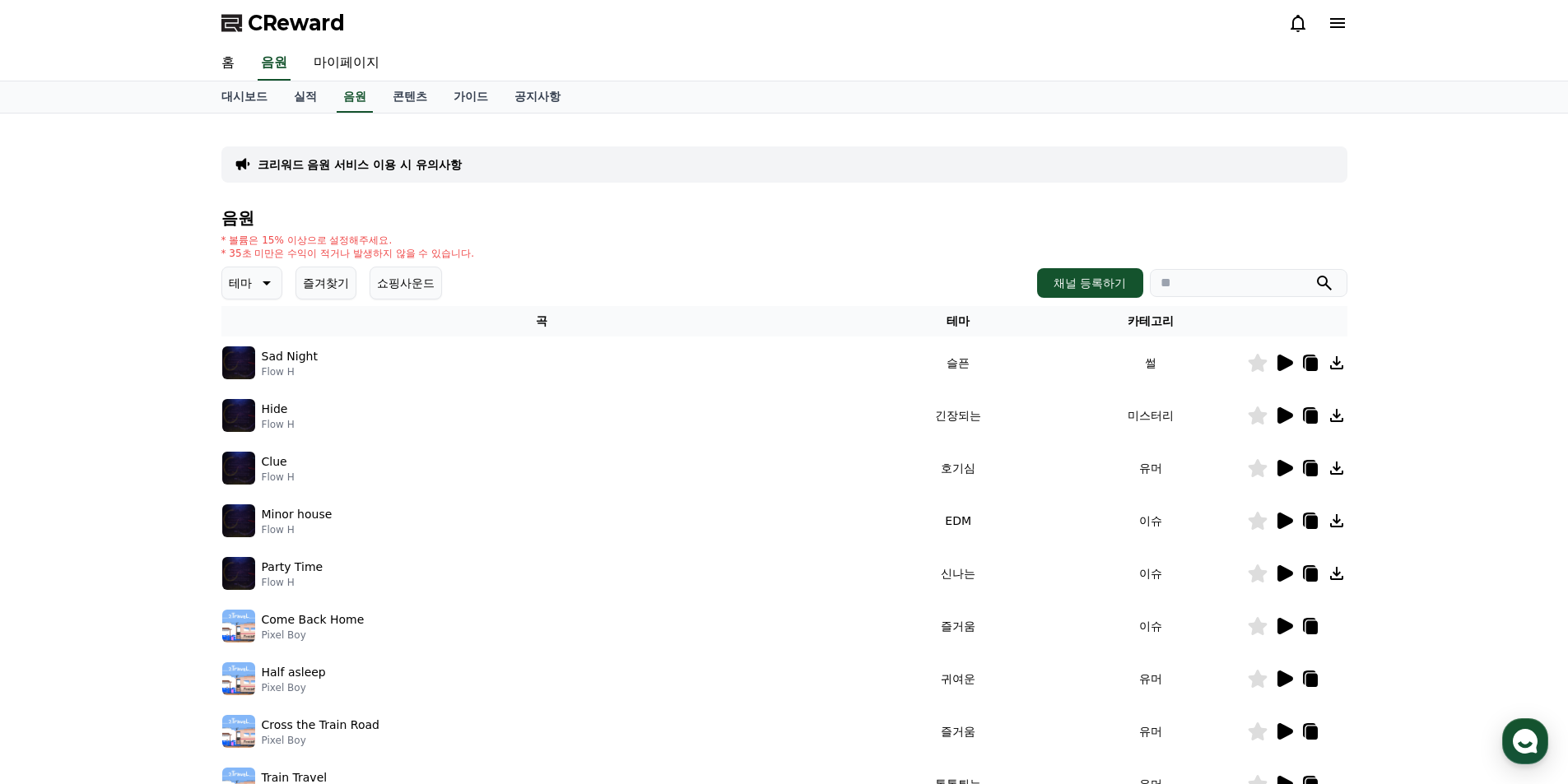
click at [1285, 363] on icon at bounding box center [1285, 363] width 16 height 17
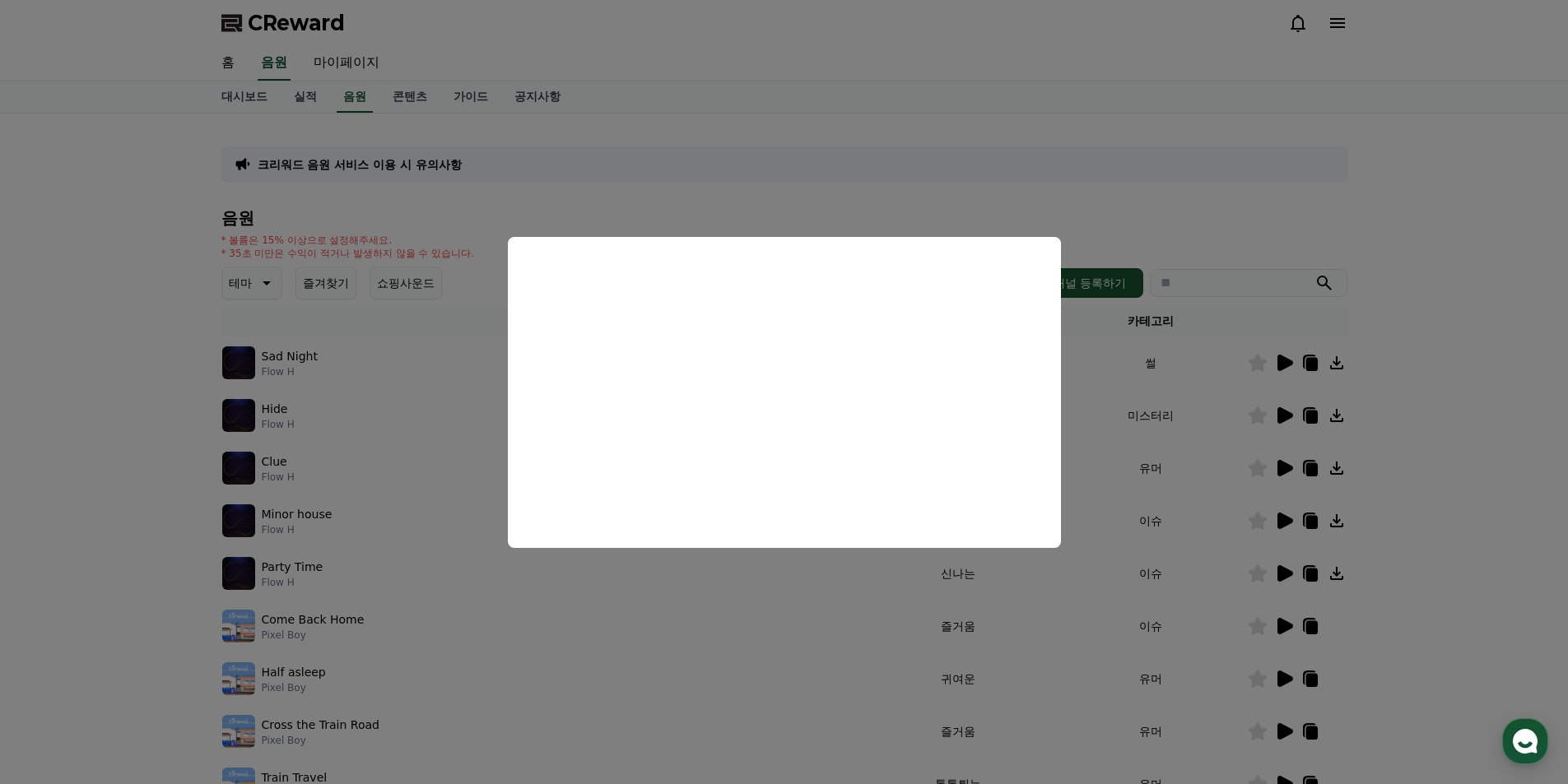
click at [1470, 332] on button "close modal" at bounding box center [784, 392] width 1568 height 784
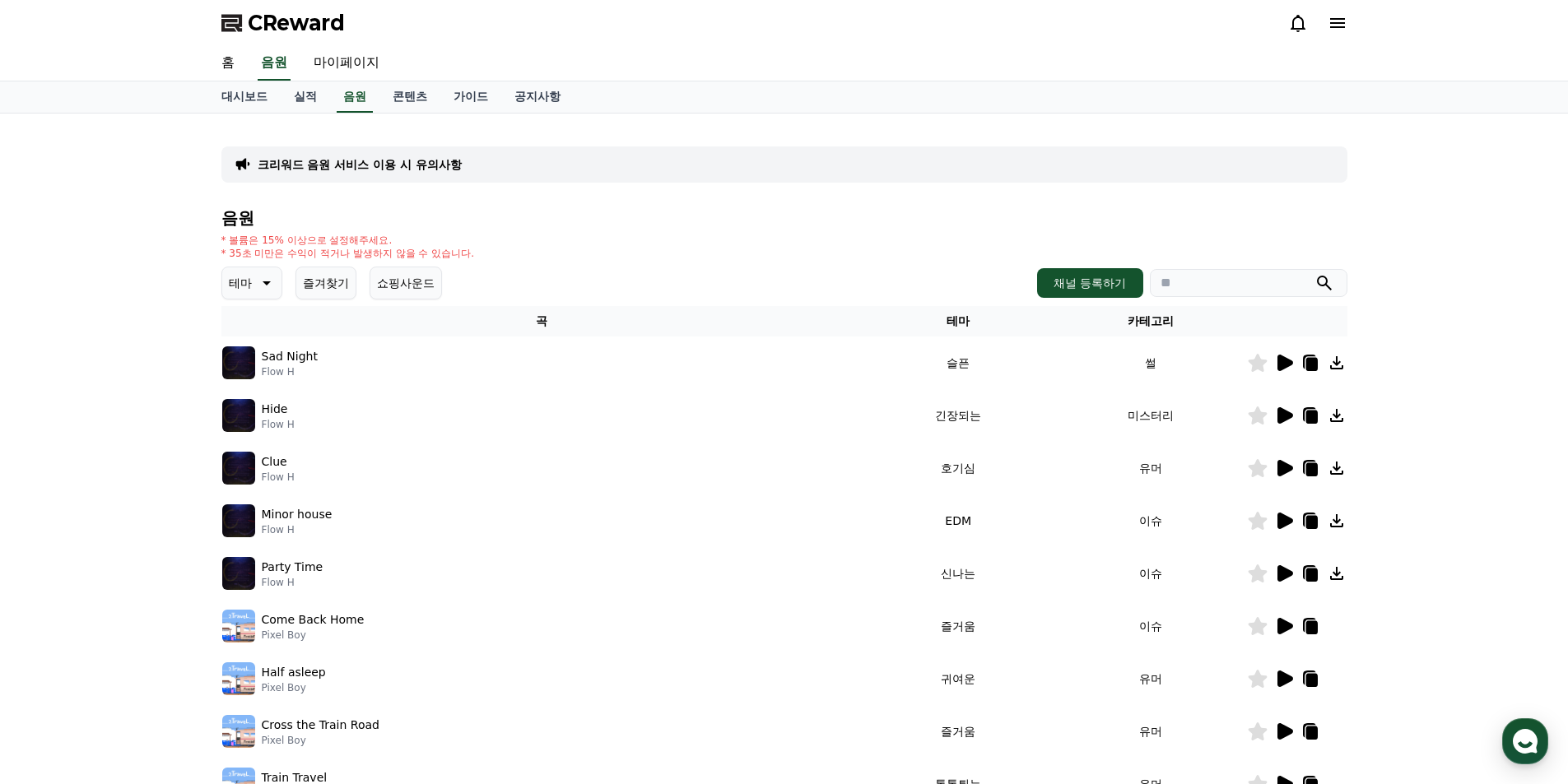
click at [271, 287] on icon at bounding box center [265, 283] width 20 height 20
click at [261, 384] on button "드라마틱" at bounding box center [253, 382] width 59 height 36
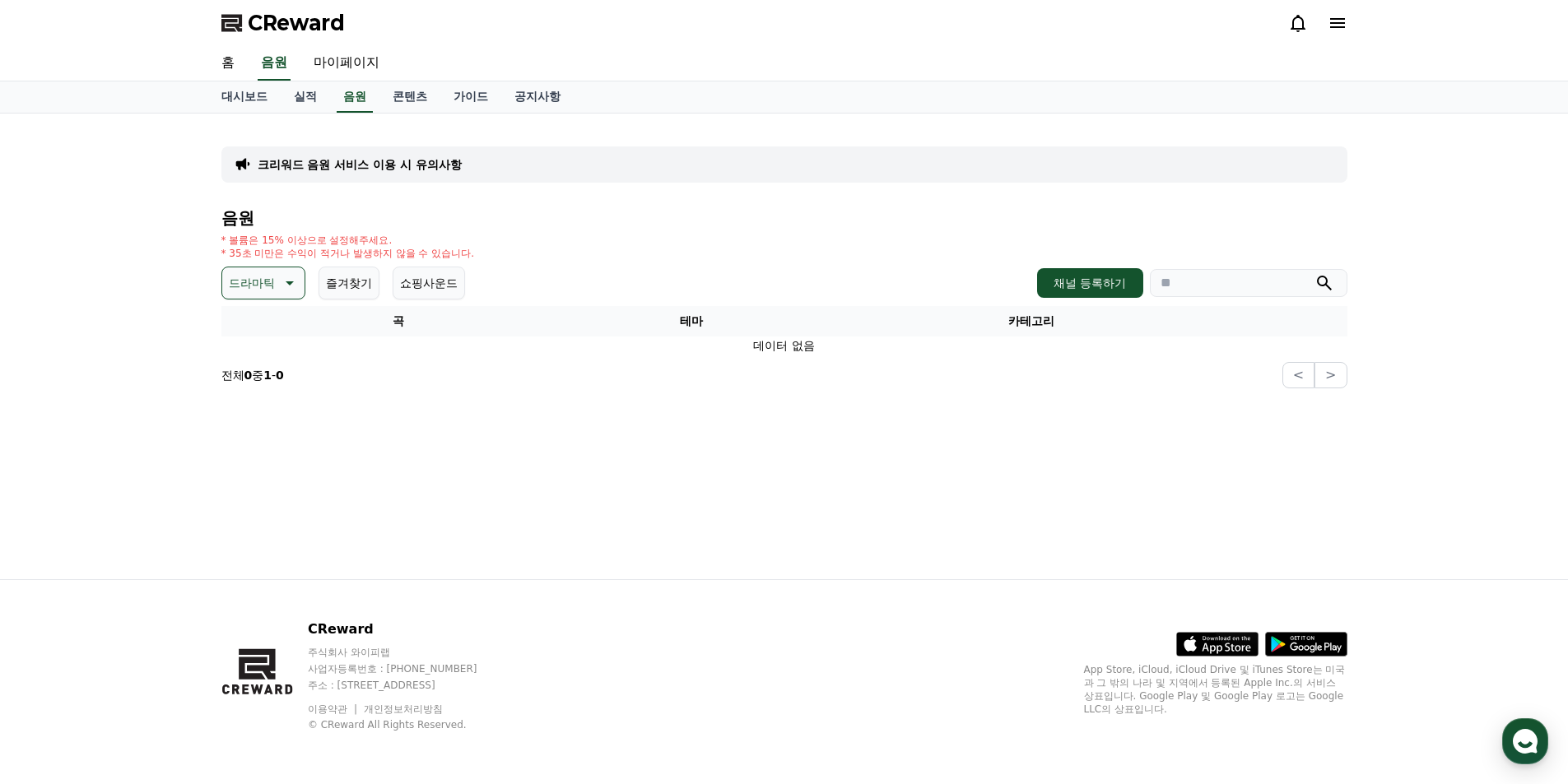
click at [292, 282] on icon at bounding box center [290, 283] width 8 height 4
click at [261, 367] on button "분위기있는" at bounding box center [259, 365] width 71 height 36
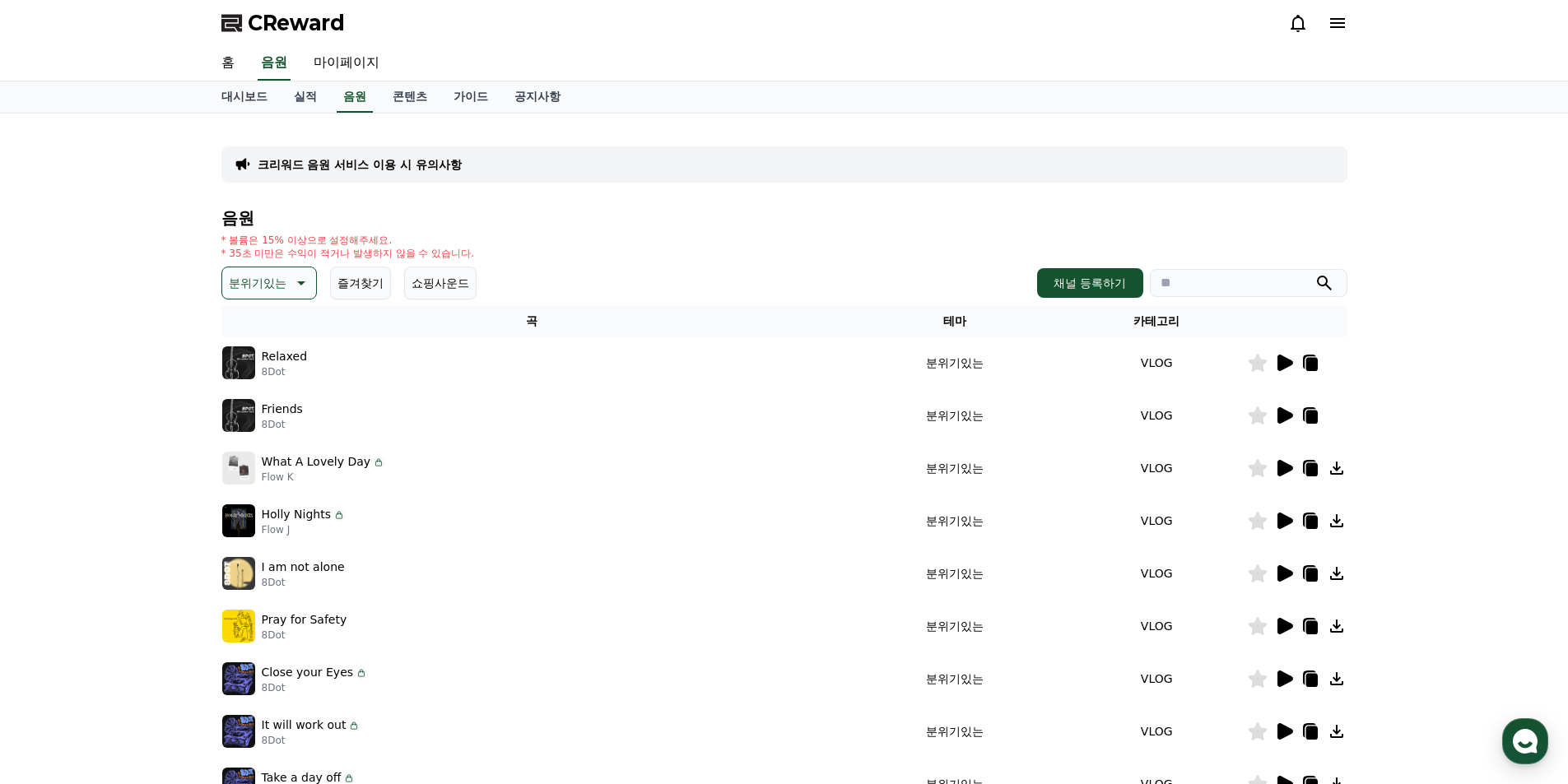
click at [298, 279] on icon at bounding box center [300, 283] width 20 height 20
click at [1283, 361] on icon at bounding box center [1285, 363] width 16 height 17
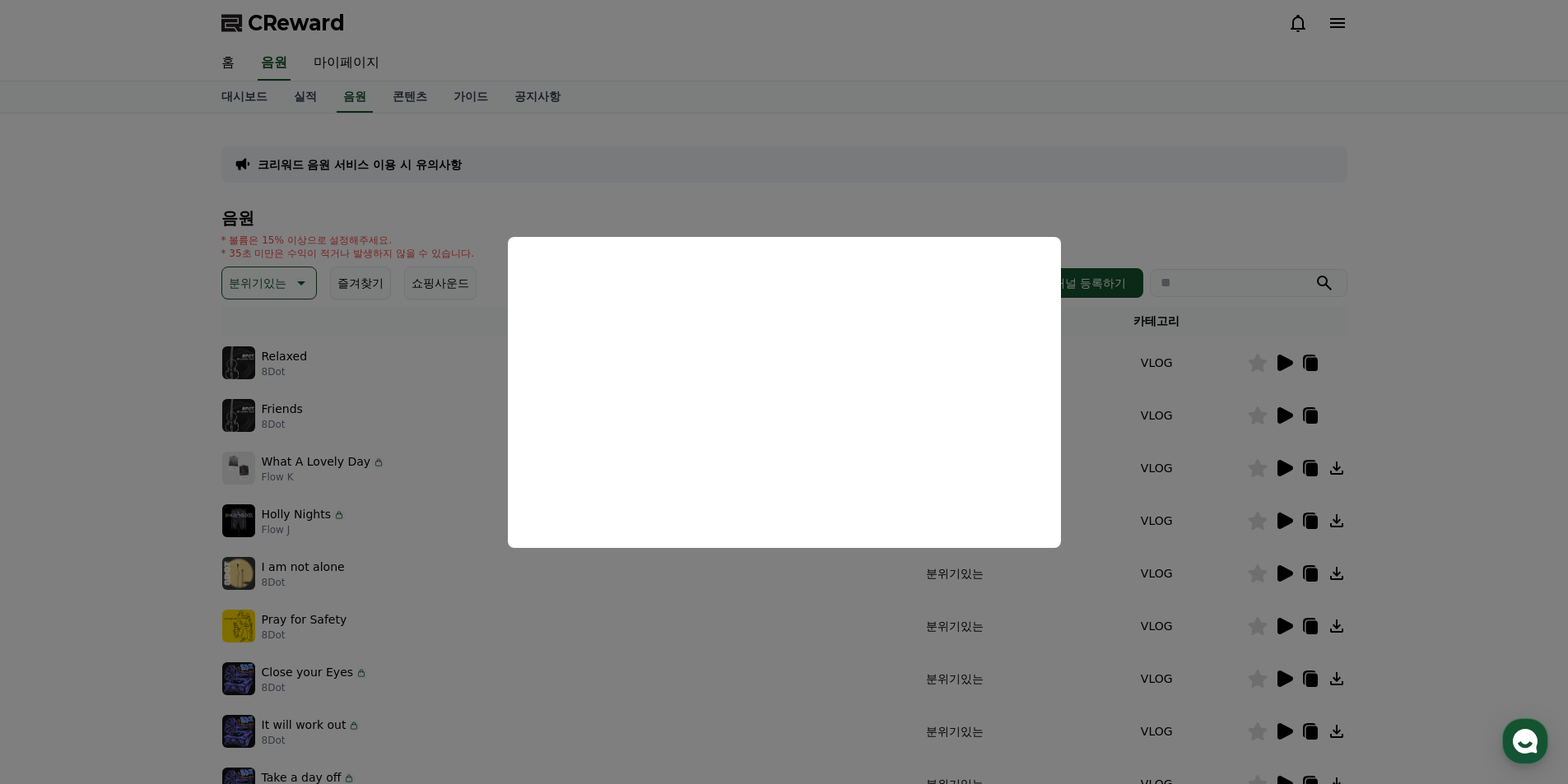
click at [1440, 338] on button "close modal" at bounding box center [784, 392] width 1568 height 784
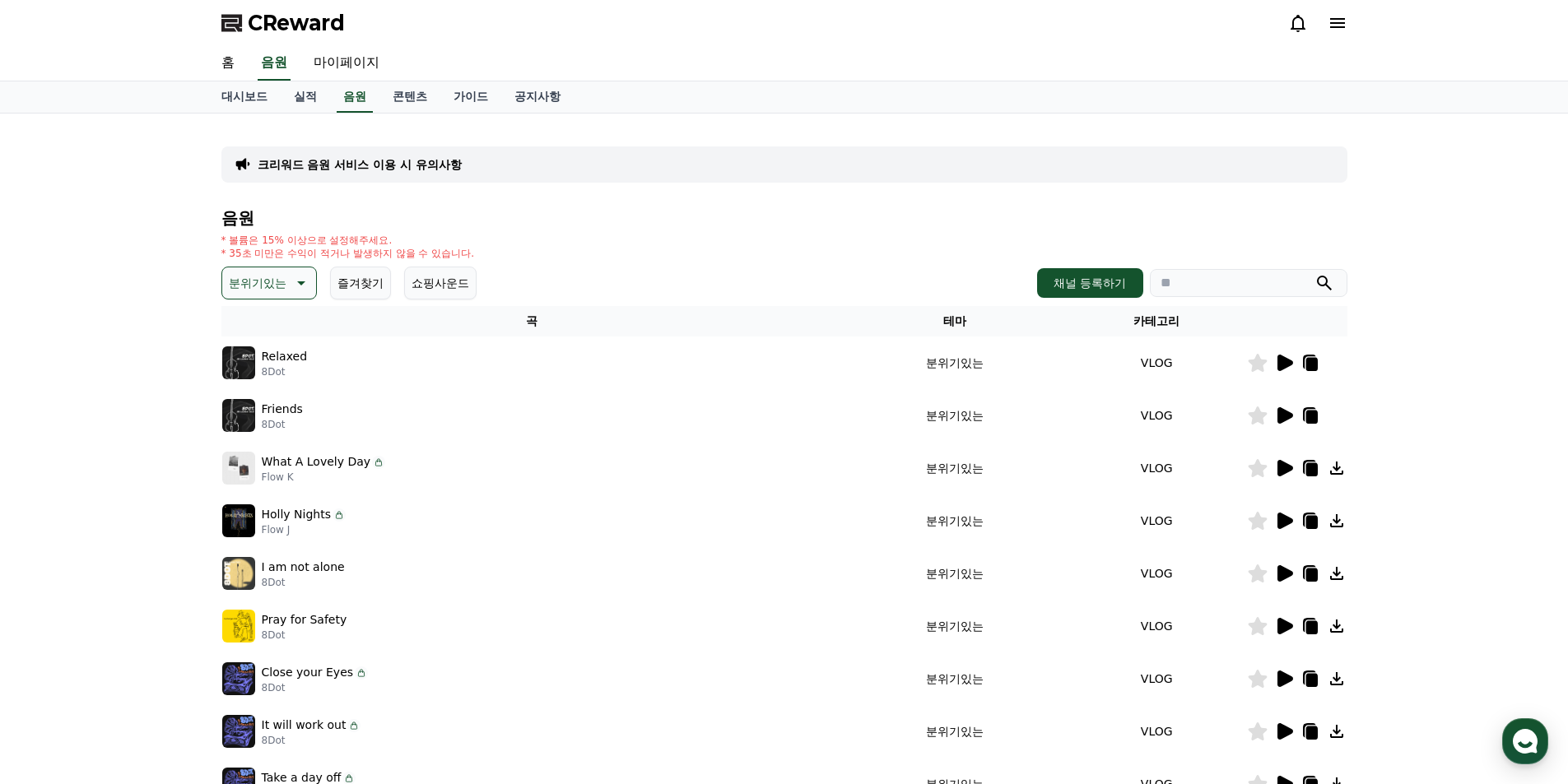
click at [1284, 414] on icon at bounding box center [1285, 416] width 16 height 17
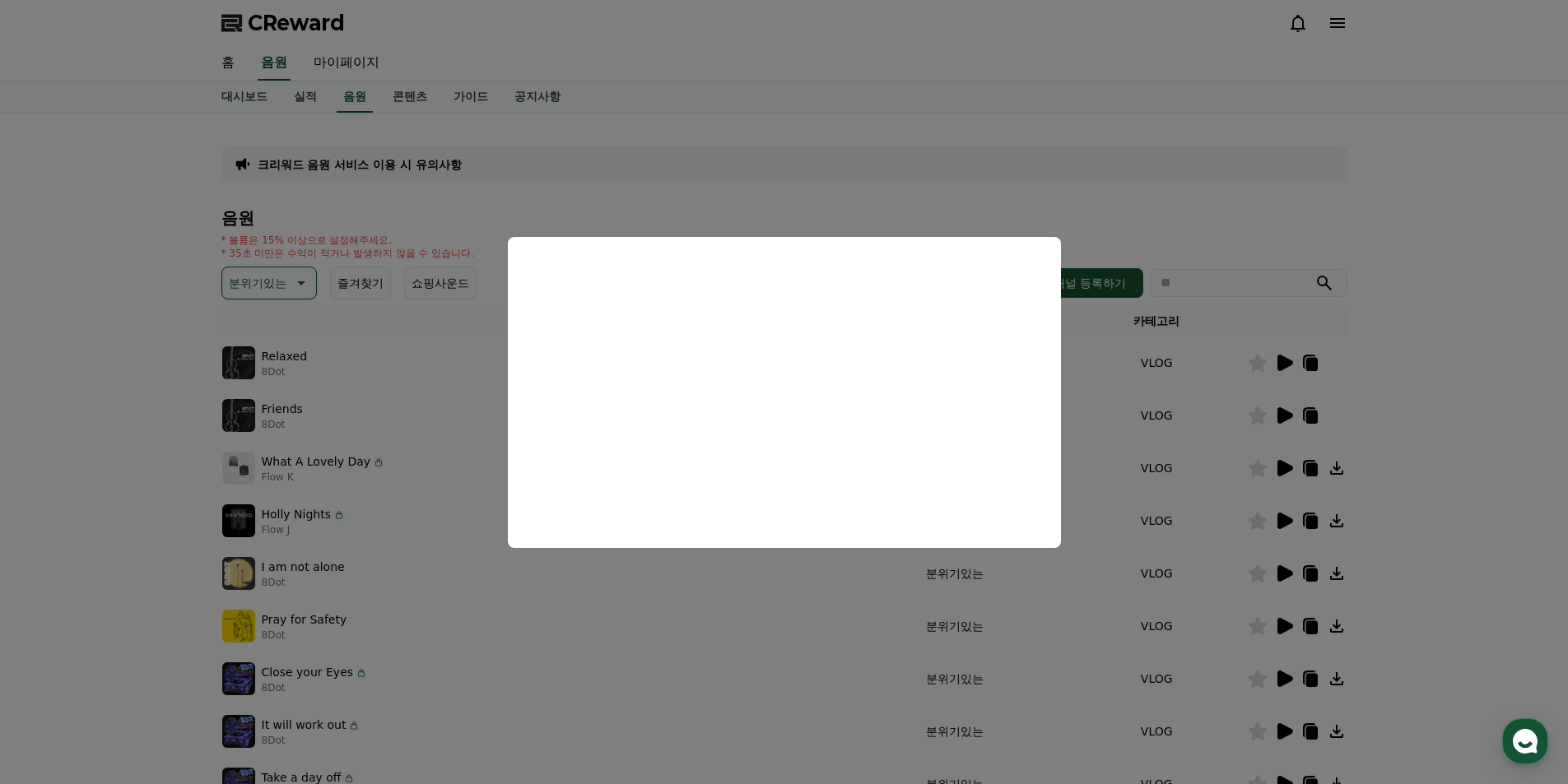
click at [1432, 386] on button "close modal" at bounding box center [784, 392] width 1568 height 784
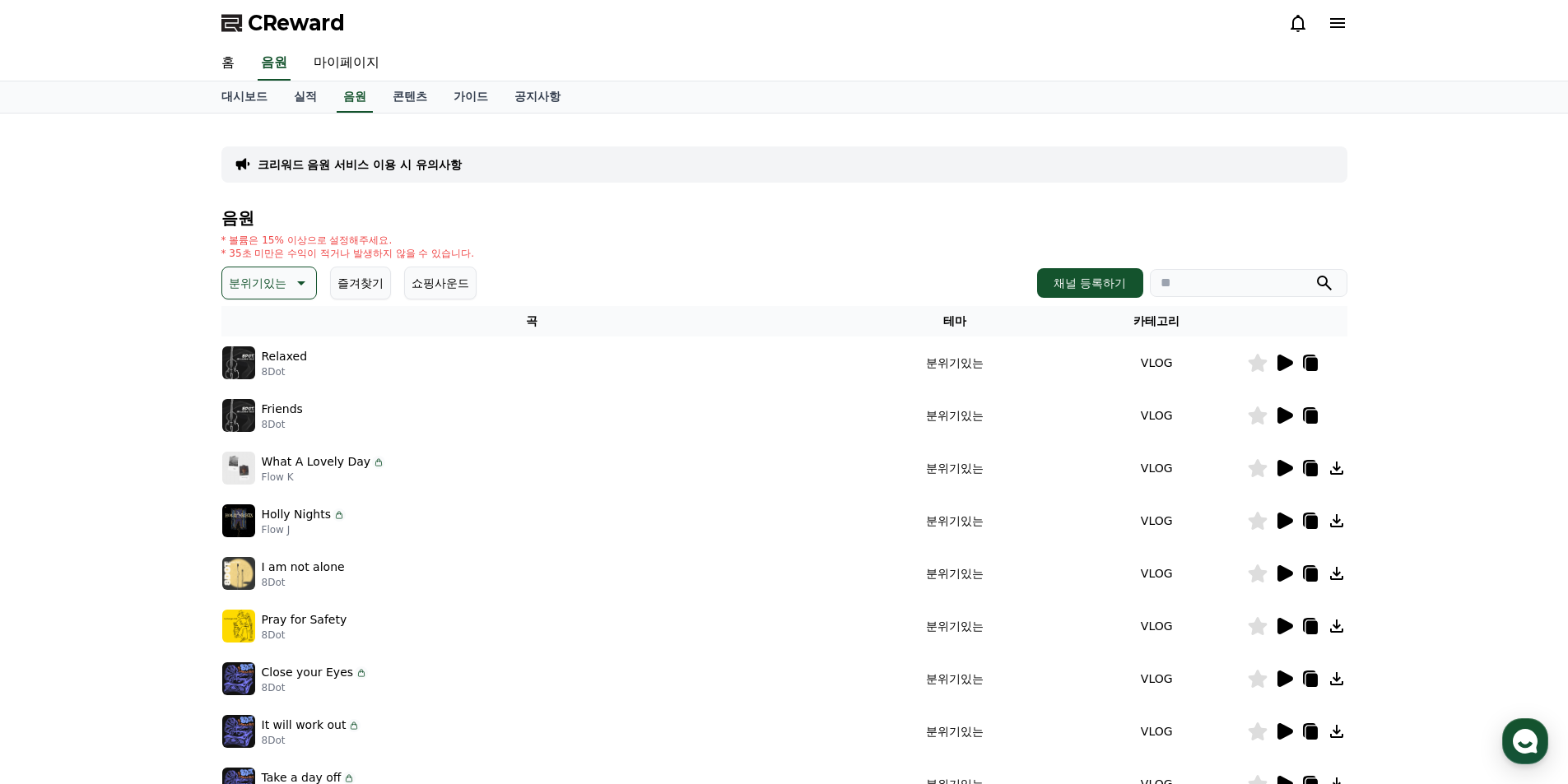
click at [300, 278] on icon at bounding box center [300, 283] width 20 height 20
click at [298, 281] on icon at bounding box center [300, 283] width 20 height 20
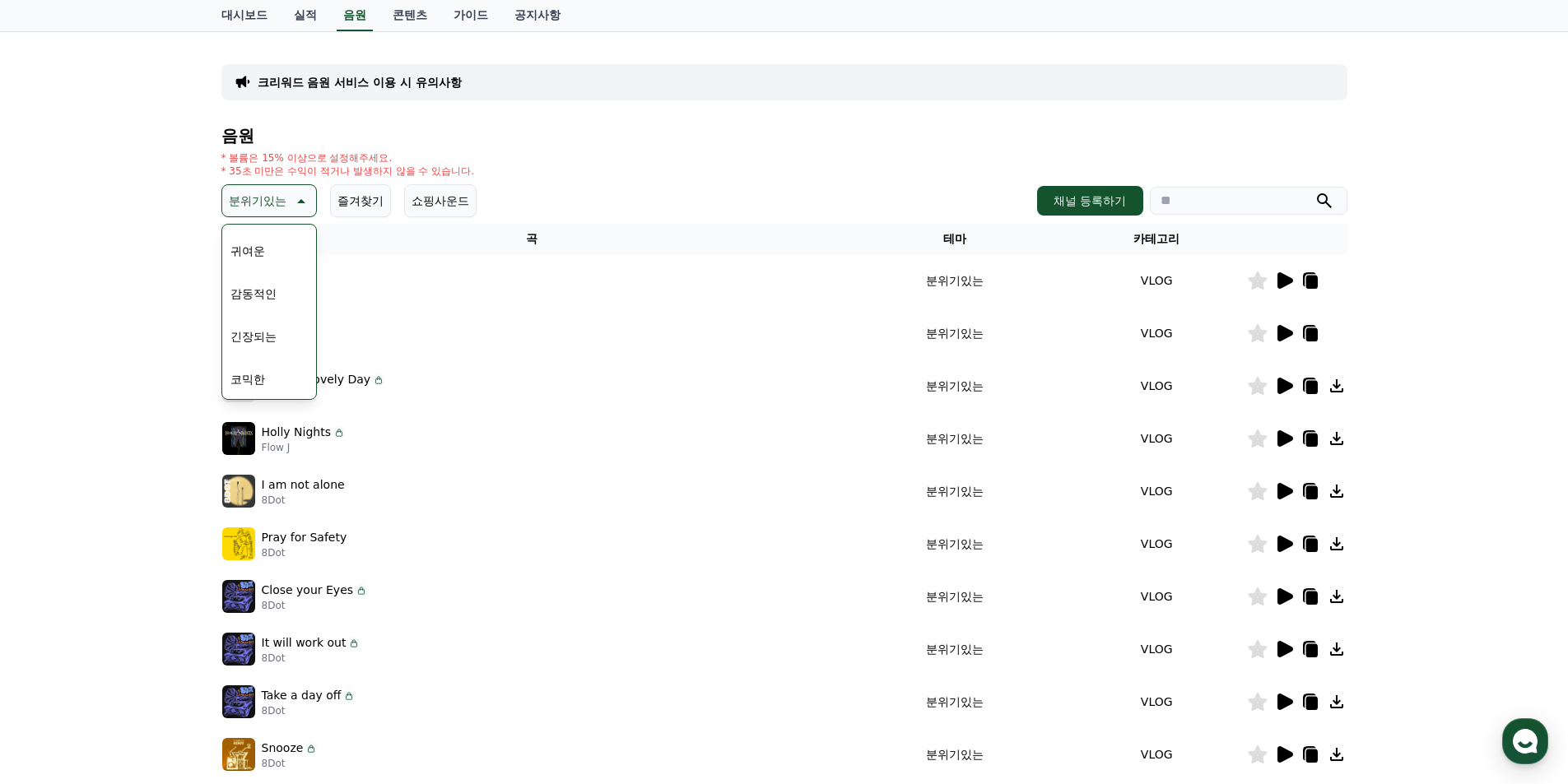
scroll to position [595, 0]
click at [269, 376] on button "감동적인" at bounding box center [253, 375] width 59 height 36
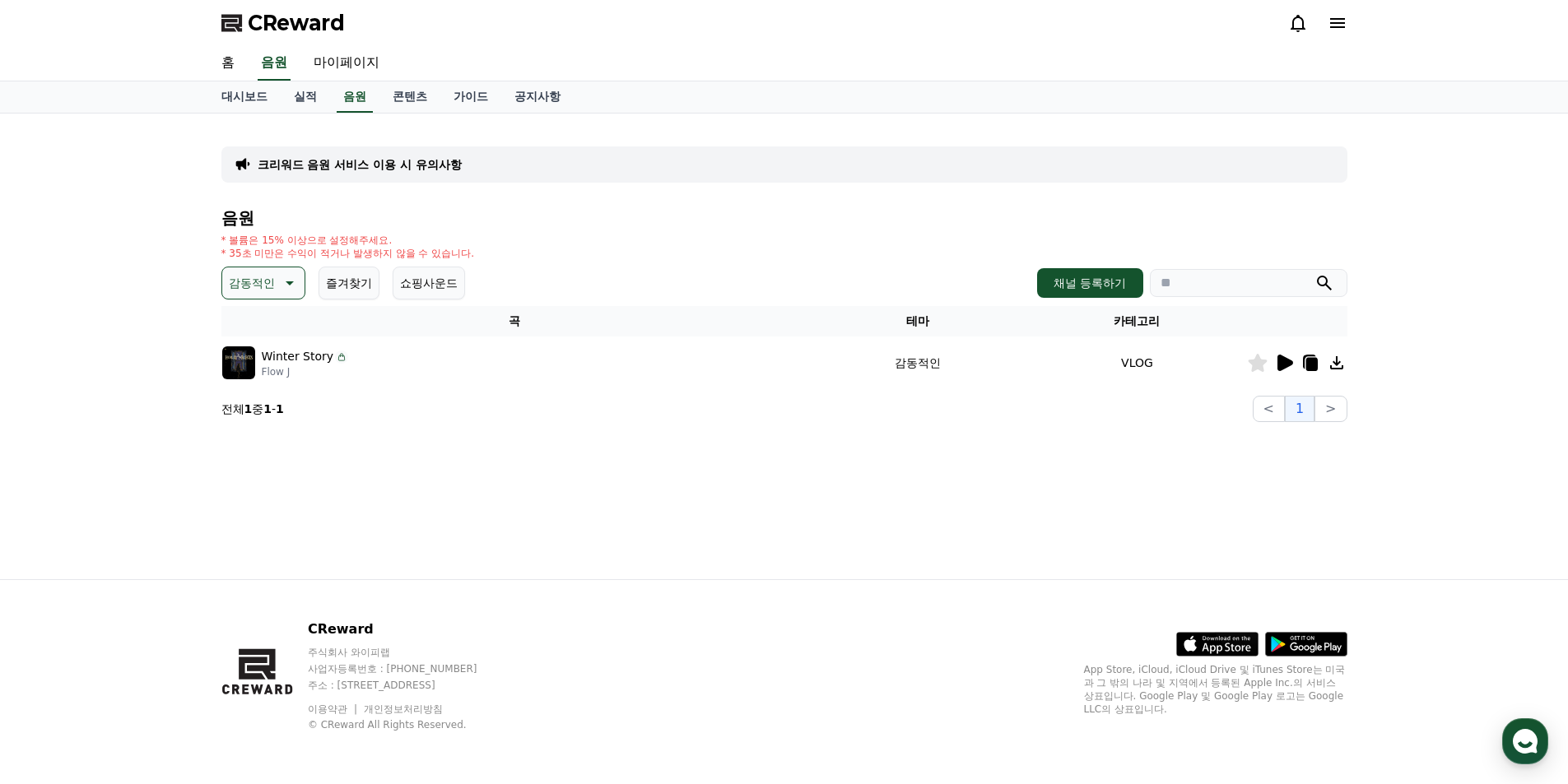
click at [1285, 362] on icon at bounding box center [1285, 363] width 16 height 17
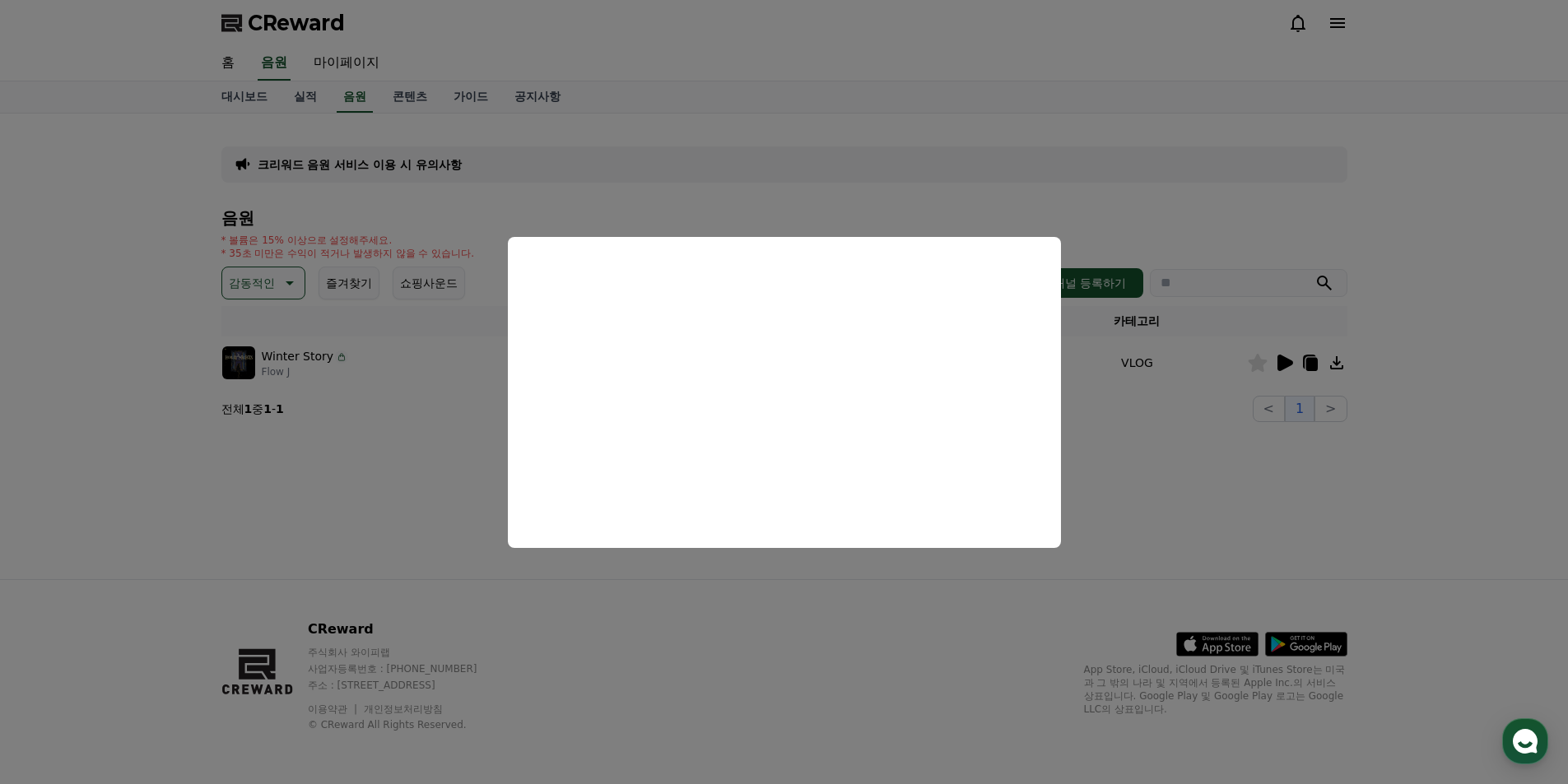
click at [1437, 464] on button "close modal" at bounding box center [784, 392] width 1568 height 784
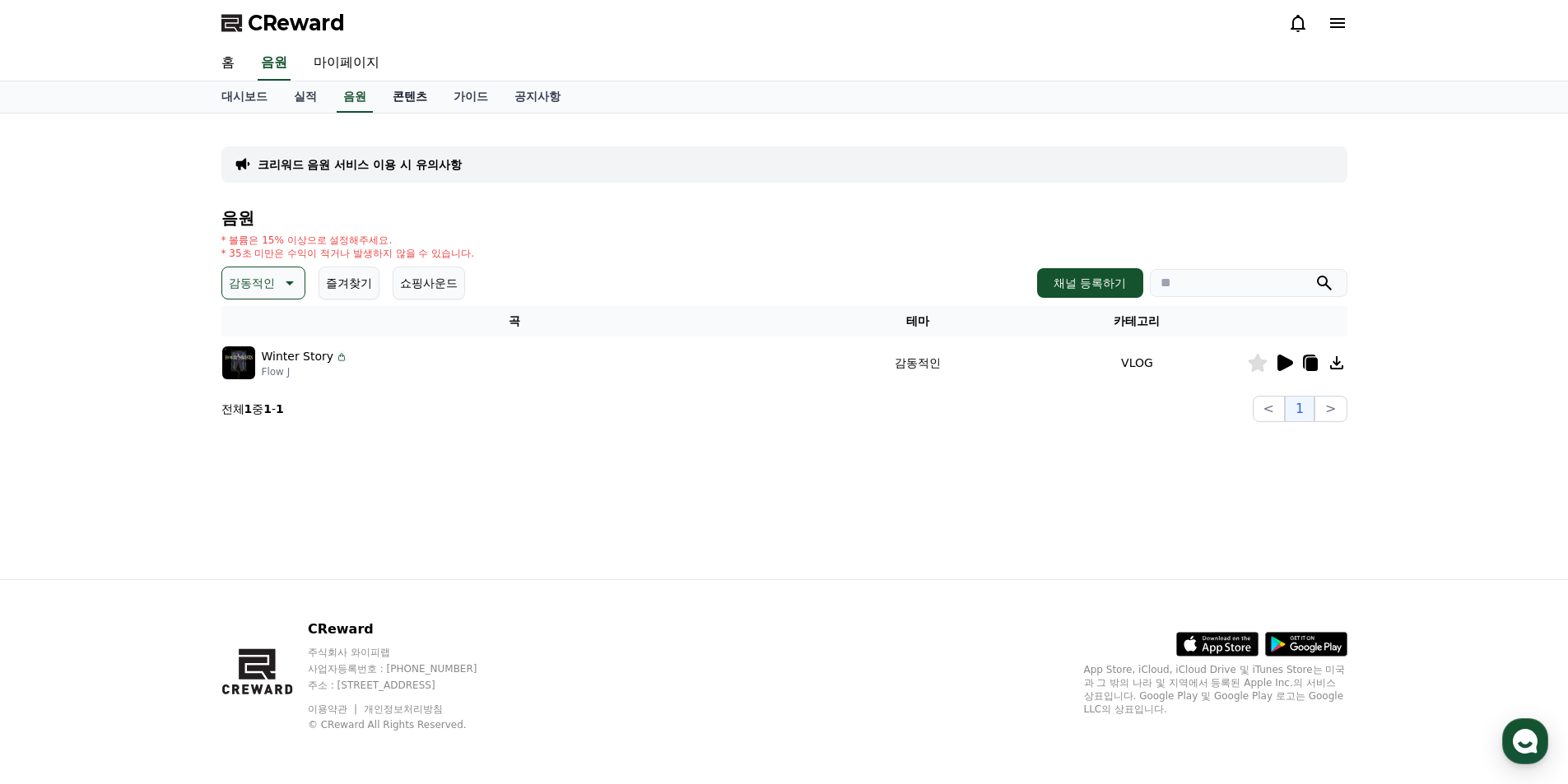
click at [414, 101] on link "콘텐츠" at bounding box center [410, 97] width 61 height 31
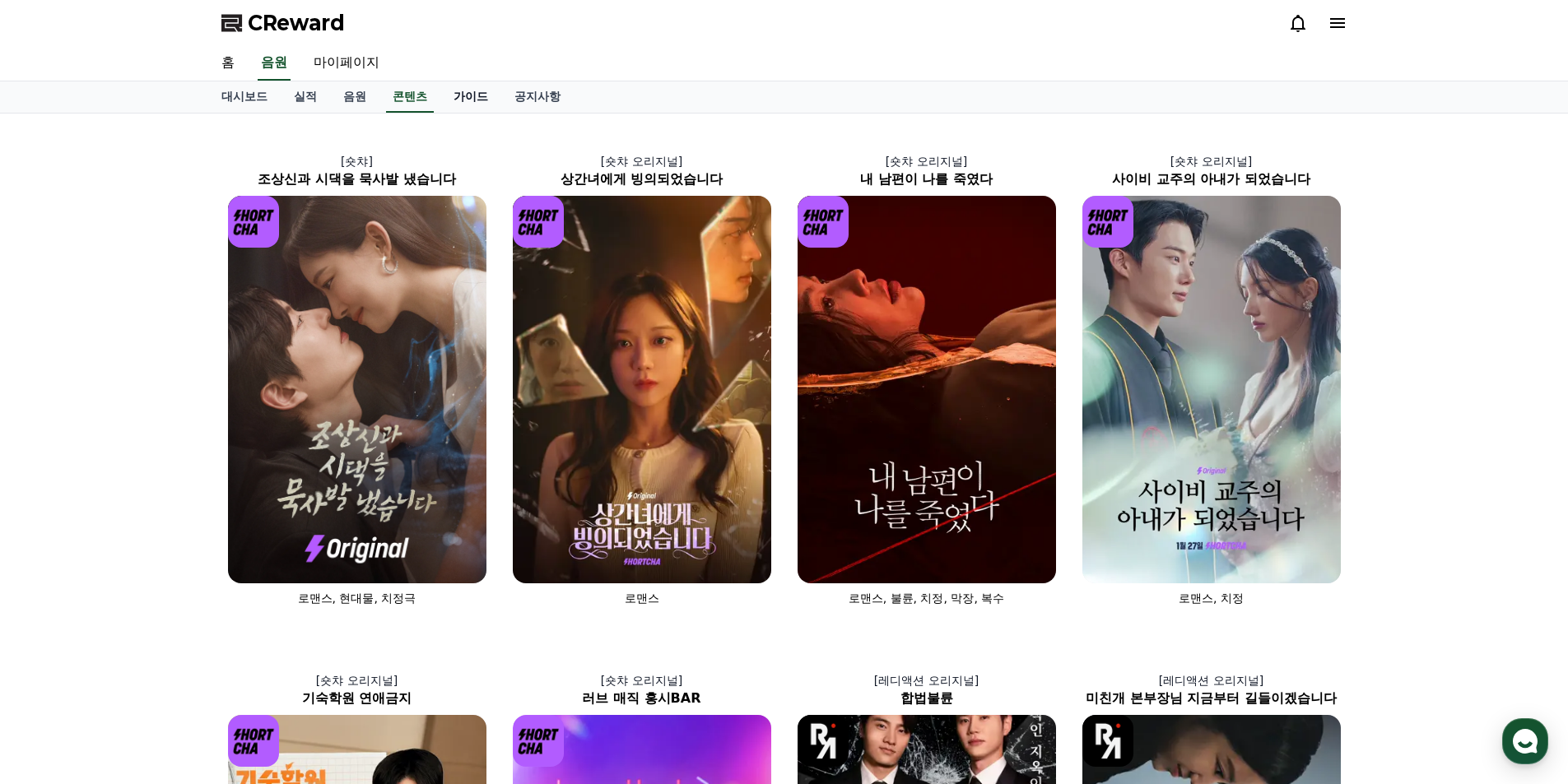
click at [473, 93] on link "가이드" at bounding box center [471, 97] width 61 height 31
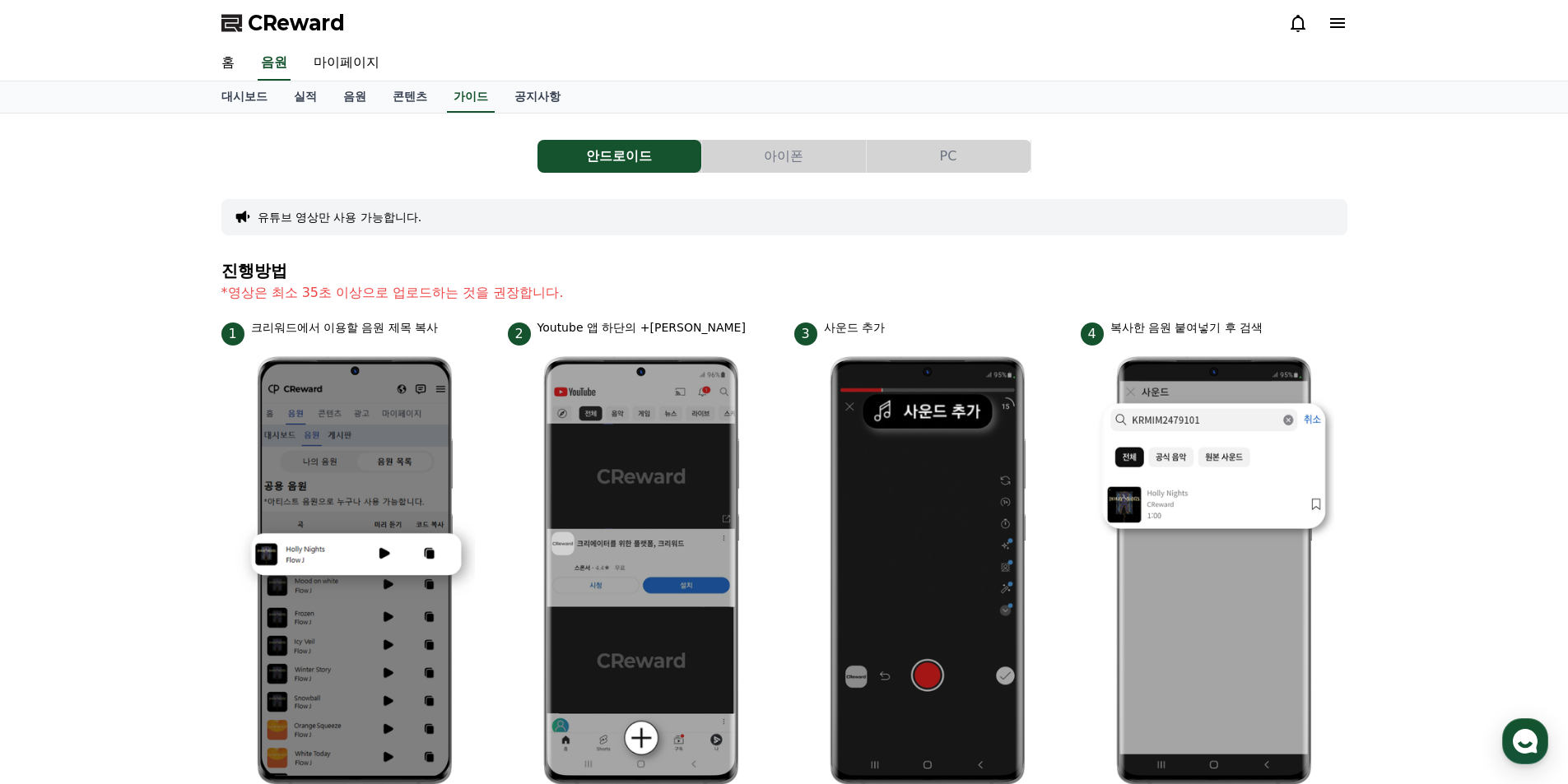
click at [650, 273] on h4 "진행방법" at bounding box center [784, 270] width 1126 height 18
click at [604, 302] on p "*영상은 최소 35초 이상으로 업로드하는 것을 권장합니다." at bounding box center [784, 293] width 1126 height 20
click at [342, 66] on link "마이페이지" at bounding box center [347, 63] width 92 height 34
select select "**********"
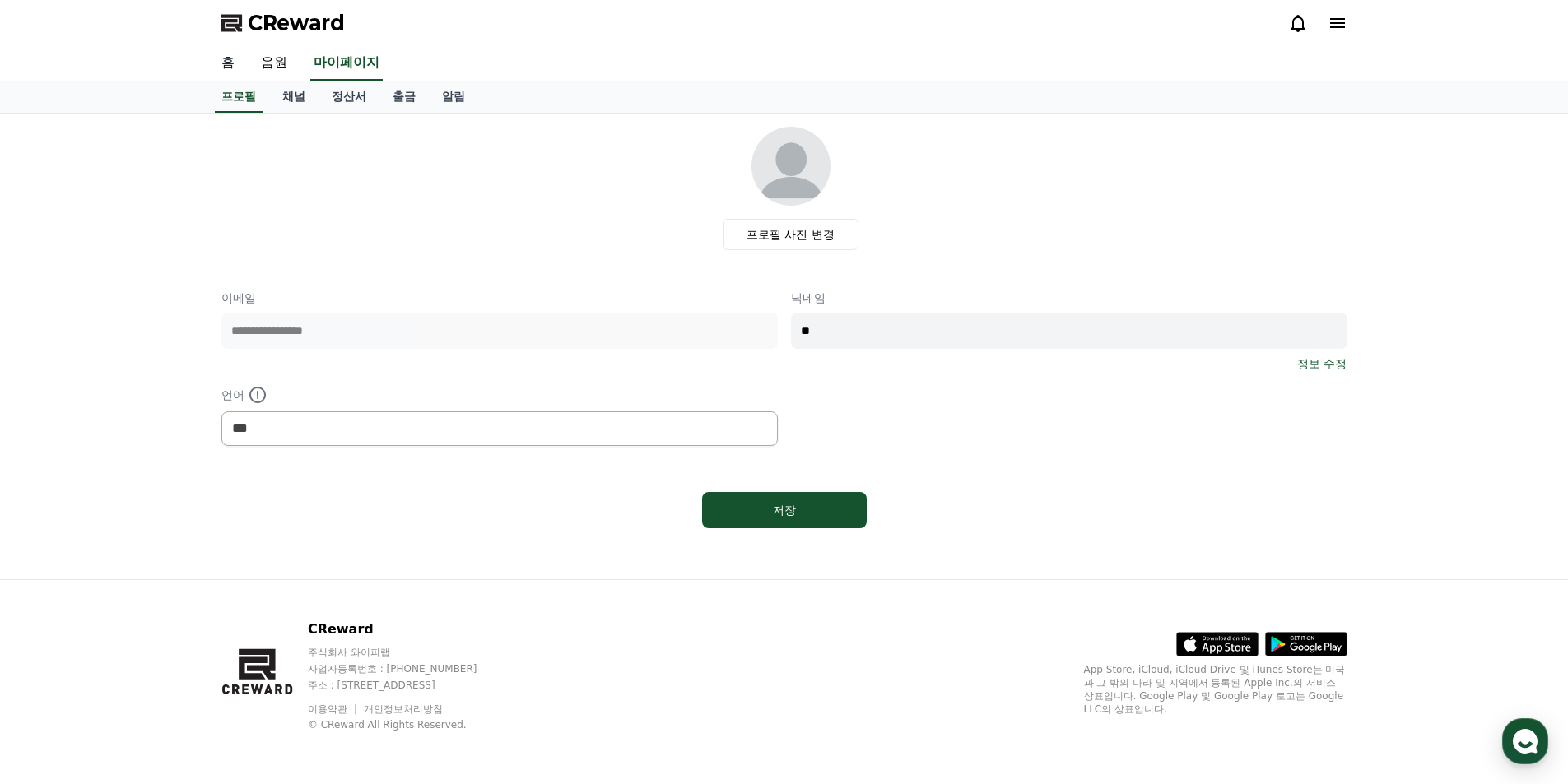
click at [237, 66] on link "홈" at bounding box center [228, 63] width 39 height 34
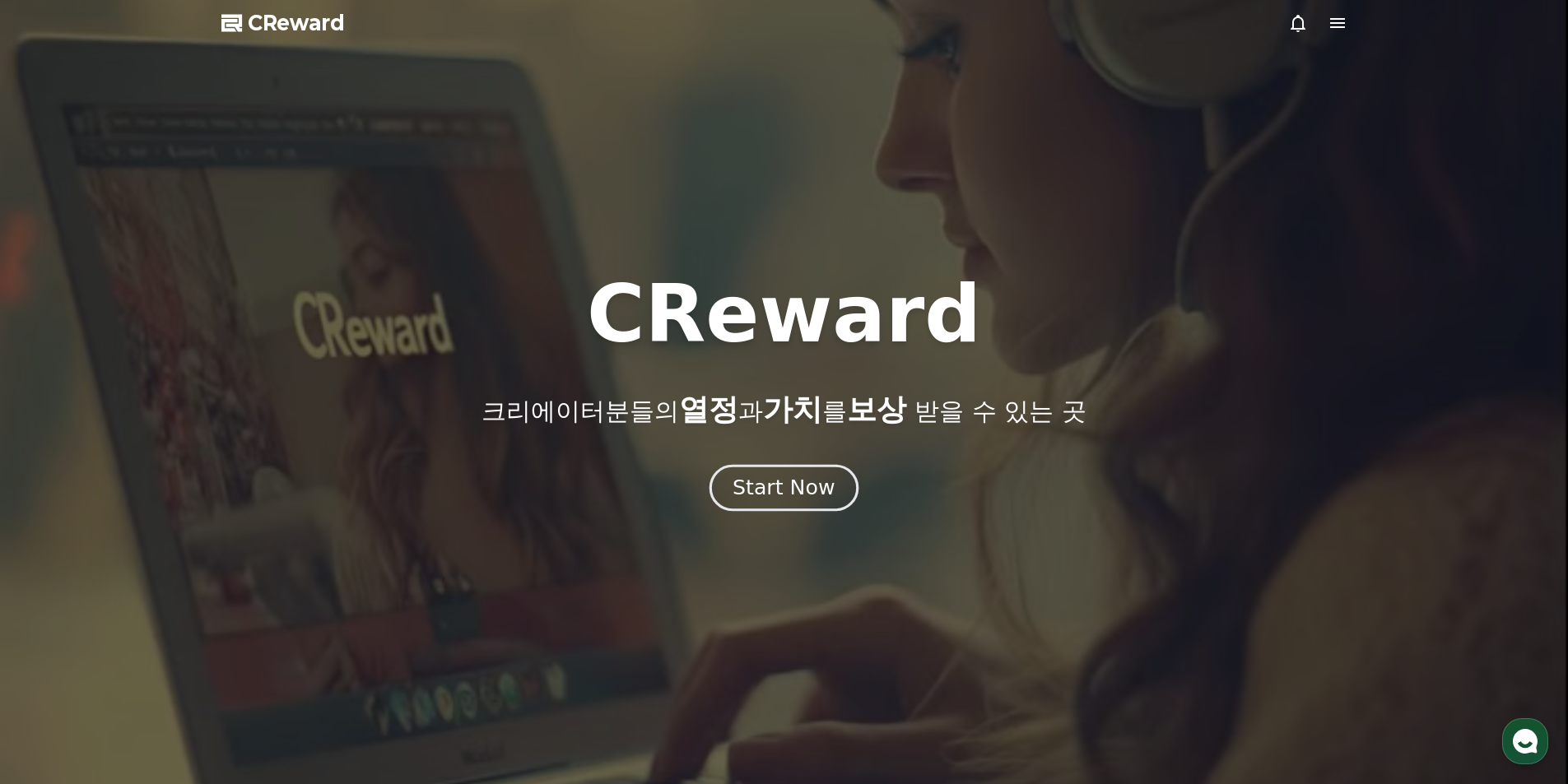
click at [734, 487] on button "Start Now" at bounding box center [784, 487] width 149 height 47
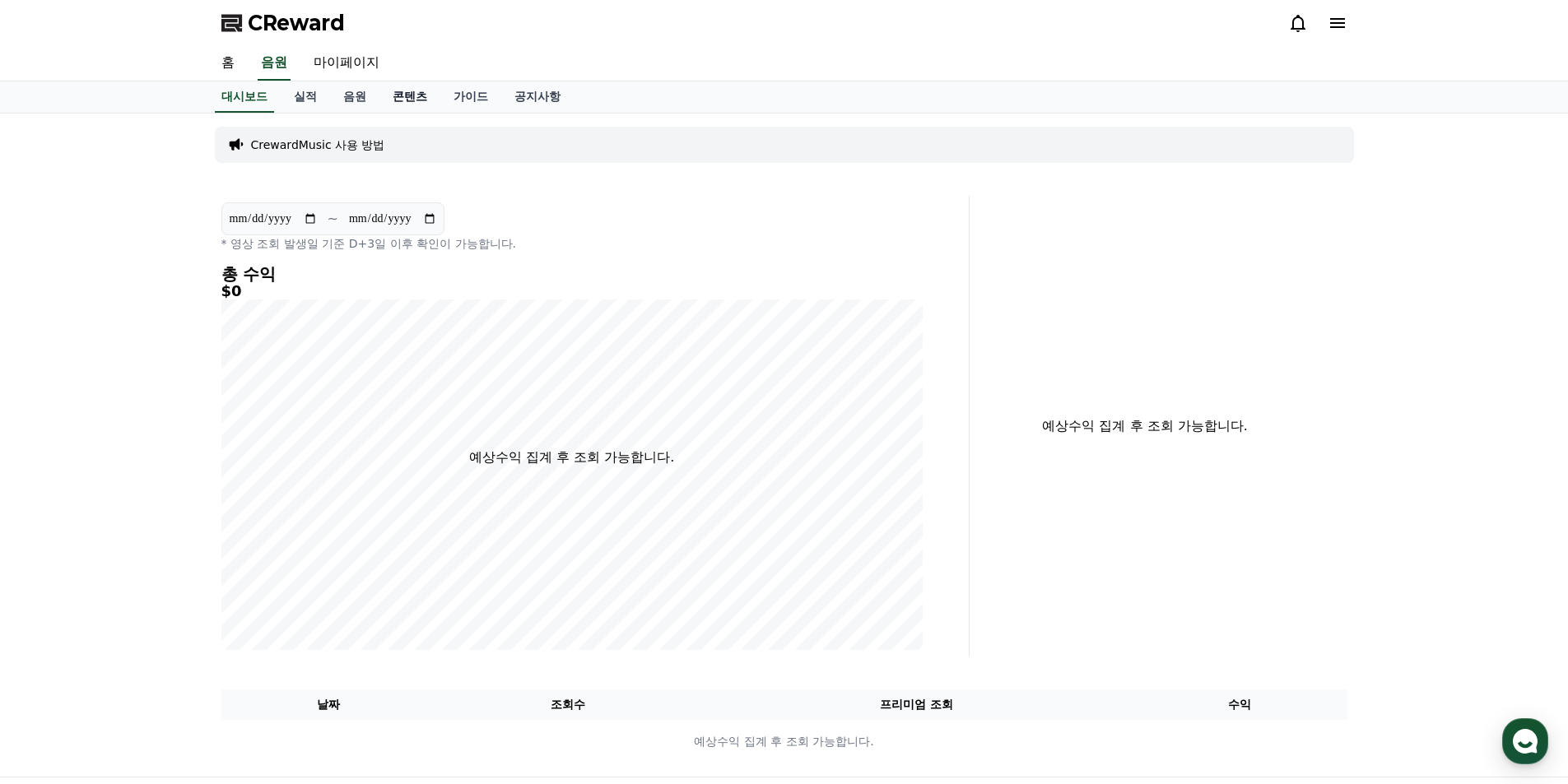
click at [400, 106] on link "콘텐츠" at bounding box center [410, 97] width 61 height 31
click at [348, 88] on link "음원" at bounding box center [355, 97] width 49 height 31
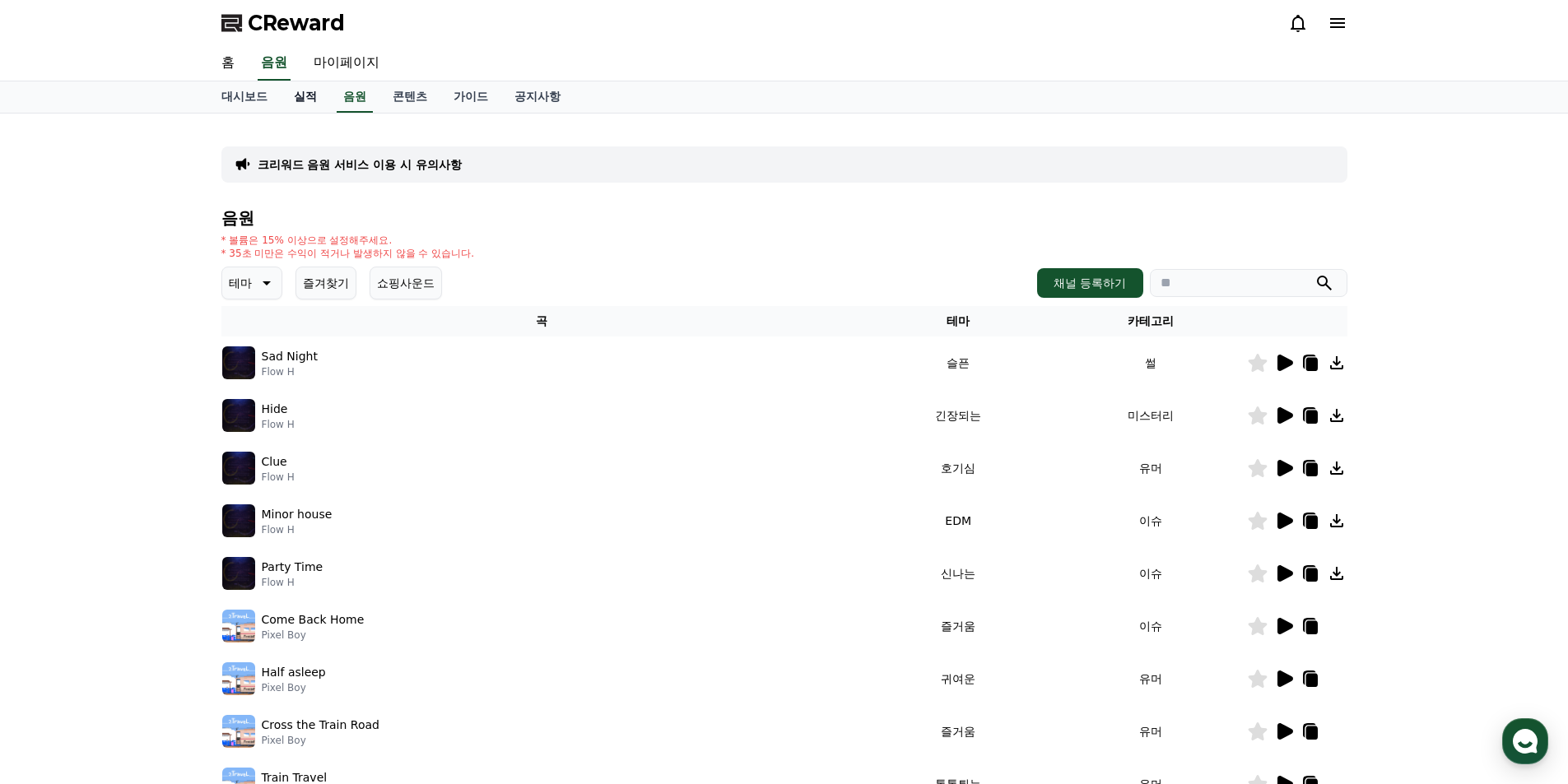
click at [302, 101] on link "실적" at bounding box center [306, 97] width 49 height 31
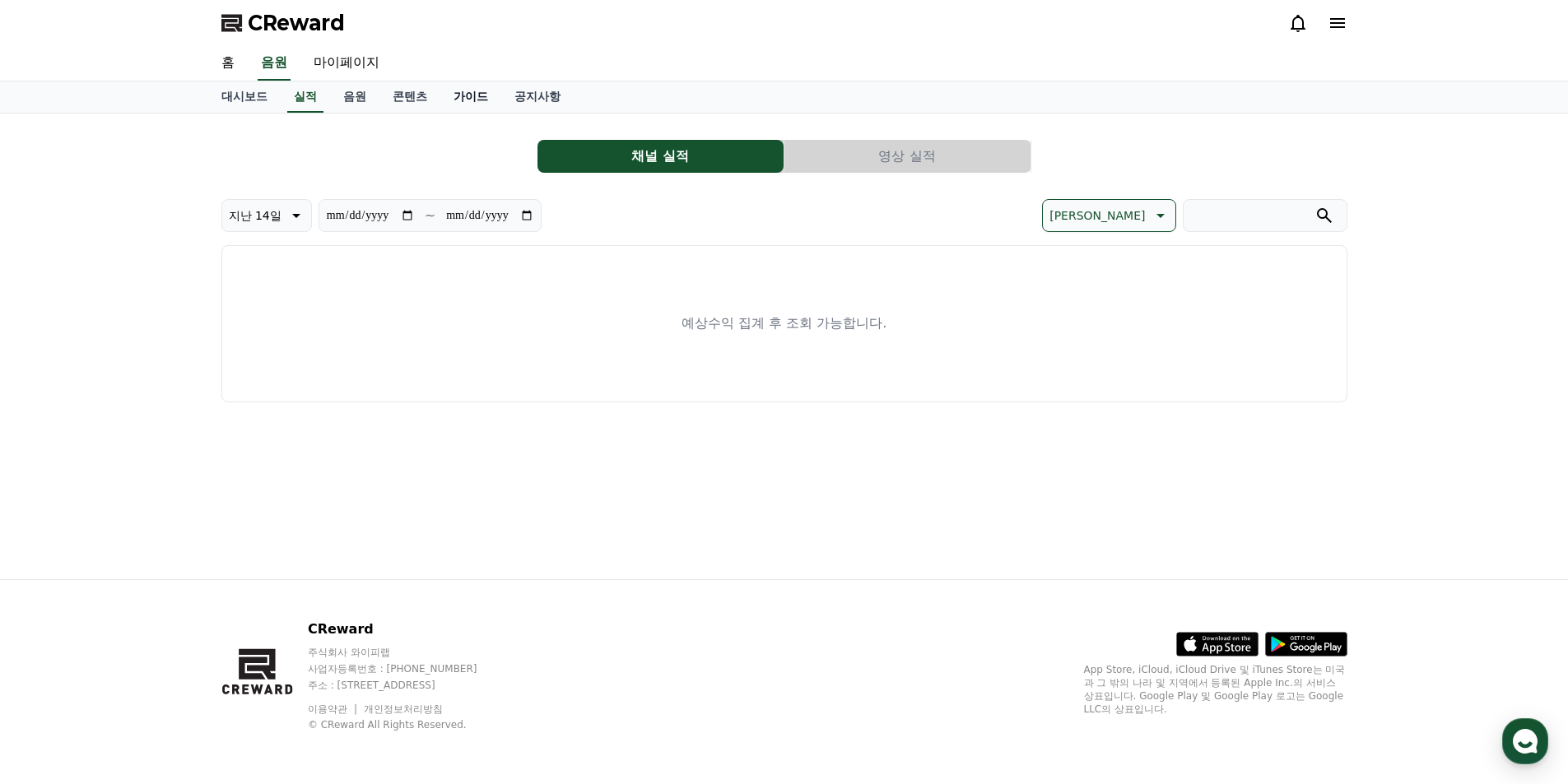
click at [465, 99] on link "가이드" at bounding box center [471, 97] width 61 height 31
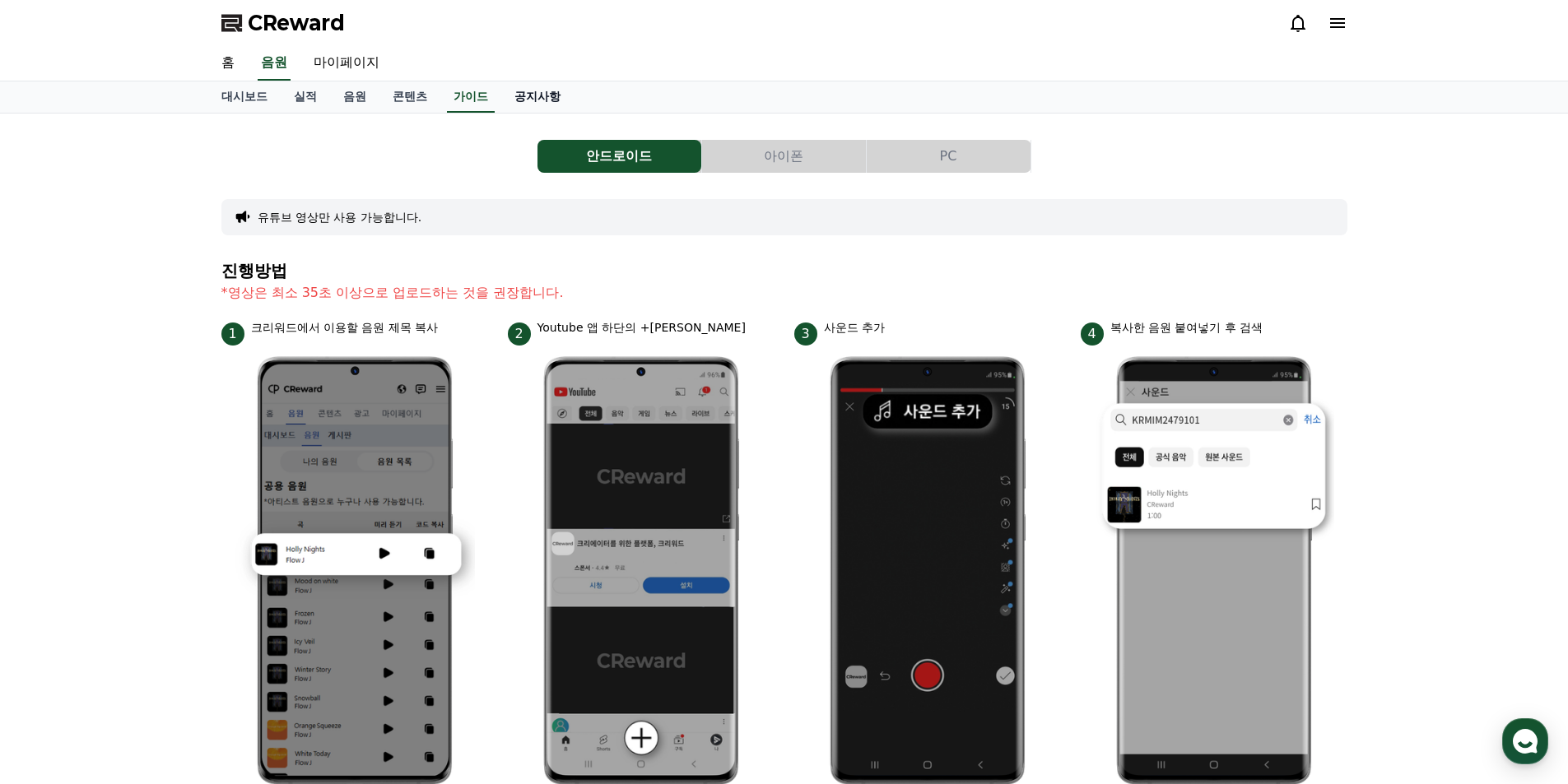
click at [534, 101] on link "공지사항" at bounding box center [537, 97] width 73 height 31
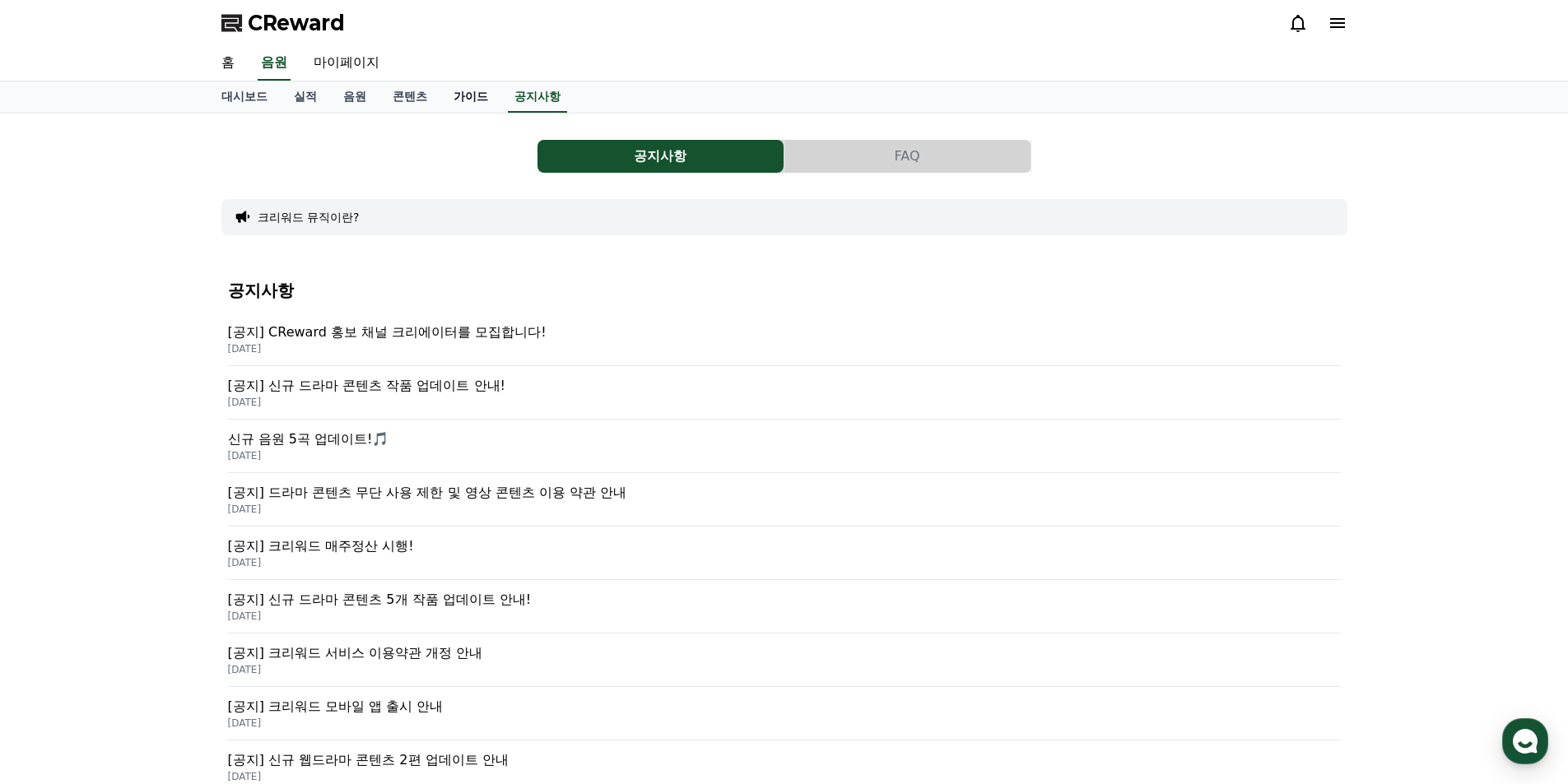
click at [469, 97] on link "가이드" at bounding box center [471, 97] width 61 height 31
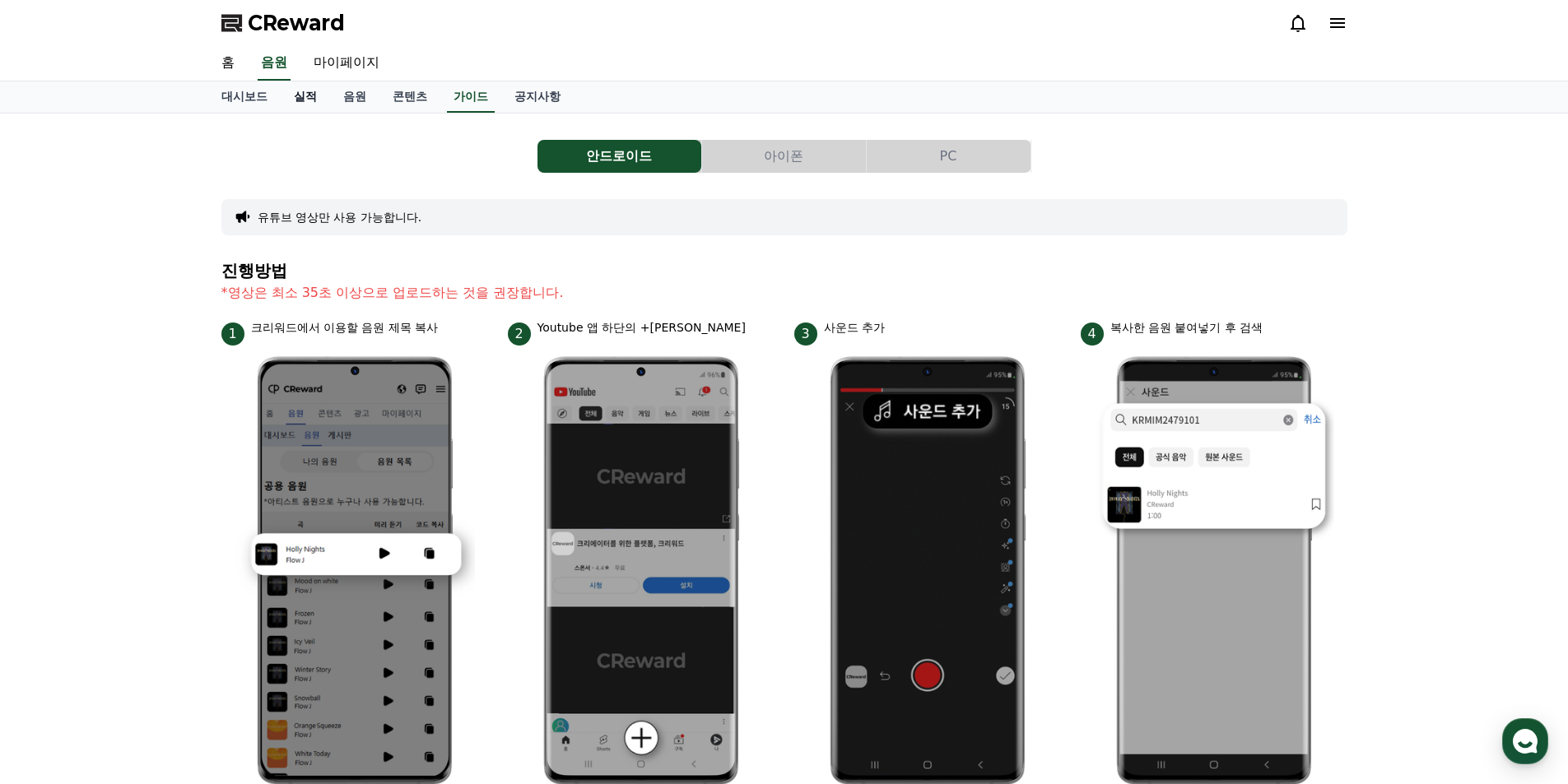
click at [320, 93] on link "실적" at bounding box center [306, 97] width 49 height 31
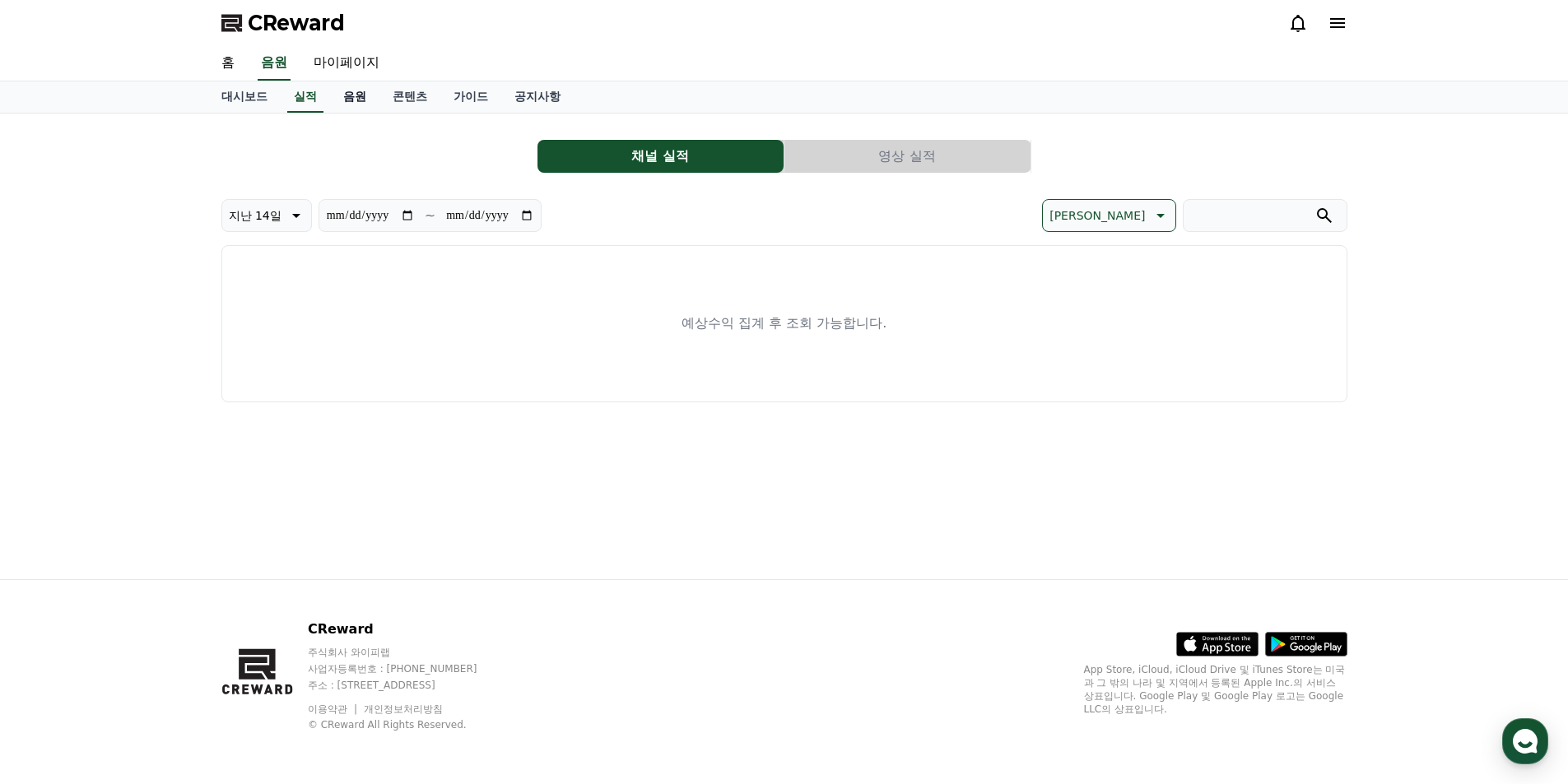
click at [347, 101] on link "음원" at bounding box center [355, 97] width 49 height 31
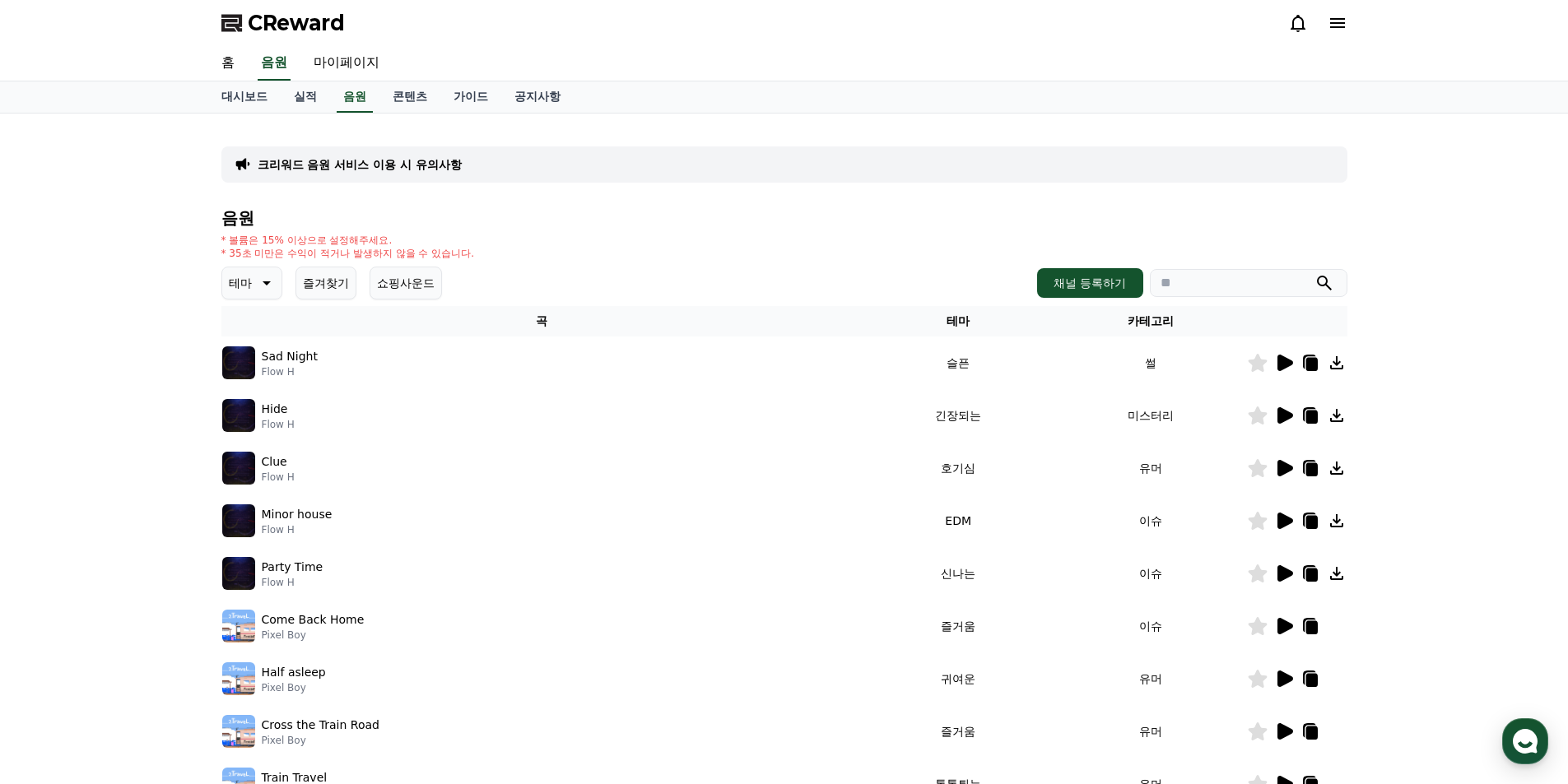
click at [1312, 365] on icon at bounding box center [1312, 364] width 12 height 13
click at [1212, 297] on div "채널 등록하기" at bounding box center [1192, 283] width 309 height 29
click at [1198, 276] on input "search" at bounding box center [1248, 283] width 197 height 28
paste input "**********"
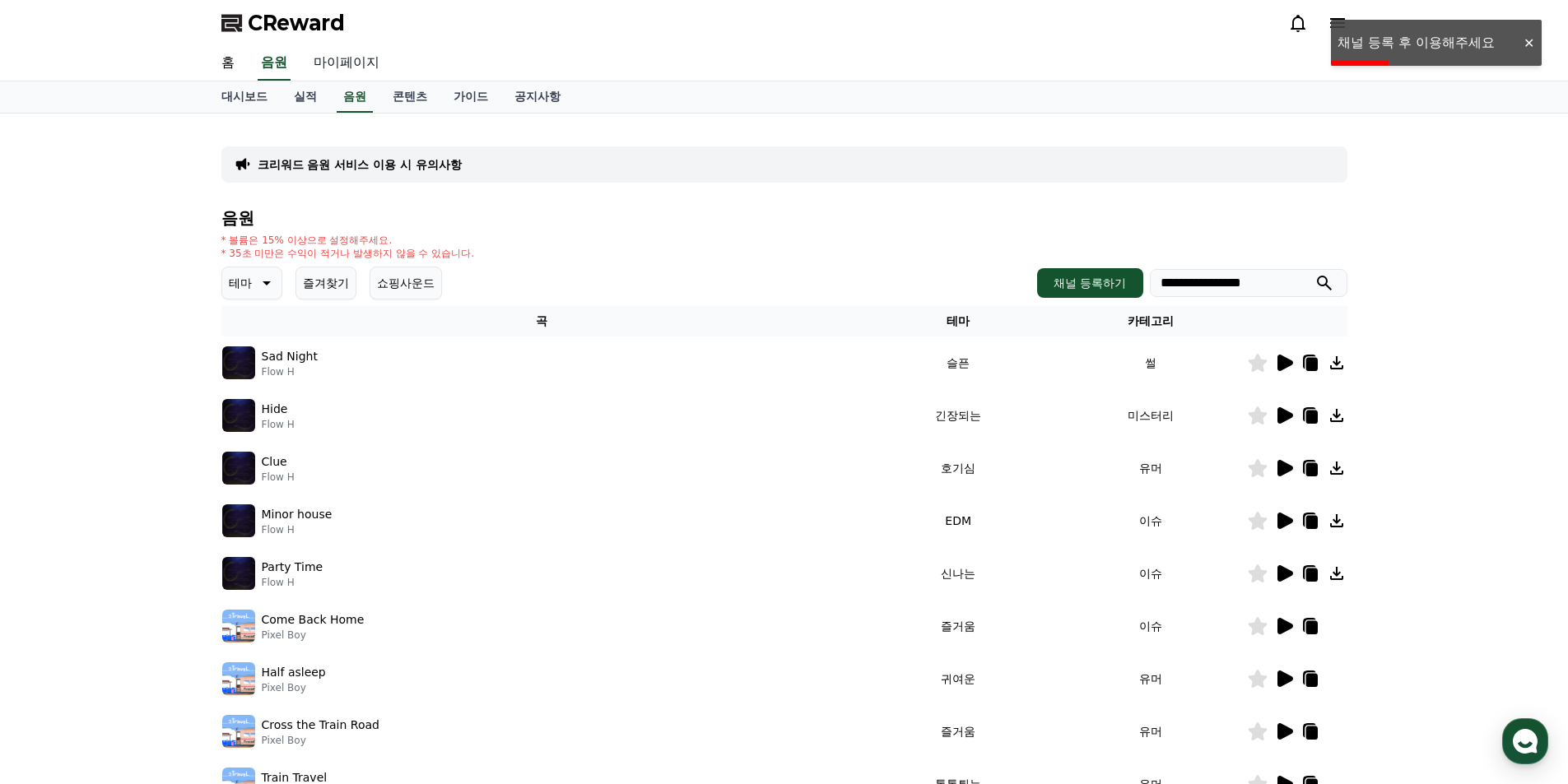
type input "**********"
click at [353, 69] on link "마이페이지" at bounding box center [347, 63] width 92 height 34
select select "**********"
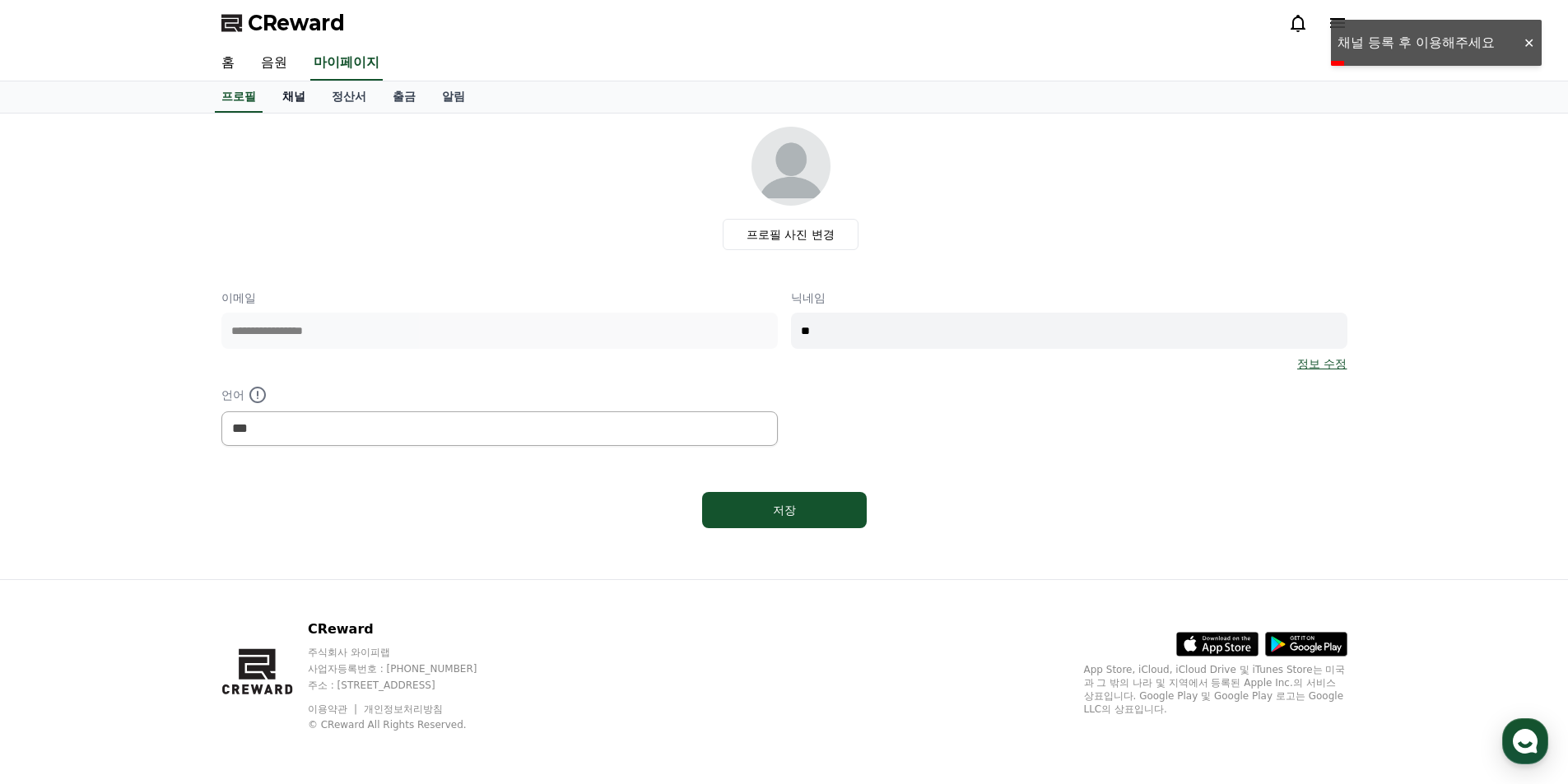
click at [276, 99] on link "채널" at bounding box center [294, 97] width 49 height 31
